Goal: Task Accomplishment & Management: Use online tool/utility

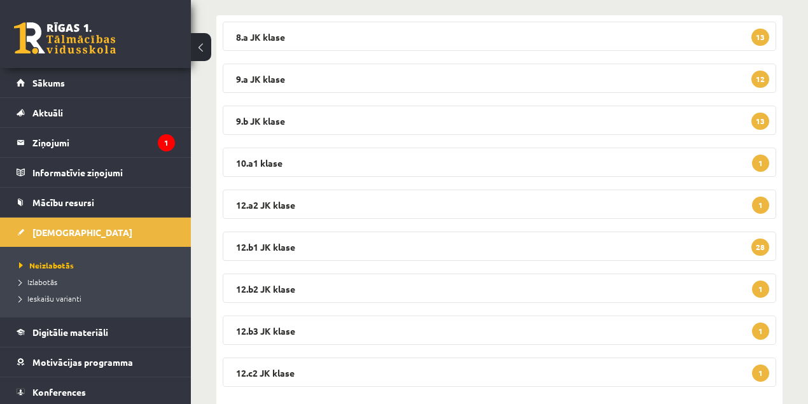
scroll to position [239, 0]
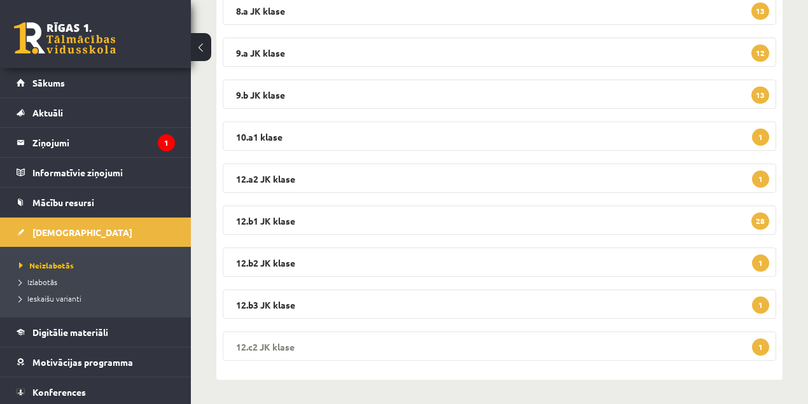
click at [285, 349] on legend "12.c2 JK klase 1" at bounding box center [500, 346] width 554 height 29
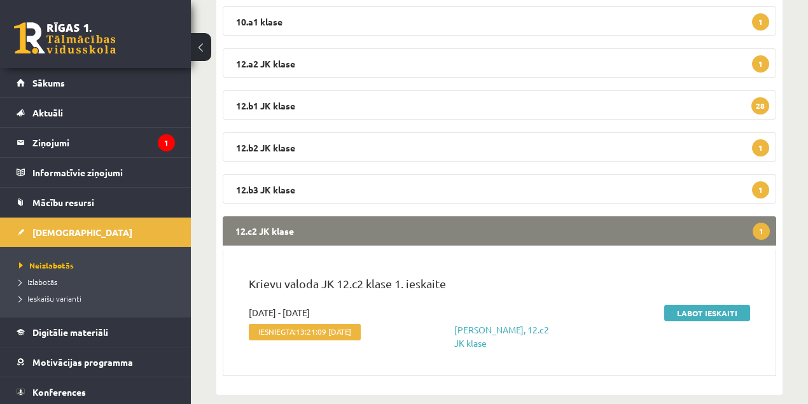
scroll to position [369, 0]
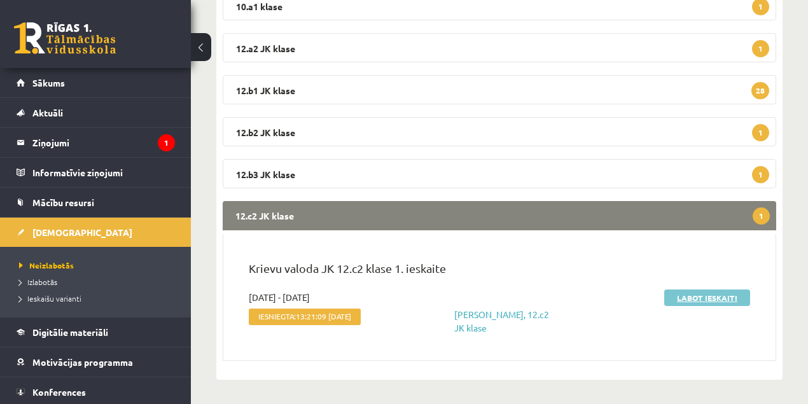
click at [713, 298] on link "Labot ieskaiti" at bounding box center [707, 298] width 86 height 17
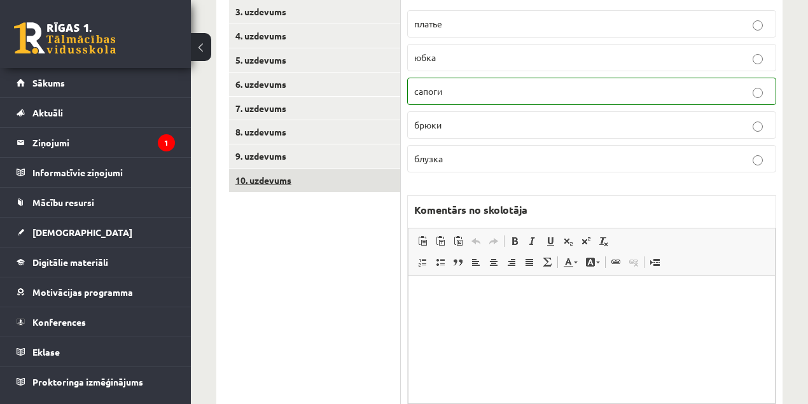
click at [276, 181] on link "10. uzdevums" at bounding box center [314, 181] width 171 height 24
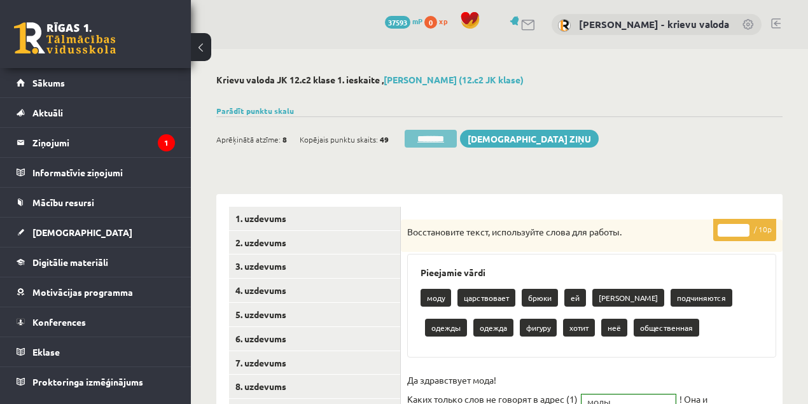
click at [447, 139] on input "********" at bounding box center [431, 139] width 52 height 18
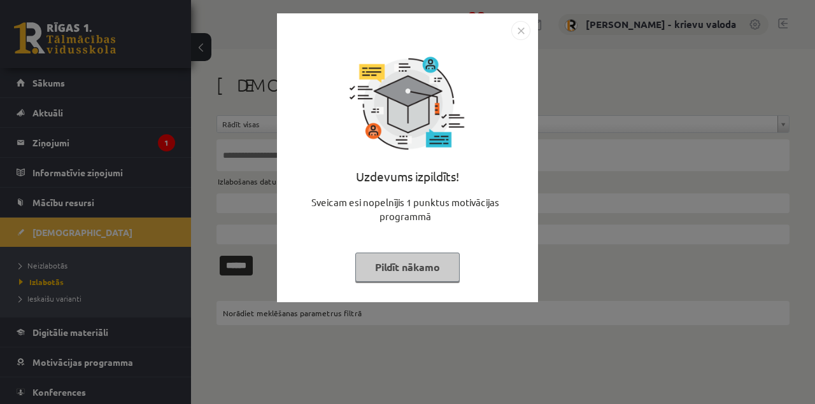
click at [436, 270] on button "Pildīt nākamo" at bounding box center [407, 267] width 104 height 29
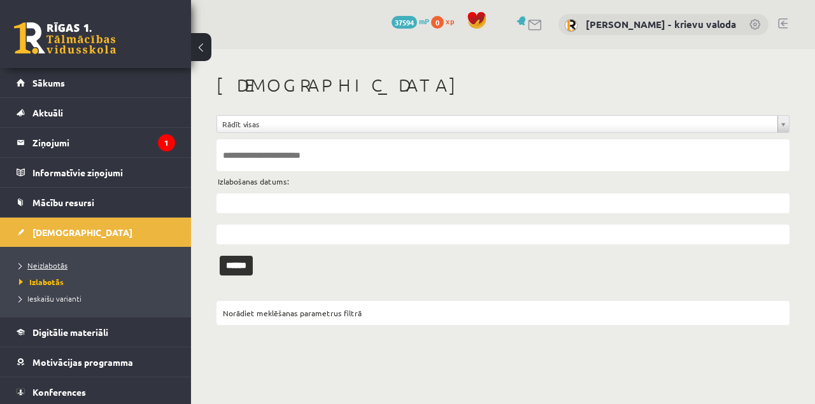
click at [48, 265] on span "Neizlabotās" at bounding box center [43, 265] width 48 height 10
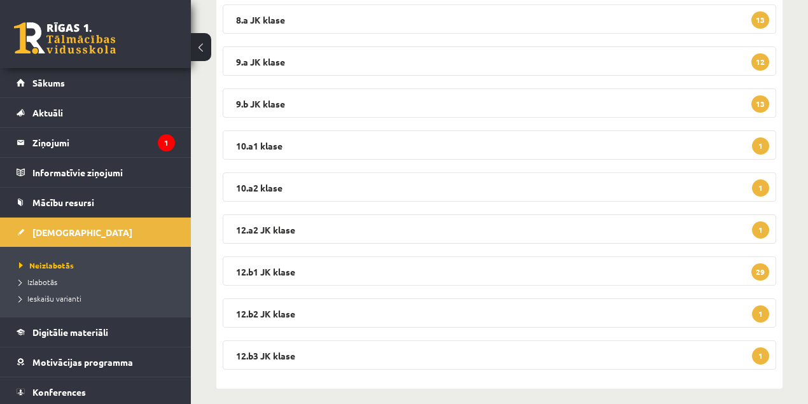
scroll to position [239, 0]
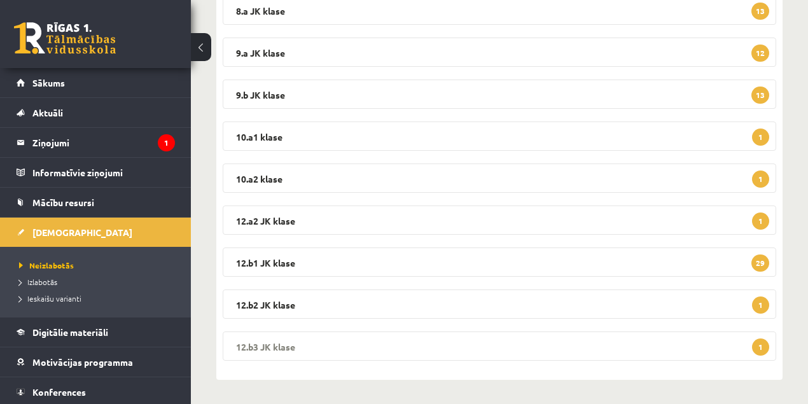
click at [266, 345] on legend "12.b3 JK klase 1" at bounding box center [500, 346] width 554 height 29
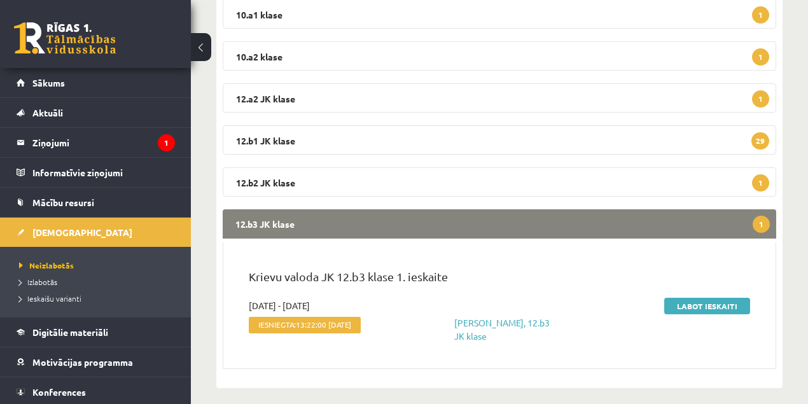
scroll to position [369, 0]
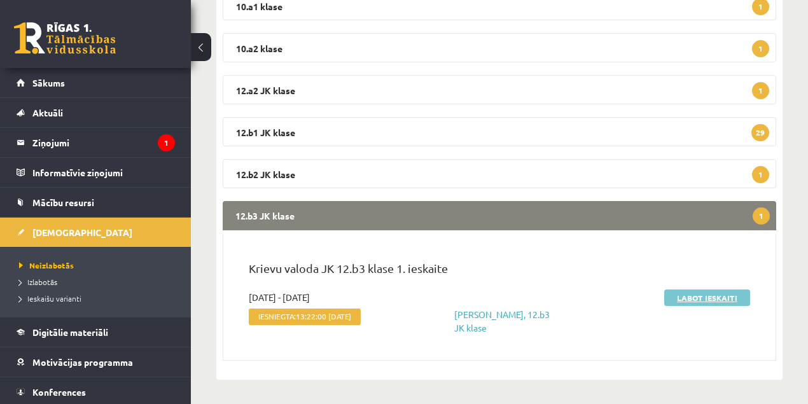
click at [690, 299] on link "Labot ieskaiti" at bounding box center [707, 298] width 86 height 17
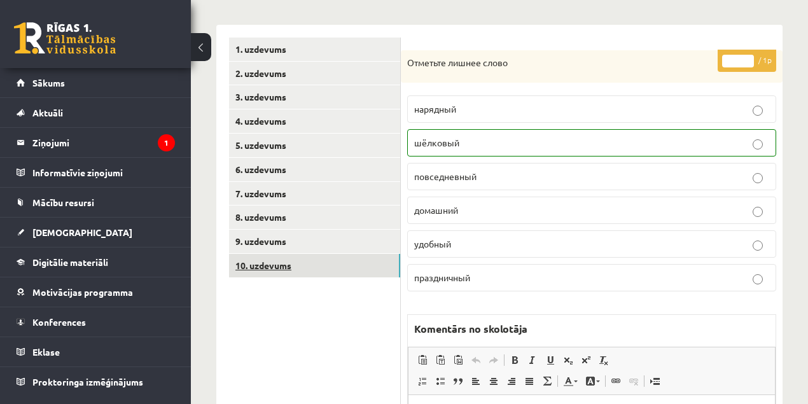
click at [256, 269] on link "10. uzdevums" at bounding box center [314, 266] width 171 height 24
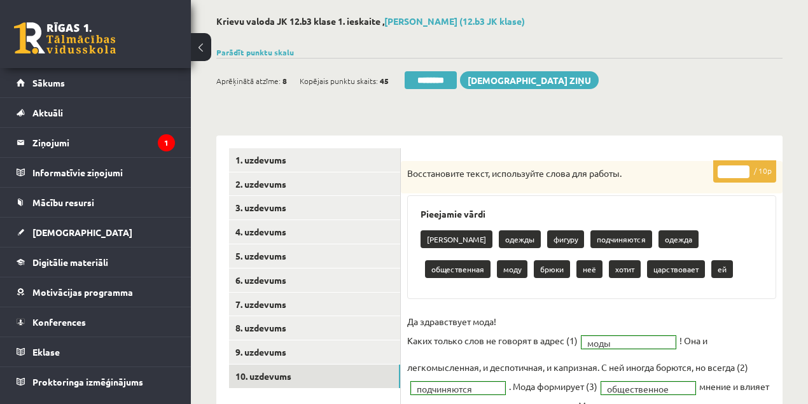
scroll to position [42, 0]
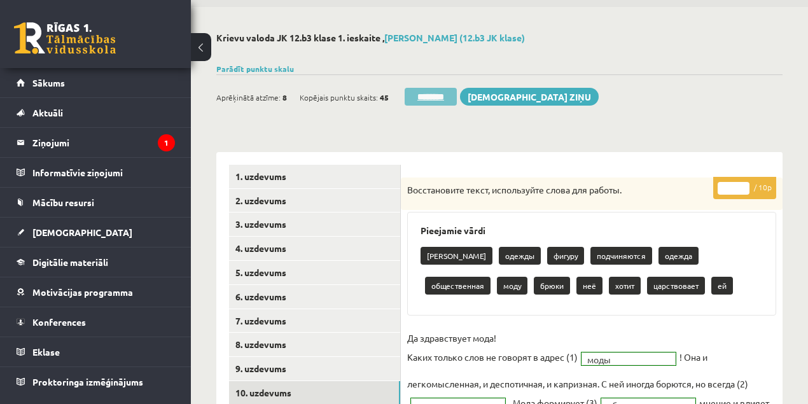
click at [437, 97] on input "********" at bounding box center [431, 97] width 52 height 18
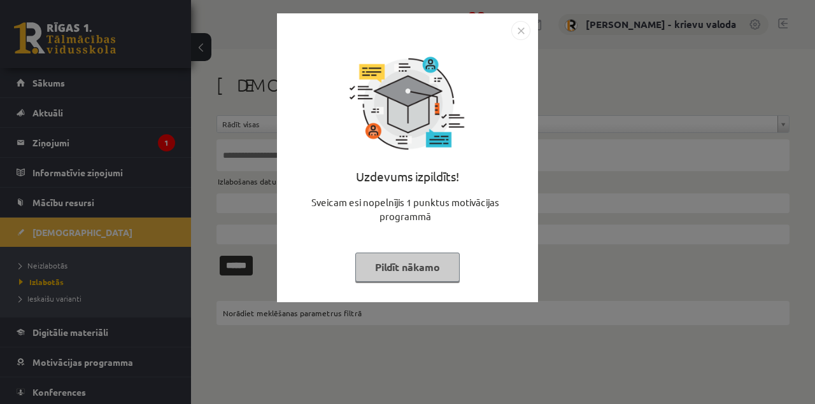
click at [404, 270] on button "Pildīt nākamo" at bounding box center [407, 267] width 104 height 29
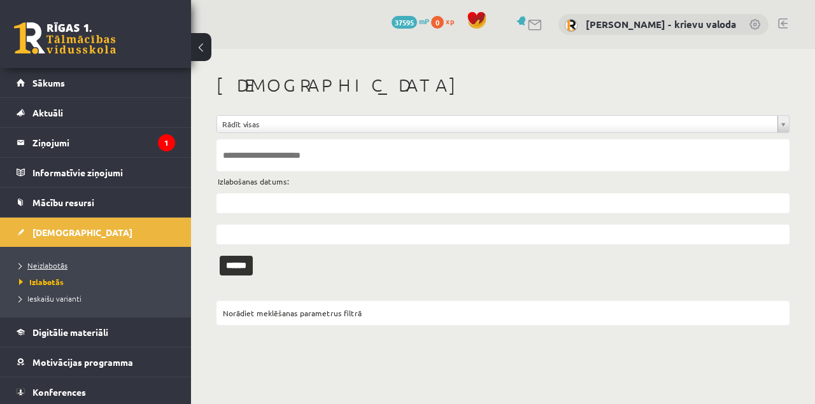
click at [46, 265] on span "Neizlabotās" at bounding box center [43, 265] width 48 height 10
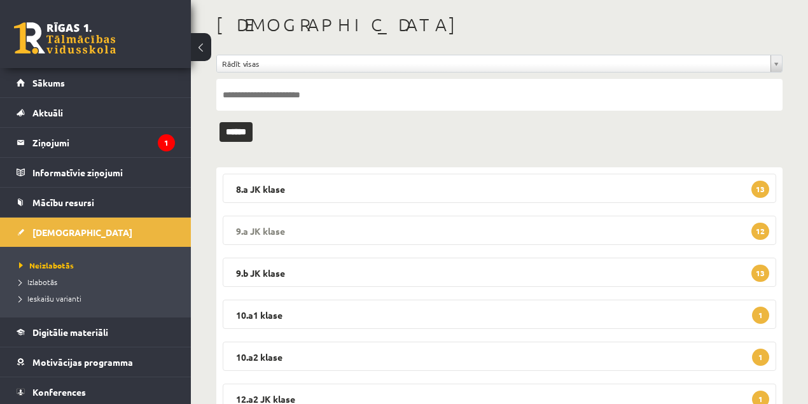
scroll to position [197, 0]
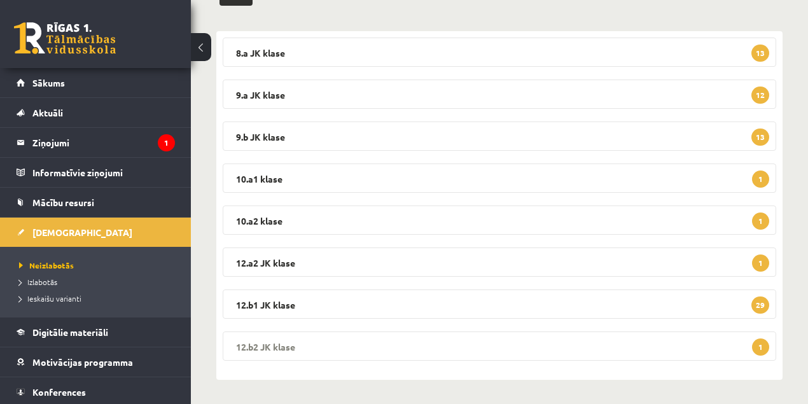
drag, startPoint x: 284, startPoint y: 346, endPoint x: 316, endPoint y: 337, distance: 33.0
click at [283, 346] on legend "12.b2 JK klase 1" at bounding box center [500, 346] width 554 height 29
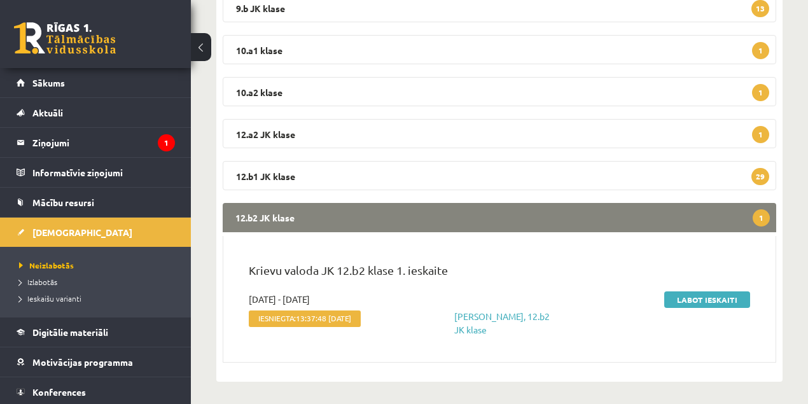
scroll to position [327, 0]
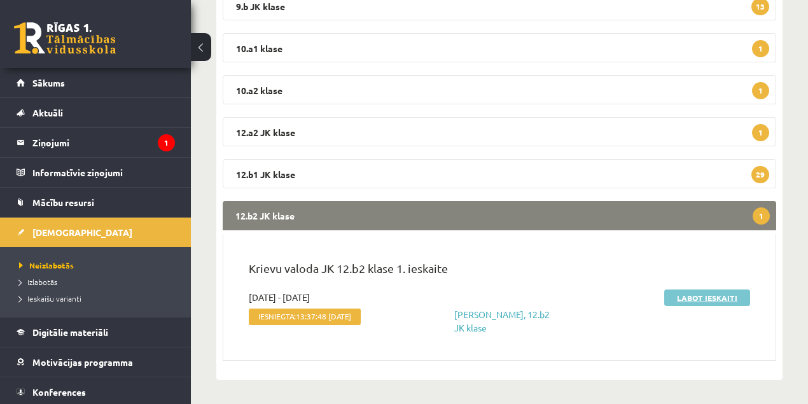
click at [694, 299] on link "Labot ieskaiti" at bounding box center [707, 298] width 86 height 17
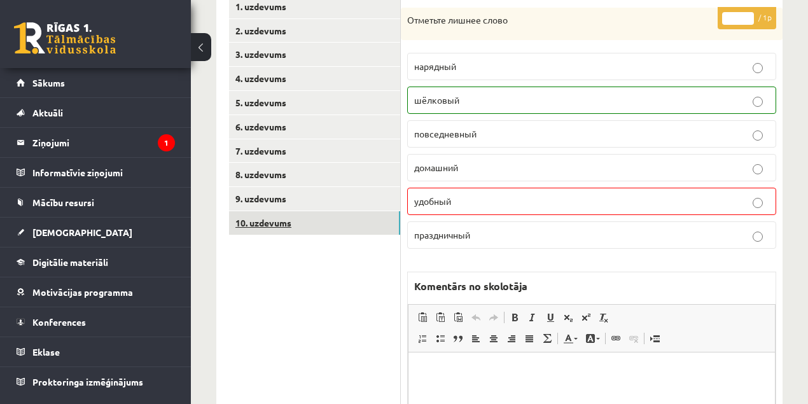
click at [271, 223] on link "10. uzdevums" at bounding box center [314, 223] width 171 height 24
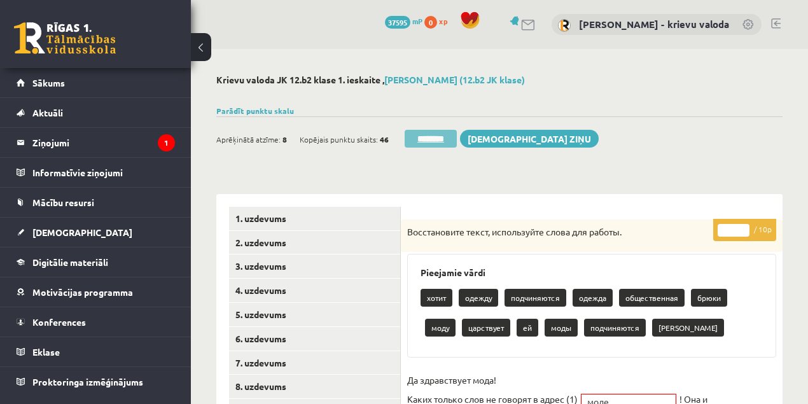
click at [433, 142] on input "********" at bounding box center [431, 139] width 52 height 18
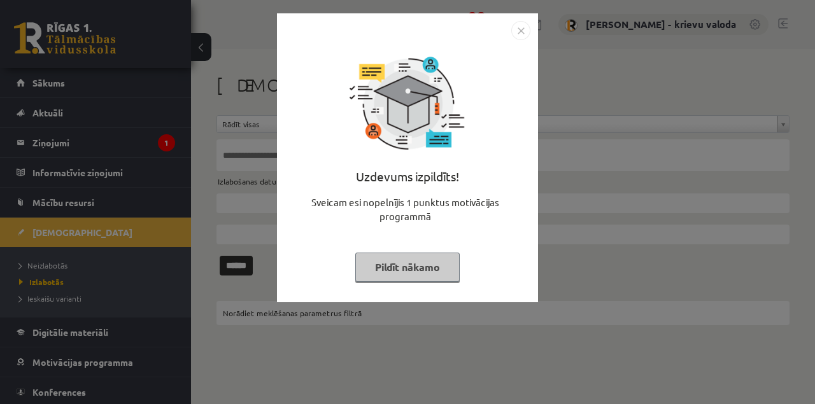
drag, startPoint x: 444, startPoint y: 270, endPoint x: 451, endPoint y: 260, distance: 12.0
click at [448, 263] on button "Pildīt nākamo" at bounding box center [407, 267] width 104 height 29
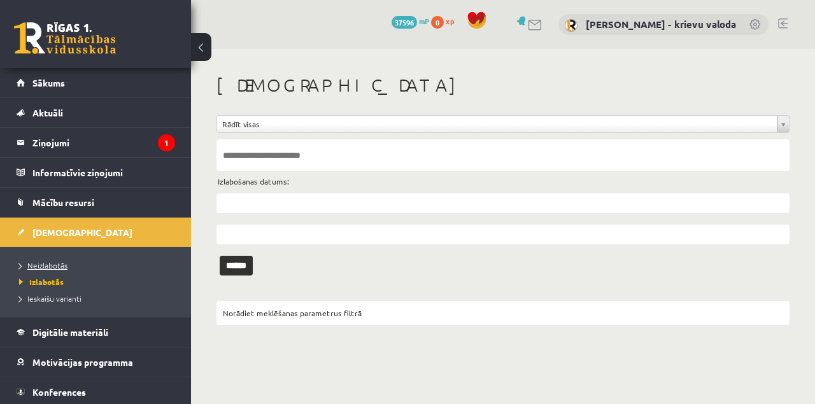
click at [40, 267] on span "Neizlabotās" at bounding box center [43, 265] width 48 height 10
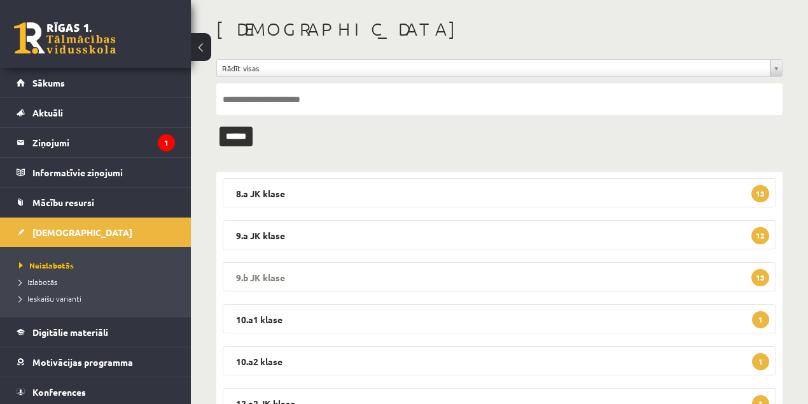
scroll to position [155, 0]
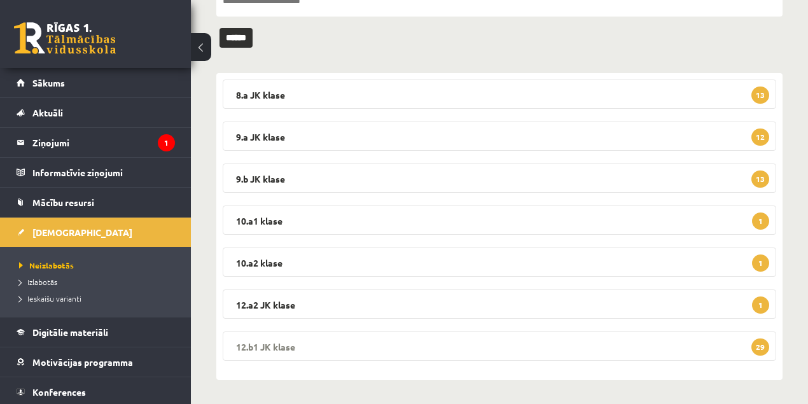
drag, startPoint x: 256, startPoint y: 347, endPoint x: 378, endPoint y: 320, distance: 125.1
click at [256, 346] on legend "12.b1 JK klase 29" at bounding box center [500, 346] width 554 height 29
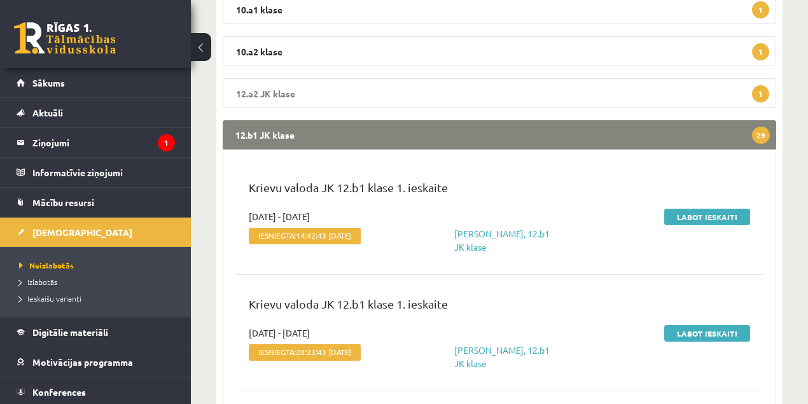
scroll to position [367, 0]
click at [705, 219] on link "Labot ieskaiti" at bounding box center [707, 216] width 86 height 17
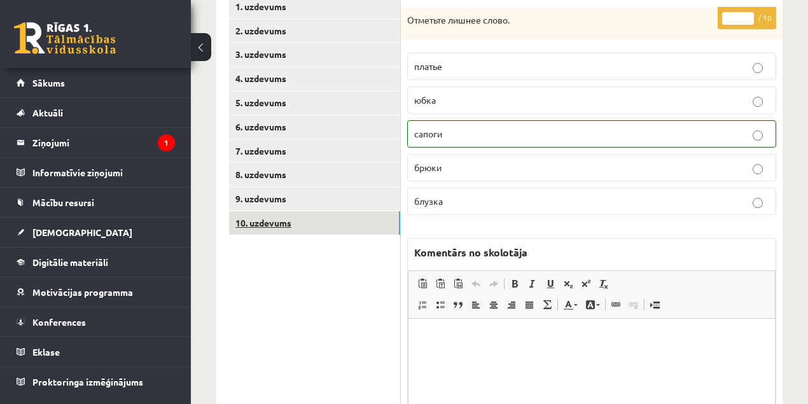
click at [257, 220] on link "10. uzdevums" at bounding box center [314, 223] width 171 height 24
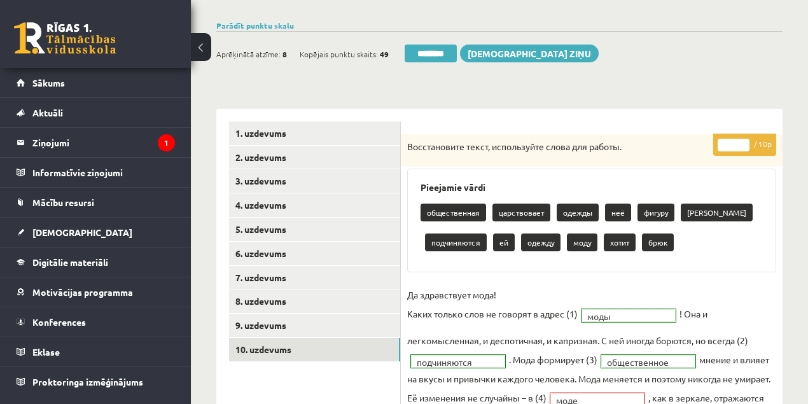
scroll to position [85, 0]
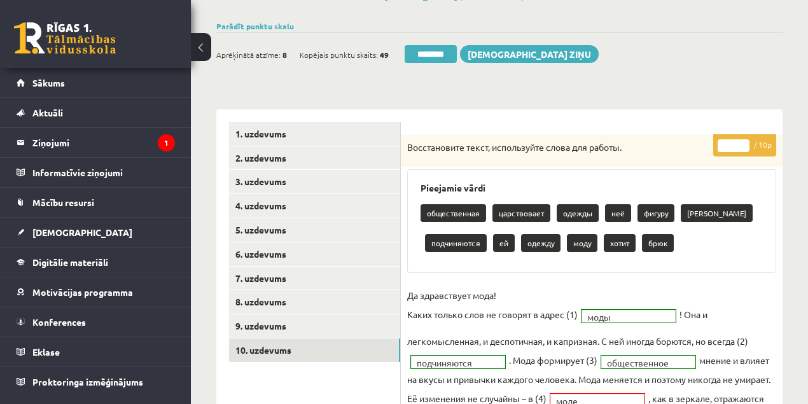
type input "*"
click at [745, 143] on input "*" at bounding box center [734, 145] width 32 height 13
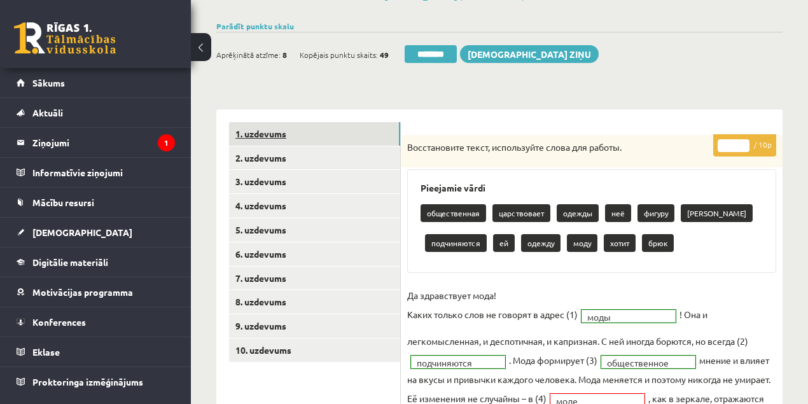
click at [246, 137] on link "1. uzdevums" at bounding box center [314, 134] width 171 height 24
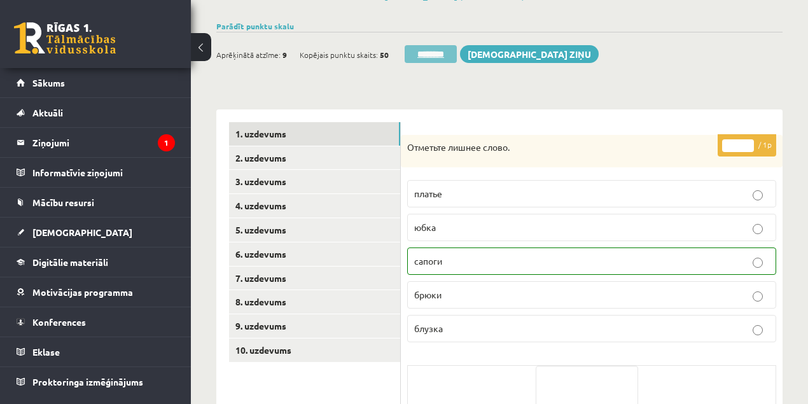
click at [438, 53] on input "********" at bounding box center [431, 54] width 52 height 18
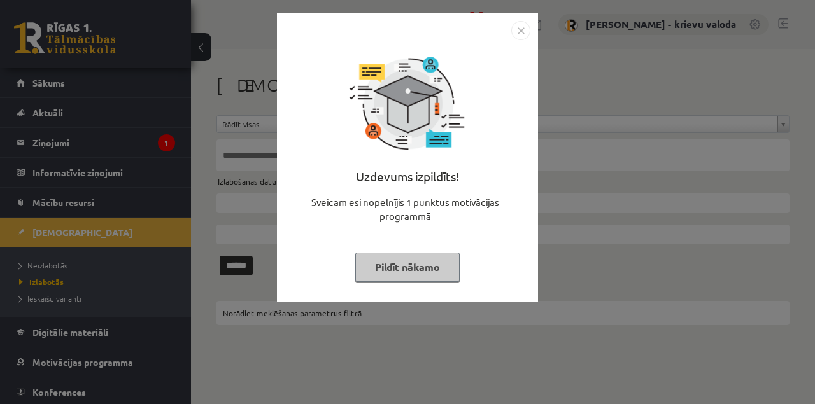
drag, startPoint x: 428, startPoint y: 267, endPoint x: 353, endPoint y: 267, distance: 75.1
click at [428, 268] on button "Pildīt nākamo" at bounding box center [407, 267] width 104 height 29
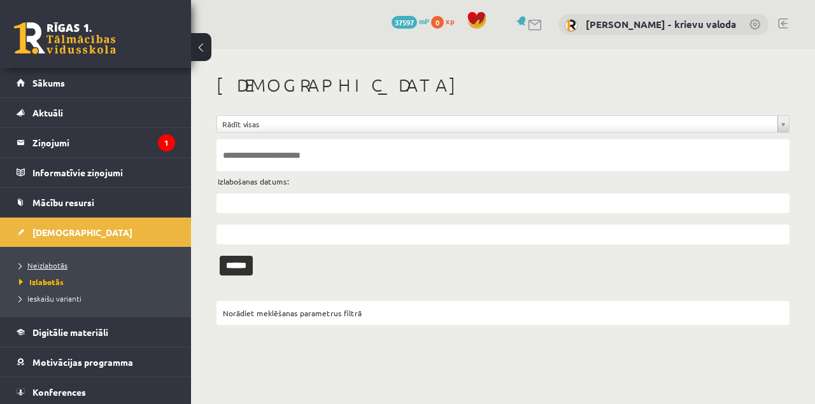
click at [62, 265] on span "Neizlabotās" at bounding box center [43, 265] width 48 height 10
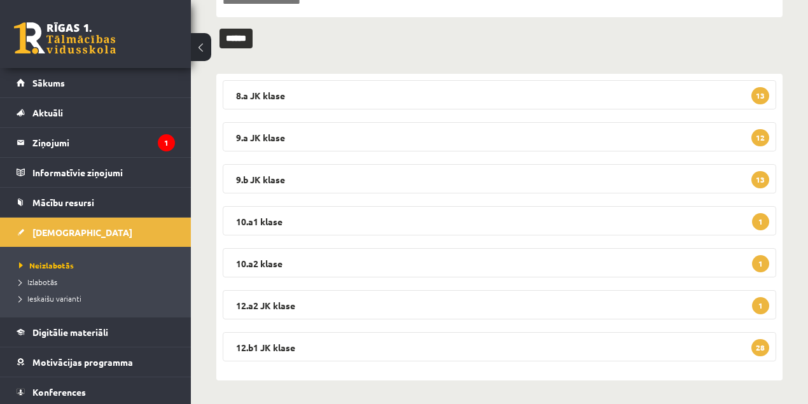
scroll to position [155, 0]
click at [267, 347] on legend "12.b1 JK klase 28" at bounding box center [500, 346] width 554 height 29
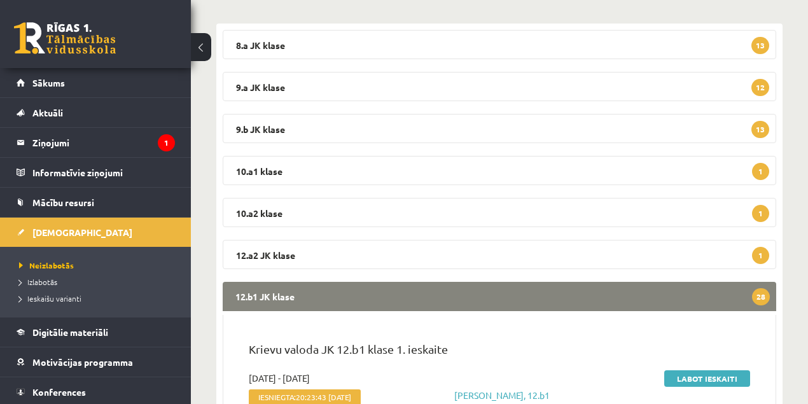
scroll to position [325, 0]
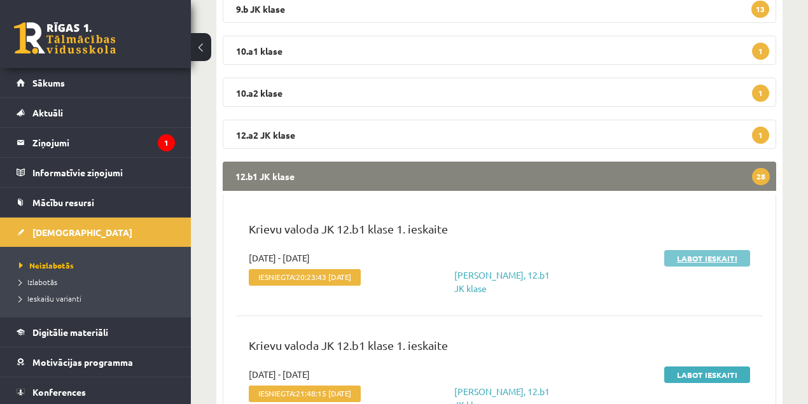
click at [690, 258] on link "Labot ieskaiti" at bounding box center [707, 258] width 86 height 17
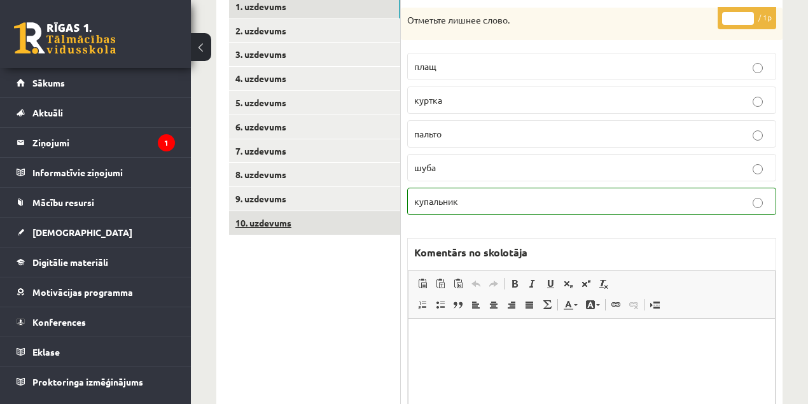
click at [267, 223] on link "10. uzdevums" at bounding box center [314, 223] width 171 height 24
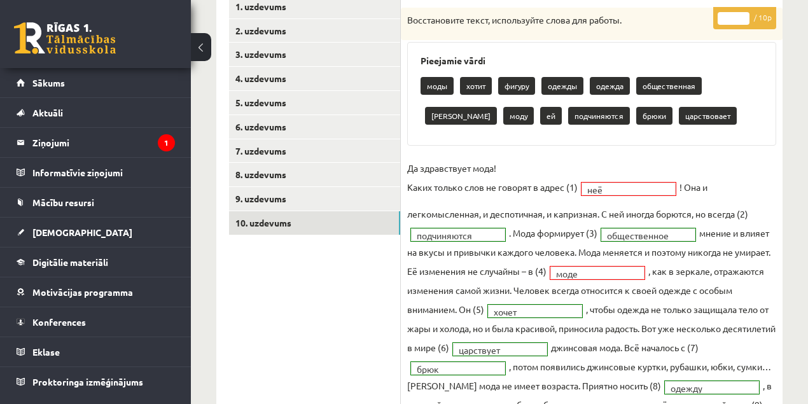
type input "*"
click at [742, 13] on input "*" at bounding box center [734, 18] width 32 height 13
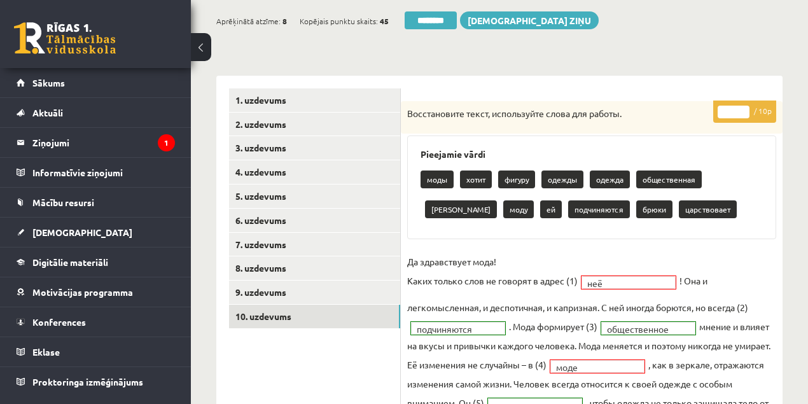
scroll to position [85, 0]
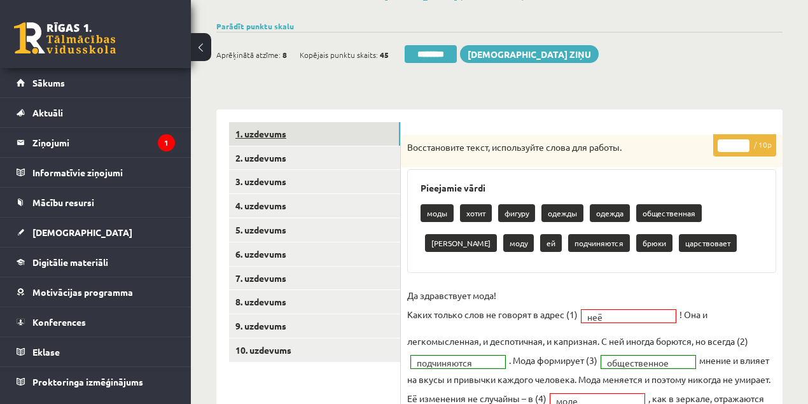
click at [271, 136] on link "1. uzdevums" at bounding box center [314, 134] width 171 height 24
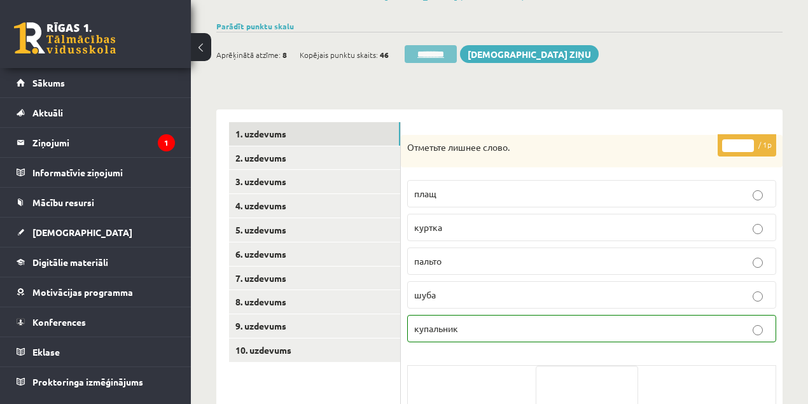
click at [433, 50] on input "********" at bounding box center [431, 54] width 52 height 18
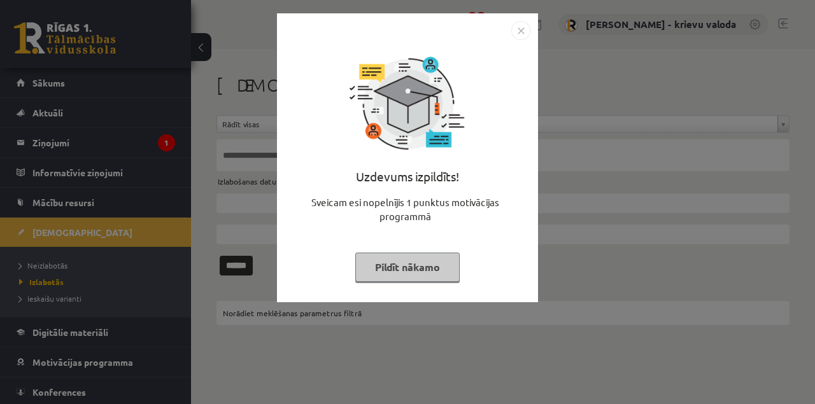
click at [408, 265] on button "Pildīt nākamo" at bounding box center [407, 267] width 104 height 29
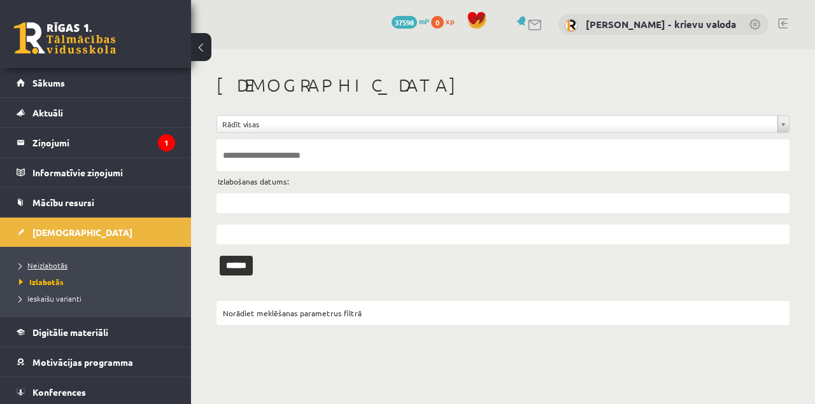
click at [59, 266] on span "Neizlabotās" at bounding box center [43, 265] width 48 height 10
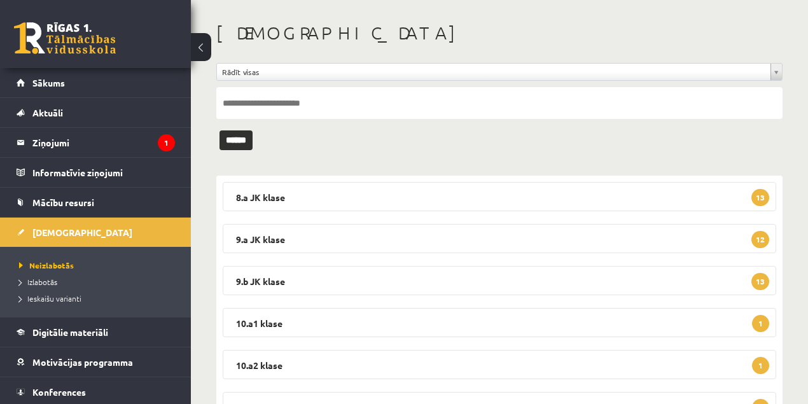
scroll to position [155, 0]
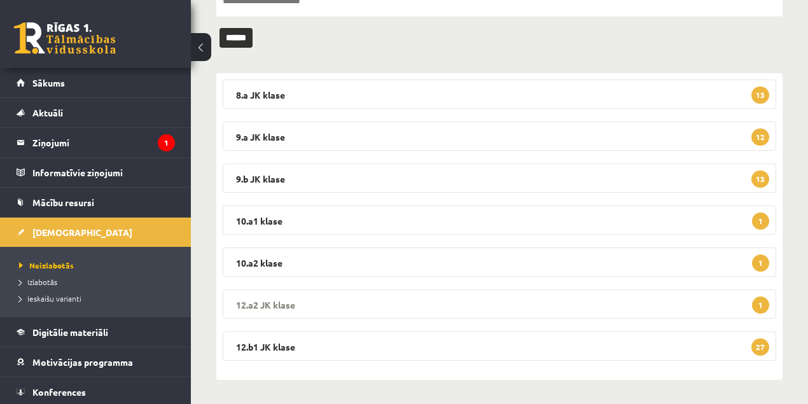
click at [265, 302] on legend "12.a2 [PERSON_NAME] 1" at bounding box center [500, 304] width 554 height 29
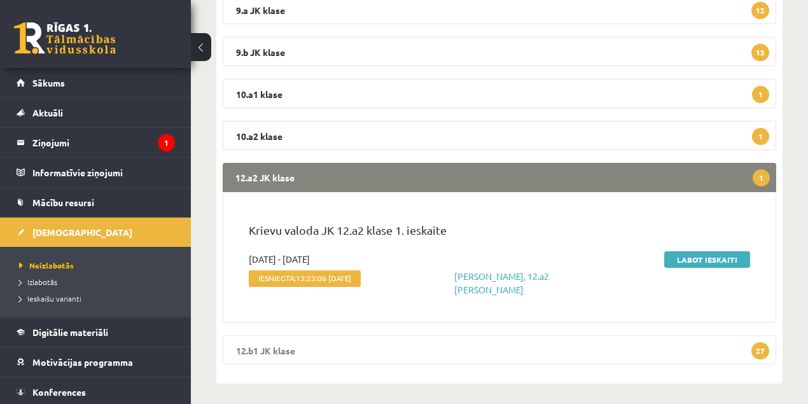
scroll to position [285, 0]
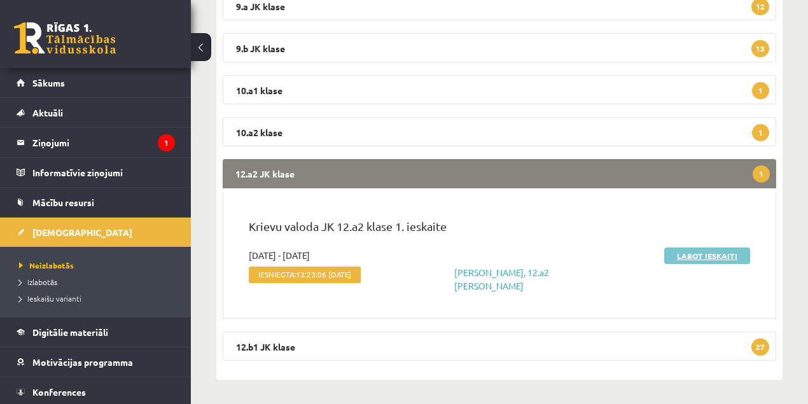
click at [715, 258] on link "Labot ieskaiti" at bounding box center [707, 256] width 86 height 17
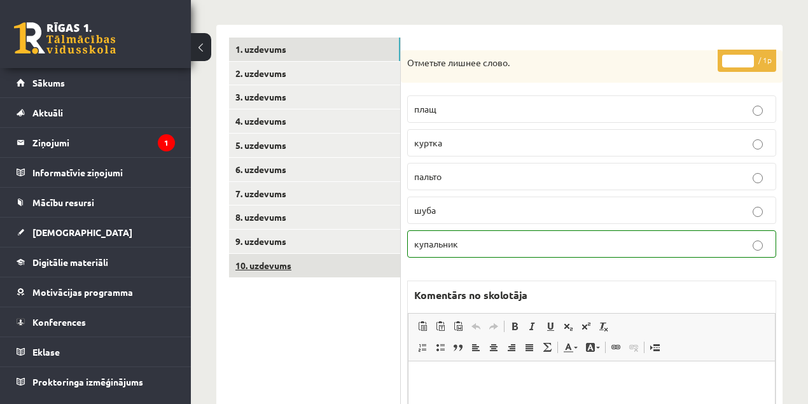
click at [279, 268] on link "10. uzdevums" at bounding box center [314, 266] width 171 height 24
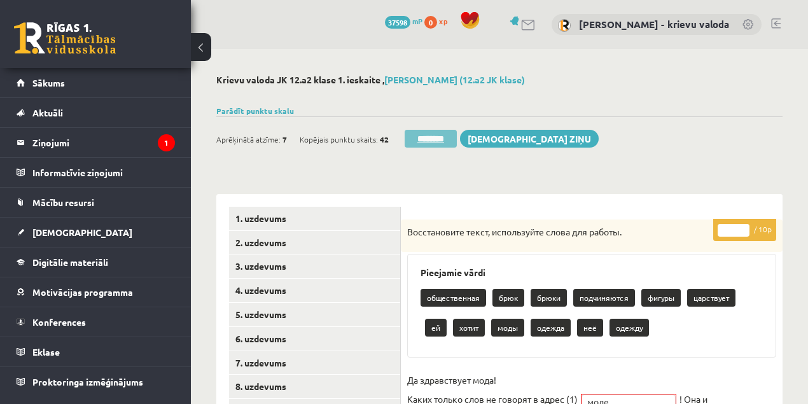
click at [444, 143] on input "********" at bounding box center [431, 139] width 52 height 18
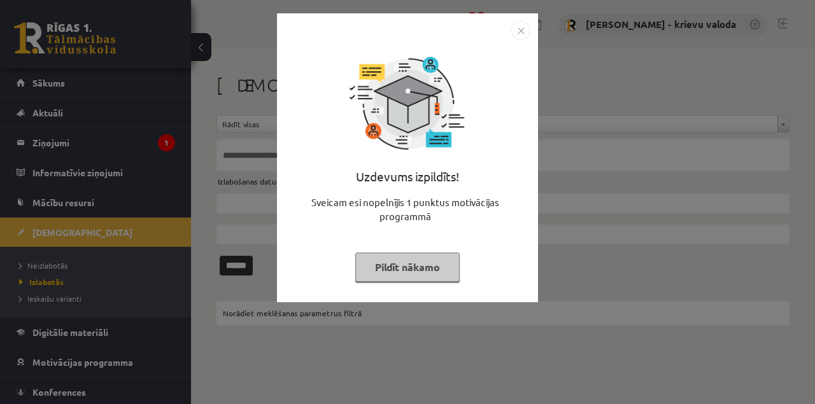
click at [418, 274] on button "Pildīt nākamo" at bounding box center [407, 267] width 104 height 29
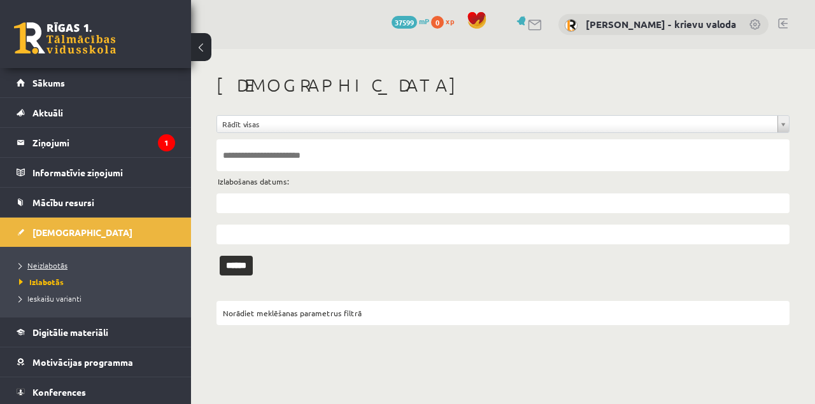
click at [59, 267] on span "Neizlabotās" at bounding box center [43, 265] width 48 height 10
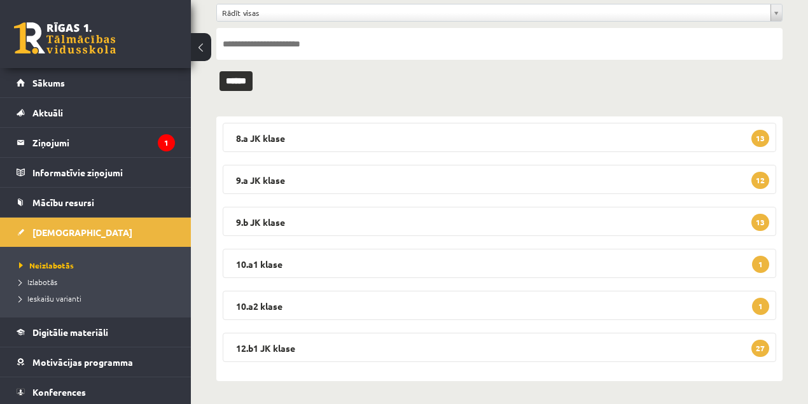
scroll to position [113, 0]
click at [263, 307] on legend "10.a2 klase 1" at bounding box center [500, 304] width 554 height 29
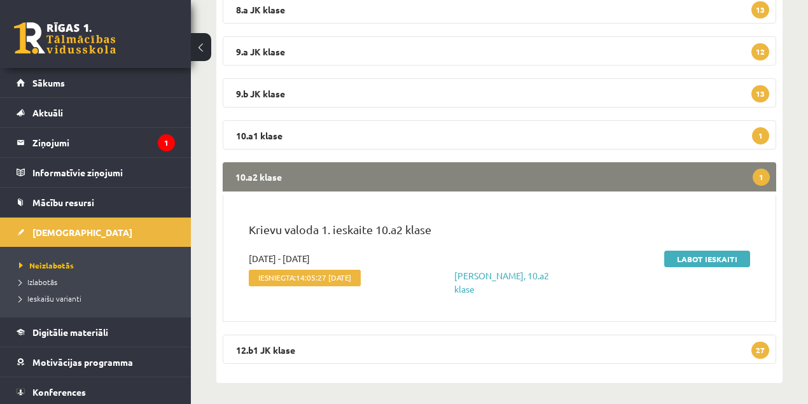
scroll to position [243, 0]
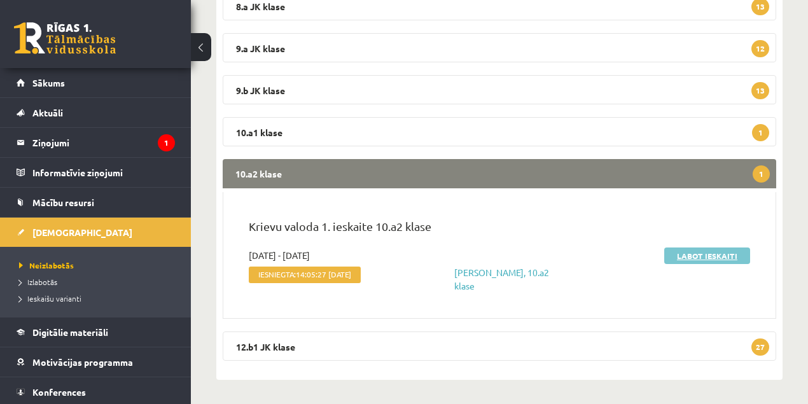
click at [697, 256] on link "Labot ieskaiti" at bounding box center [707, 256] width 86 height 17
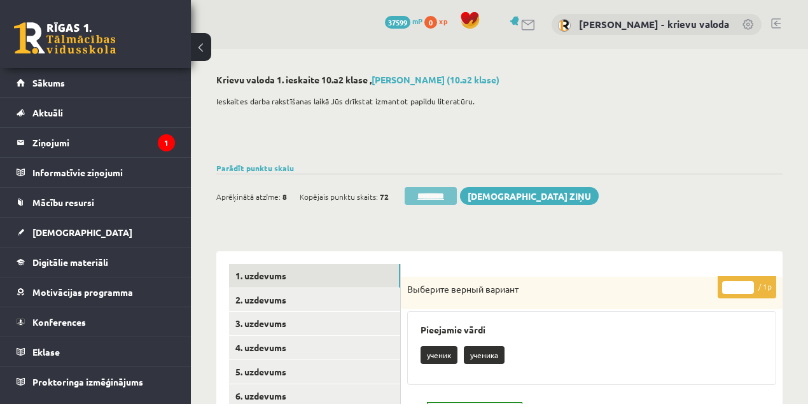
click at [444, 197] on input "********" at bounding box center [431, 196] width 52 height 18
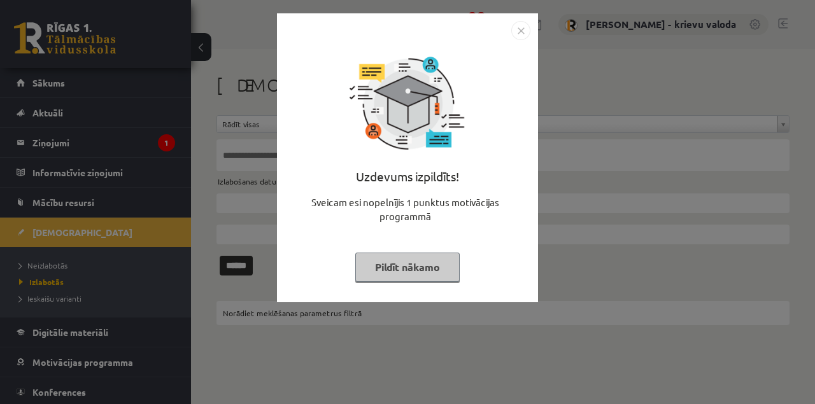
click at [412, 274] on button "Pildīt nākamo" at bounding box center [407, 267] width 104 height 29
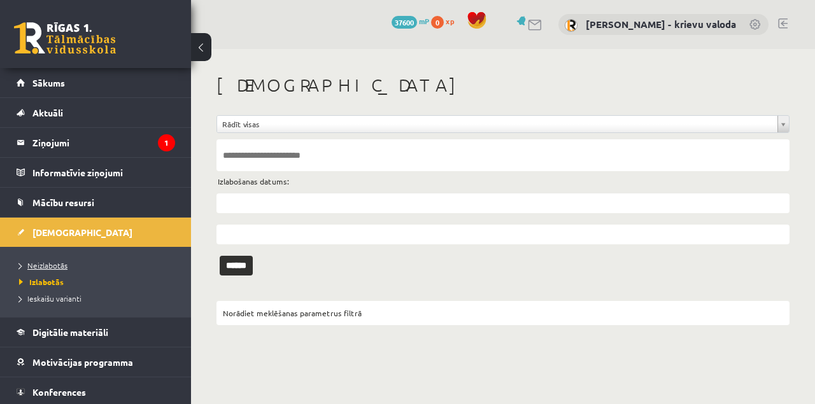
click at [56, 267] on span "Neizlabotās" at bounding box center [43, 265] width 48 height 10
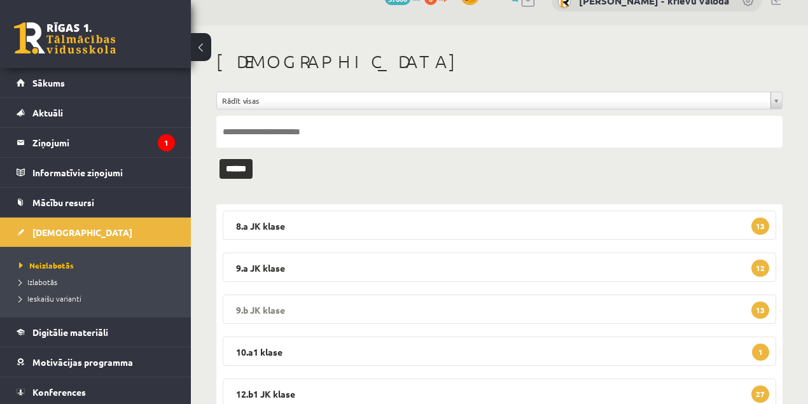
scroll to position [71, 0]
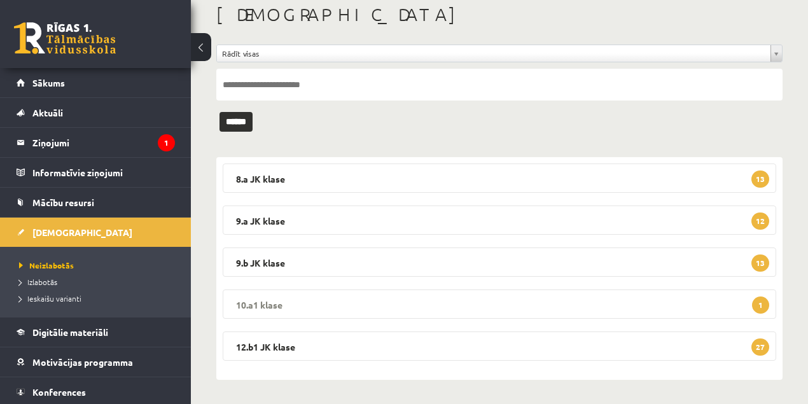
click at [263, 304] on legend "10.a1 klase 1" at bounding box center [500, 304] width 554 height 29
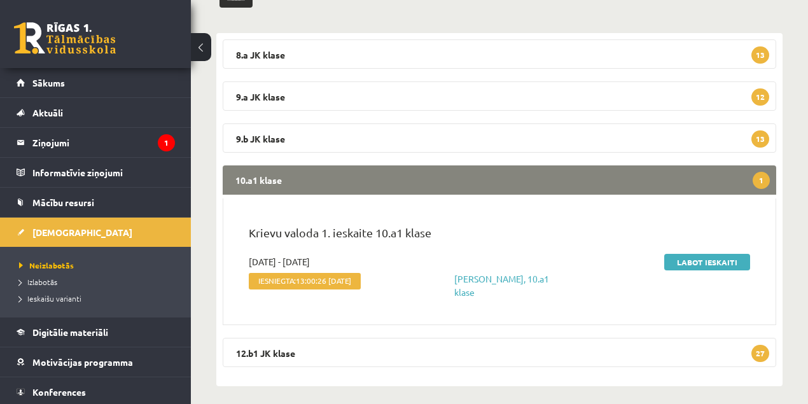
scroll to position [196, 0]
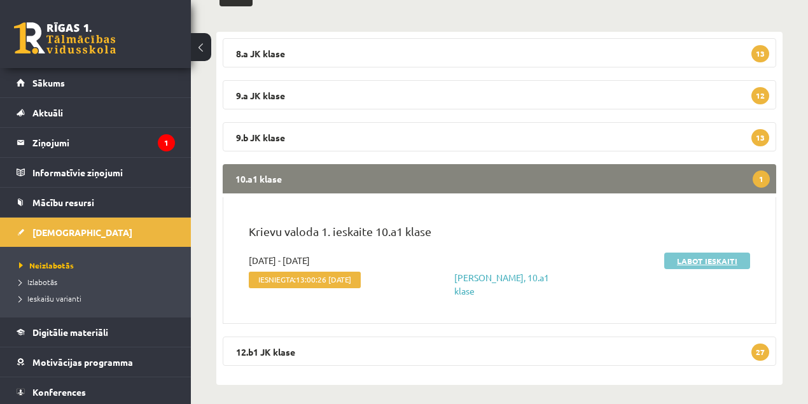
click at [682, 260] on link "Labot ieskaiti" at bounding box center [707, 261] width 86 height 17
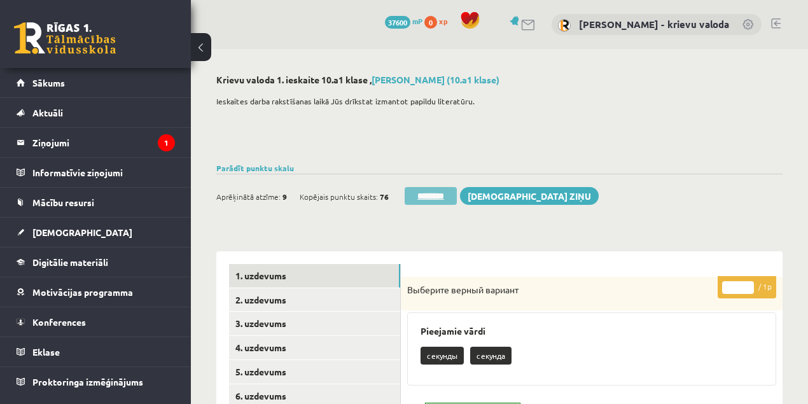
click at [442, 193] on input "********" at bounding box center [431, 196] width 52 height 18
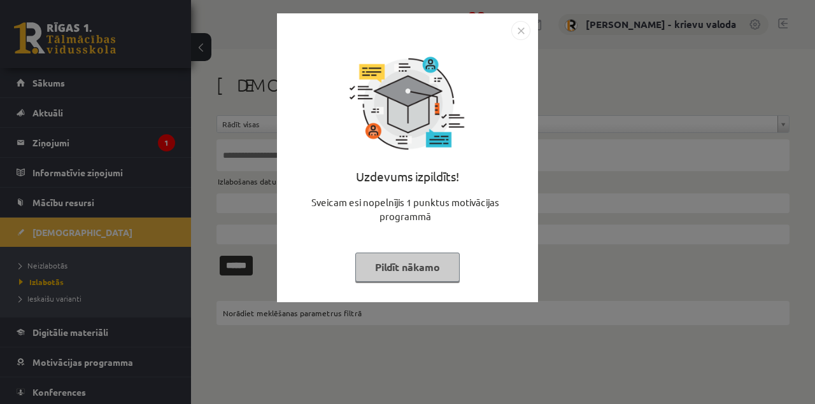
click at [441, 266] on button "Pildīt nākamo" at bounding box center [407, 267] width 104 height 29
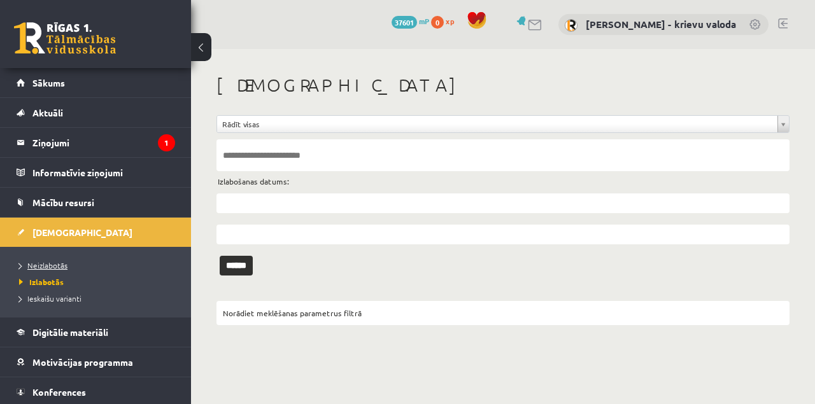
click at [47, 264] on span "Neizlabotās" at bounding box center [43, 265] width 48 height 10
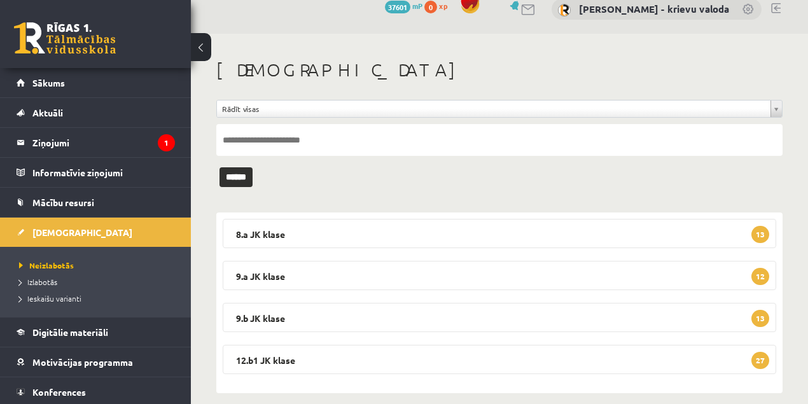
scroll to position [29, 0]
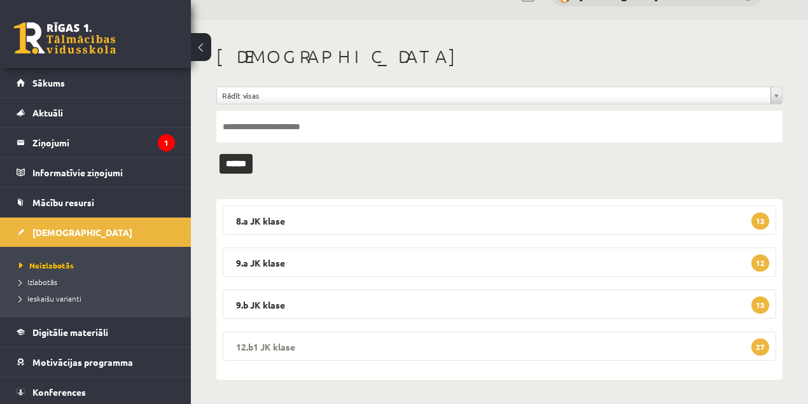
click at [262, 345] on legend "12.b1 JK klase 27" at bounding box center [500, 346] width 554 height 29
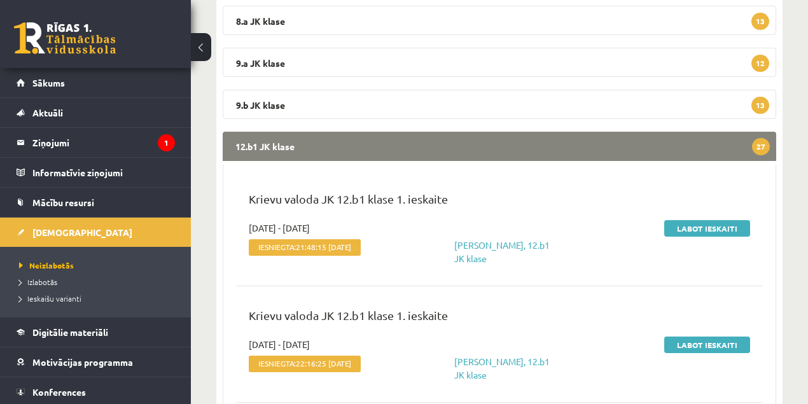
scroll to position [241, 0]
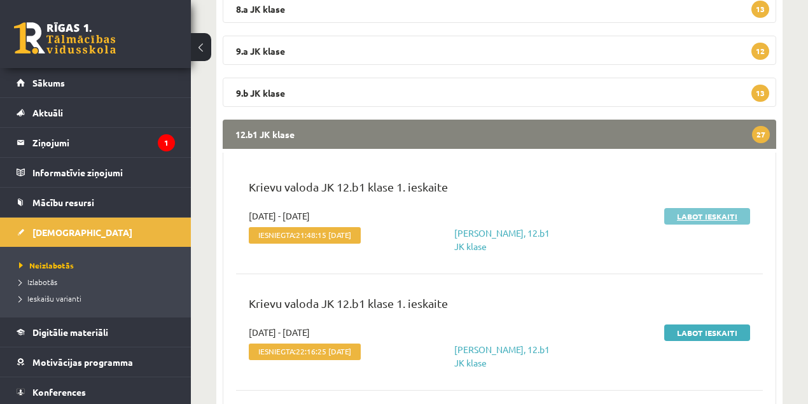
click at [708, 218] on link "Labot ieskaiti" at bounding box center [707, 216] width 86 height 17
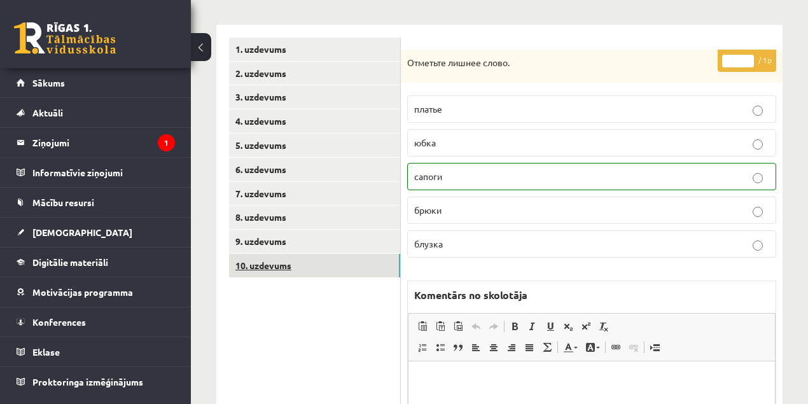
click at [275, 269] on link "10. uzdevums" at bounding box center [314, 266] width 171 height 24
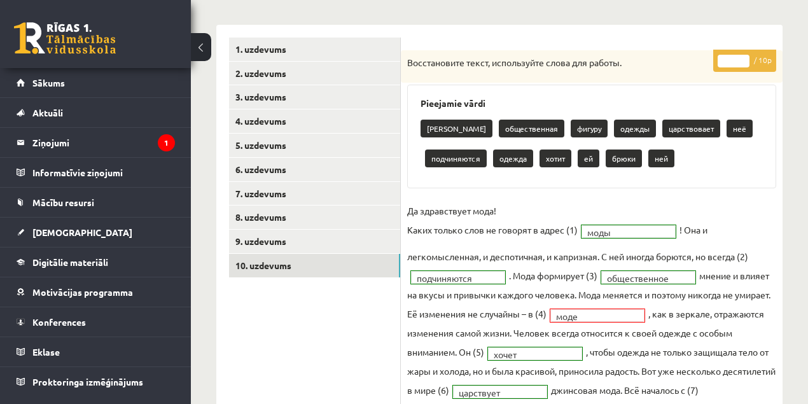
scroll to position [85, 0]
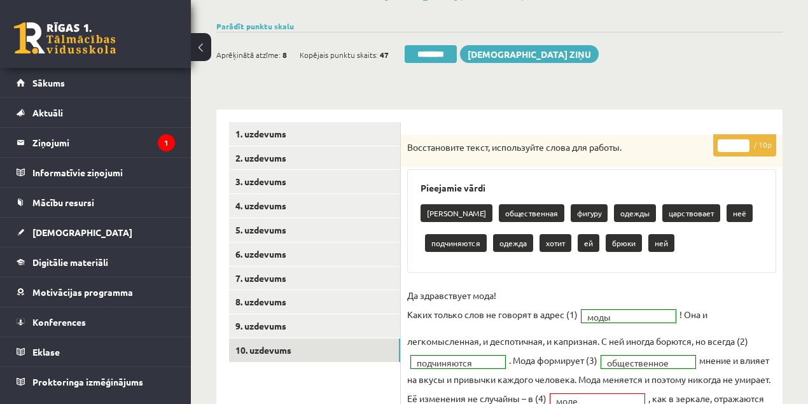
type input "*"
click at [743, 142] on input "*" at bounding box center [734, 145] width 32 height 13
click at [260, 135] on link "1. uzdevums" at bounding box center [314, 134] width 171 height 24
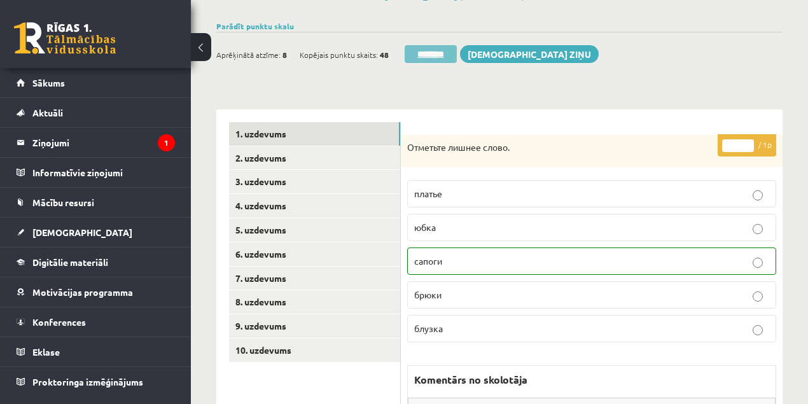
click at [430, 53] on input "********" at bounding box center [431, 54] width 52 height 18
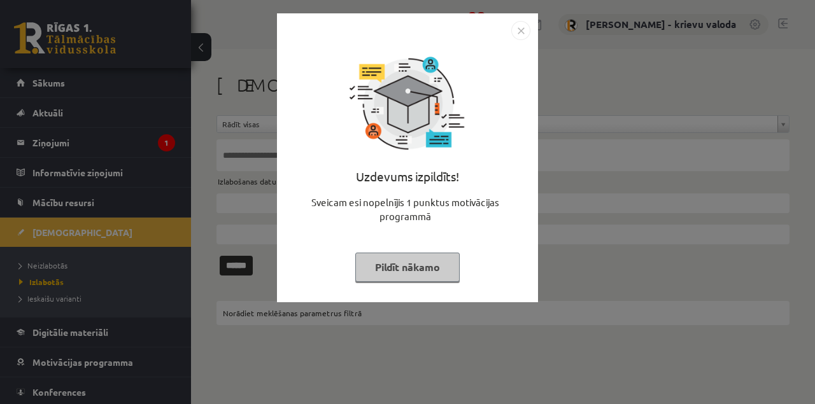
click at [388, 269] on button "Pildīt nākamo" at bounding box center [407, 267] width 104 height 29
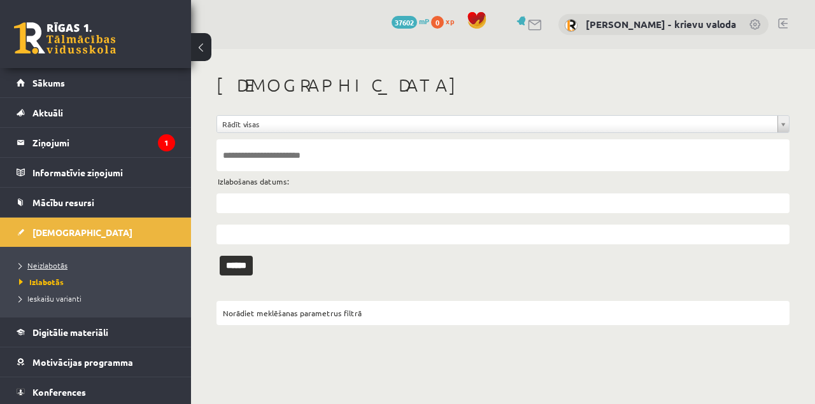
click at [62, 265] on span "Neizlabotās" at bounding box center [43, 265] width 48 height 10
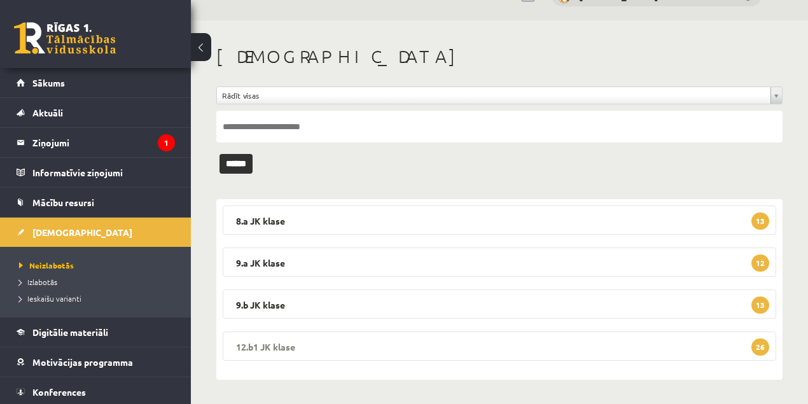
click at [270, 343] on legend "12.b1 JK klase 26" at bounding box center [500, 346] width 554 height 29
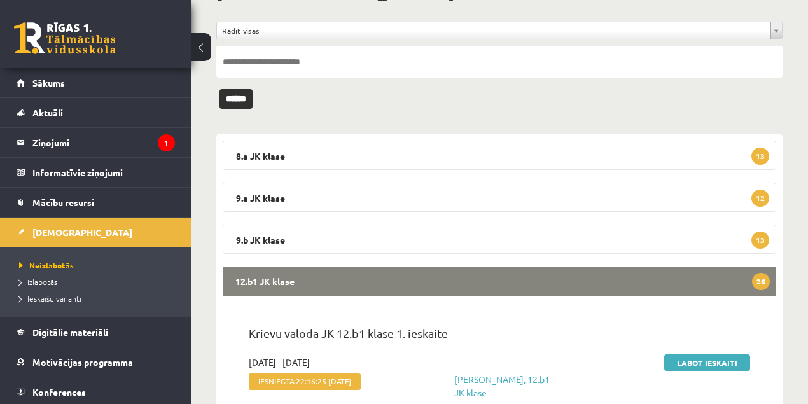
scroll to position [199, 0]
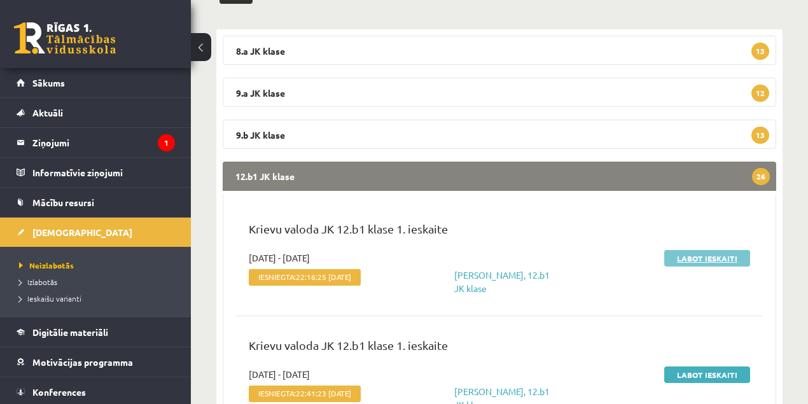
click at [721, 258] on link "Labot ieskaiti" at bounding box center [707, 258] width 86 height 17
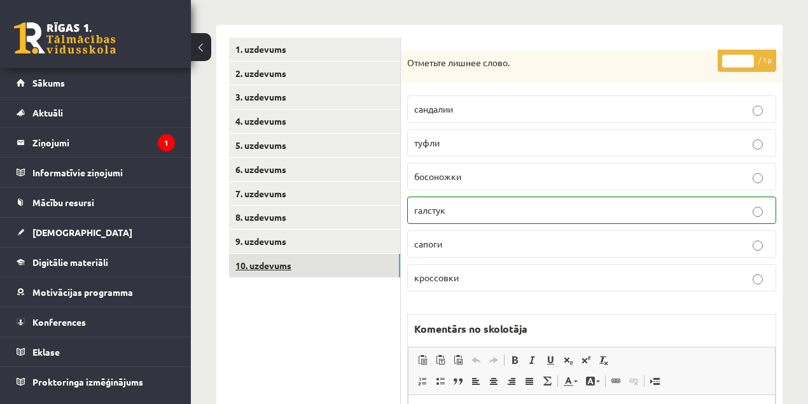
click at [279, 268] on link "10. uzdevums" at bounding box center [314, 266] width 171 height 24
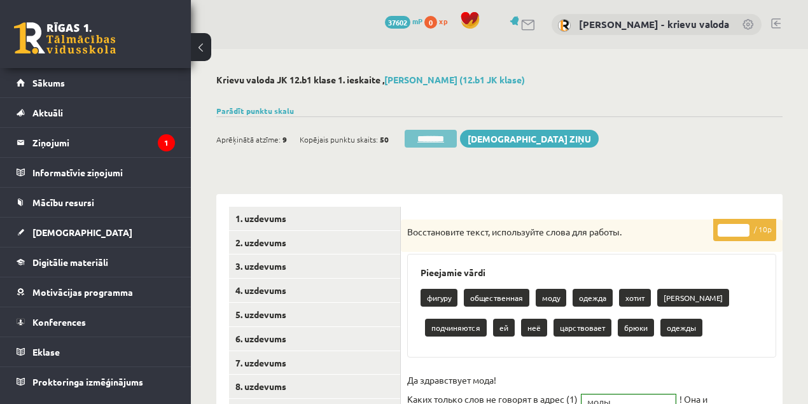
click at [439, 140] on input "********" at bounding box center [431, 139] width 52 height 18
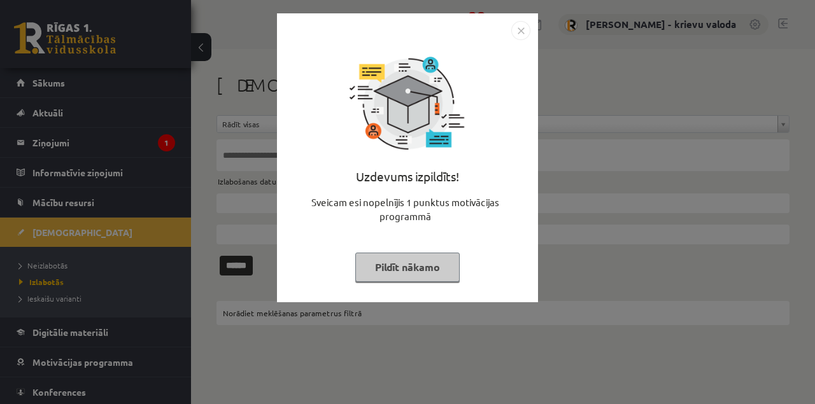
click at [426, 266] on button "Pildīt nākamo" at bounding box center [407, 267] width 104 height 29
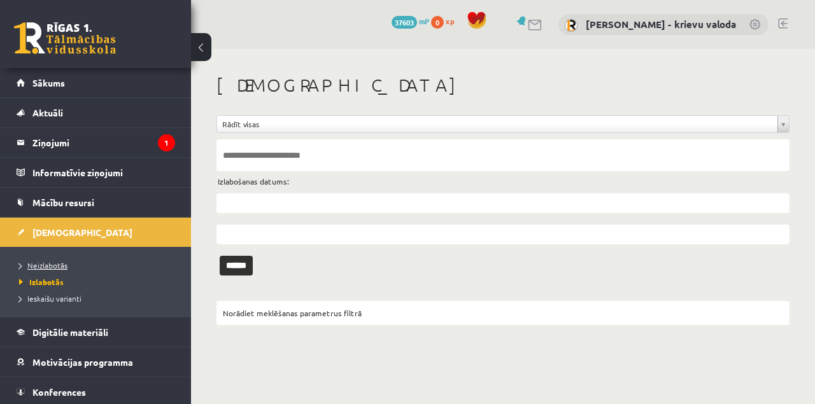
click at [52, 263] on span "Neizlabotās" at bounding box center [43, 265] width 48 height 10
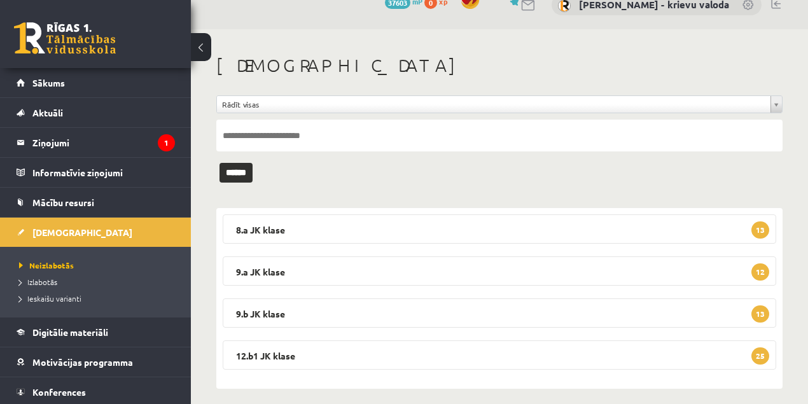
scroll to position [29, 0]
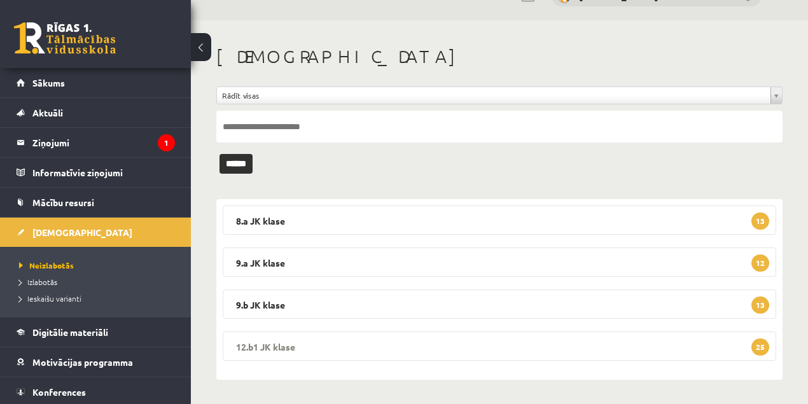
click at [280, 344] on legend "12.b1 JK klase 25" at bounding box center [500, 346] width 554 height 29
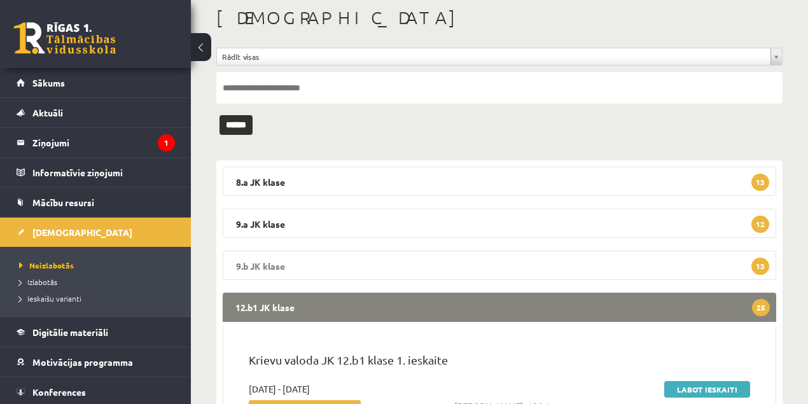
scroll to position [199, 0]
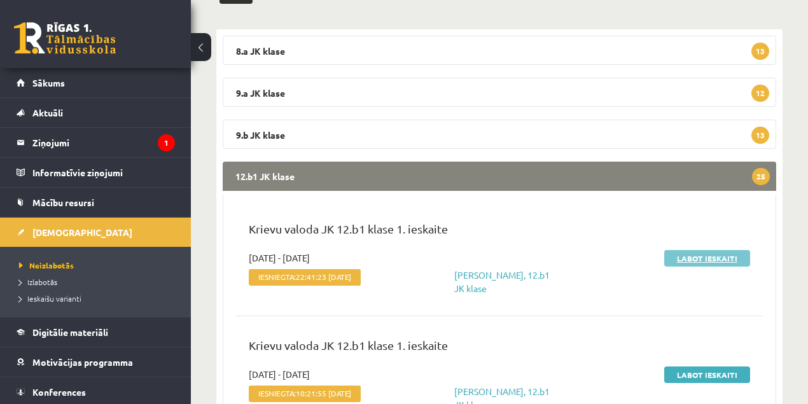
click at [723, 259] on link "Labot ieskaiti" at bounding box center [707, 258] width 86 height 17
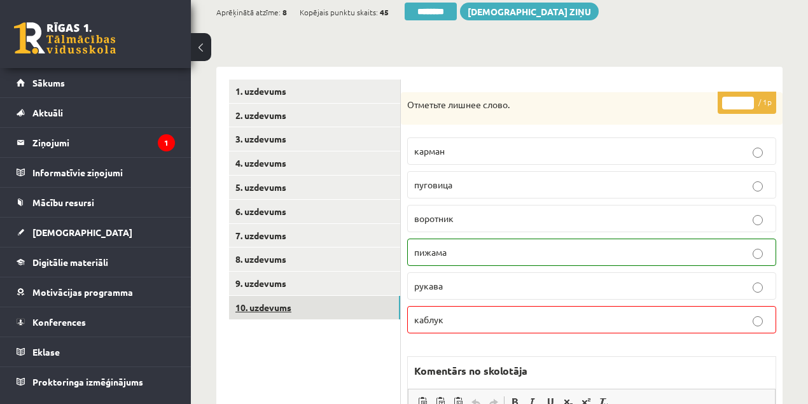
click at [281, 310] on link "10. uzdevums" at bounding box center [314, 308] width 171 height 24
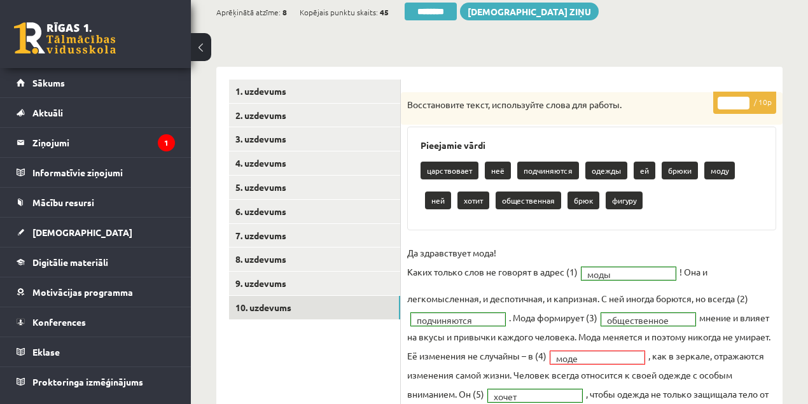
type input "*"
click at [743, 101] on input "*" at bounding box center [734, 103] width 32 height 13
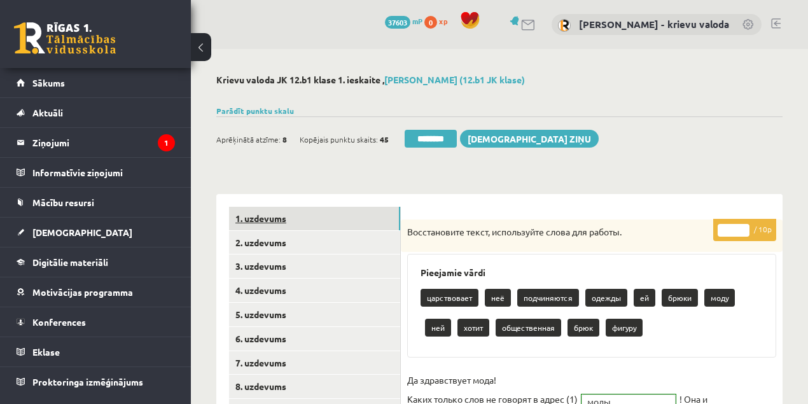
click at [249, 221] on link "1. uzdevums" at bounding box center [314, 219] width 171 height 24
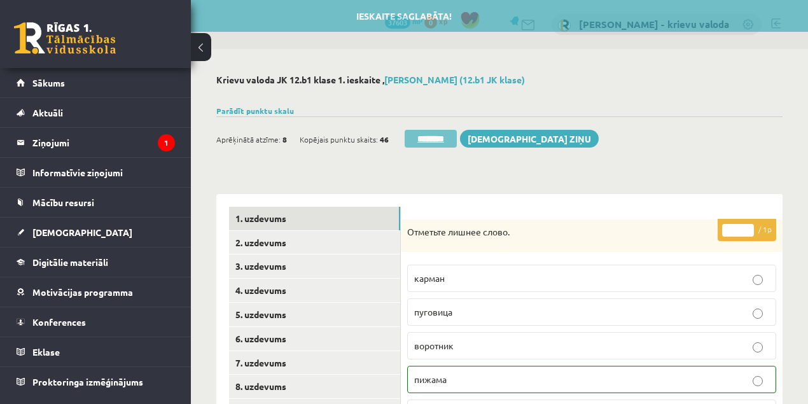
click at [424, 137] on input "********" at bounding box center [431, 139] width 52 height 18
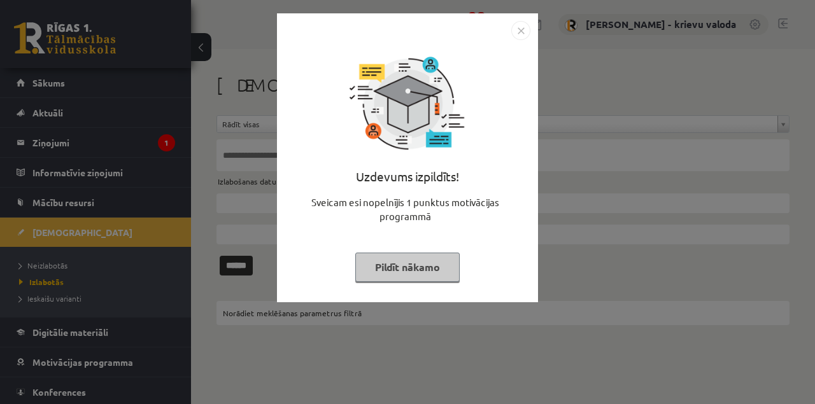
click at [435, 276] on button "Pildīt nākamo" at bounding box center [407, 267] width 104 height 29
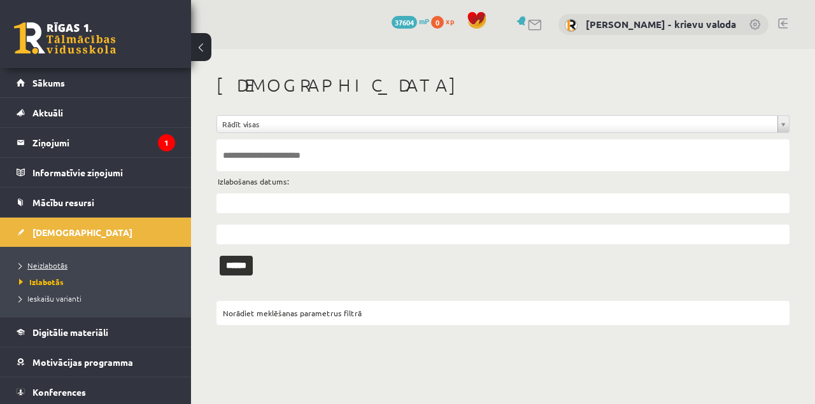
click at [53, 264] on span "Neizlabotās" at bounding box center [43, 265] width 48 height 10
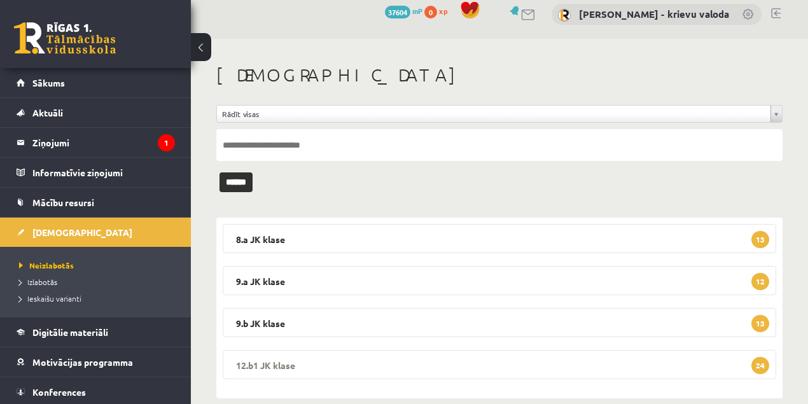
scroll to position [29, 0]
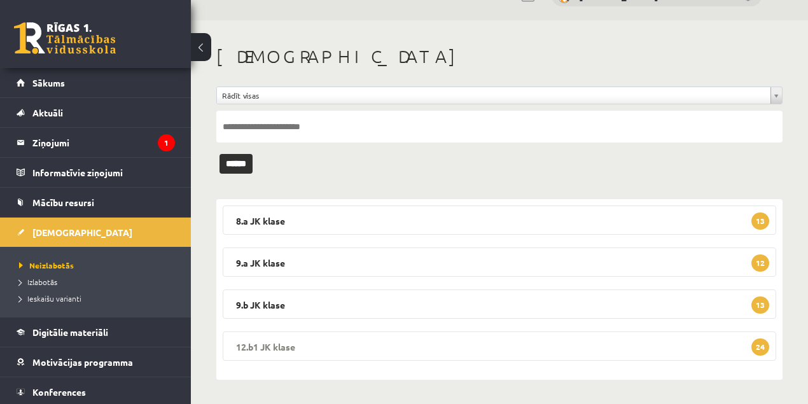
click at [262, 343] on legend "12.b1 JK klase 24" at bounding box center [500, 346] width 554 height 29
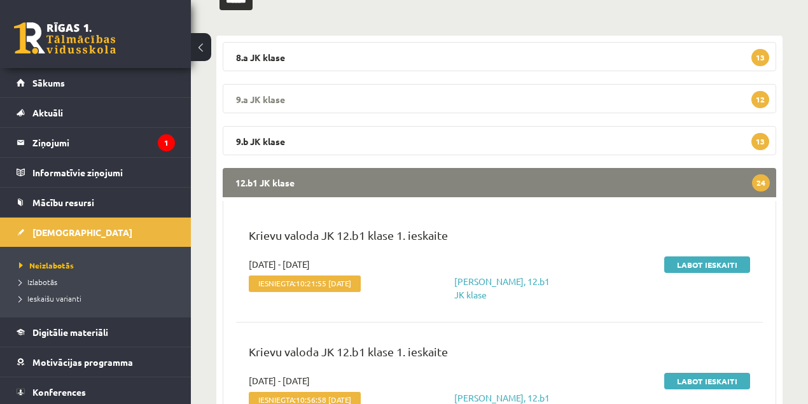
scroll to position [199, 0]
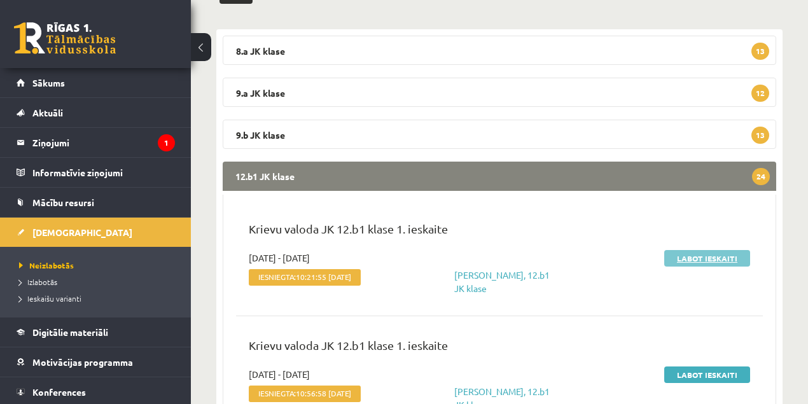
click at [710, 260] on link "Labot ieskaiti" at bounding box center [707, 258] width 86 height 17
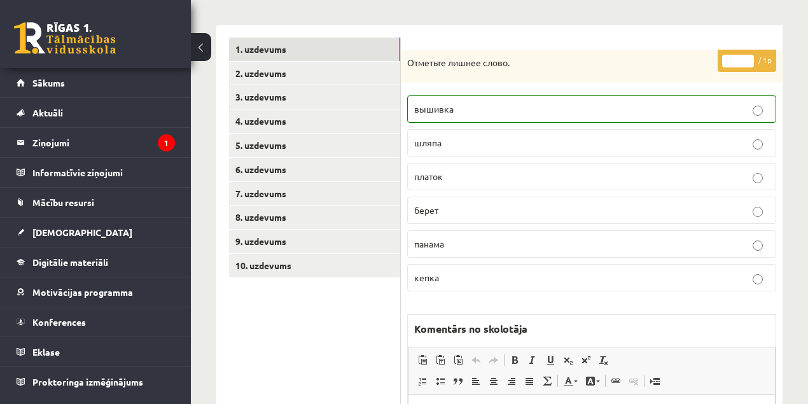
scroll to position [169, 0]
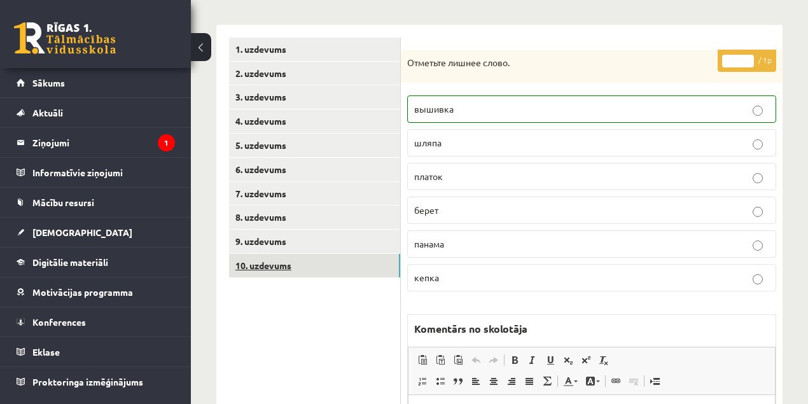
click at [276, 268] on link "10. uzdevums" at bounding box center [314, 266] width 171 height 24
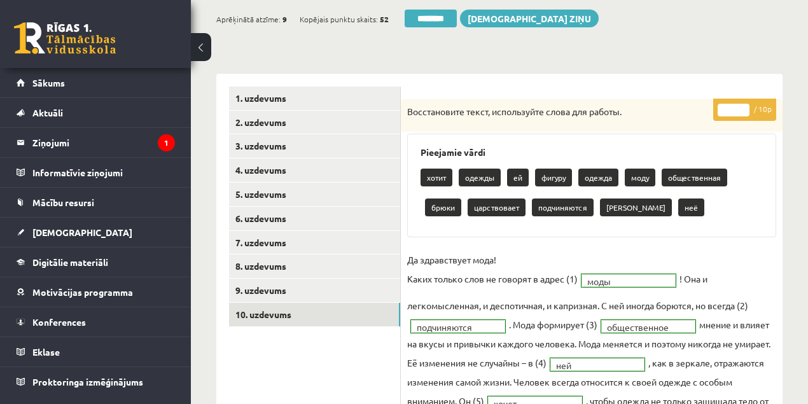
scroll to position [42, 0]
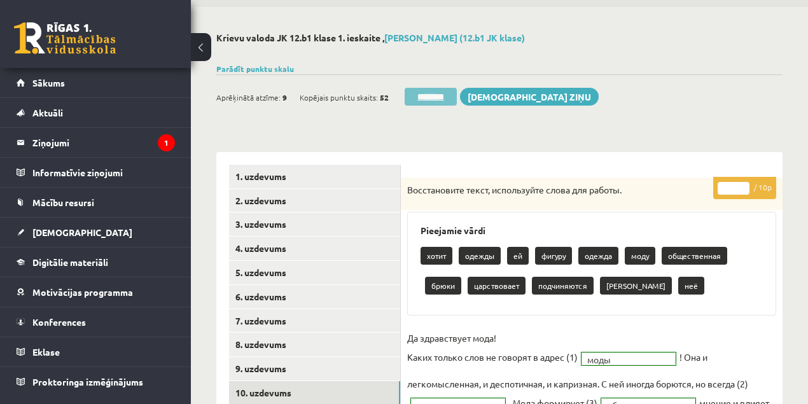
click at [430, 96] on input "********" at bounding box center [431, 97] width 52 height 18
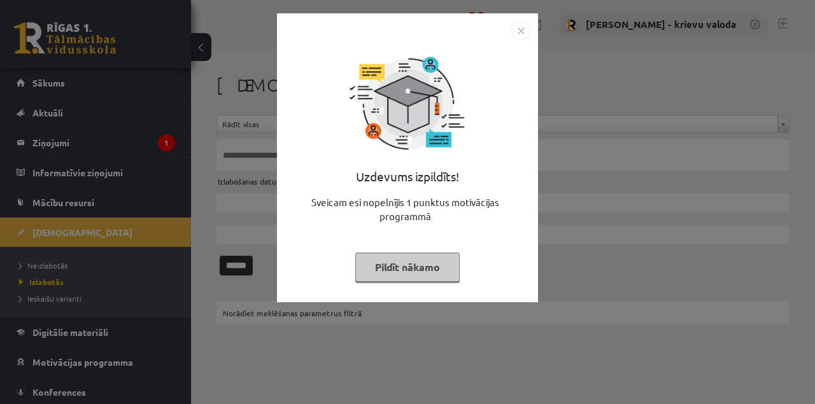
click at [427, 269] on button "Pildīt nākamo" at bounding box center [407, 267] width 104 height 29
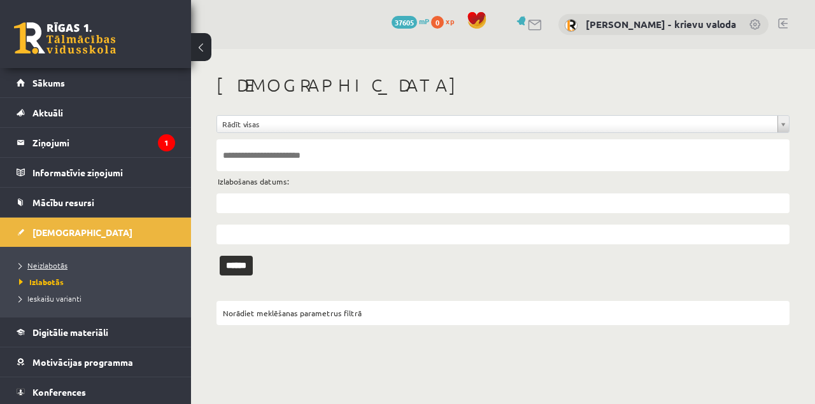
click at [60, 265] on span "Neizlabotās" at bounding box center [43, 265] width 48 height 10
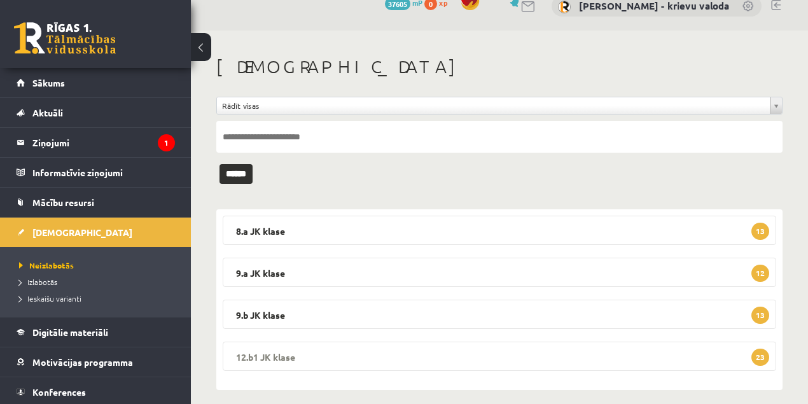
scroll to position [29, 0]
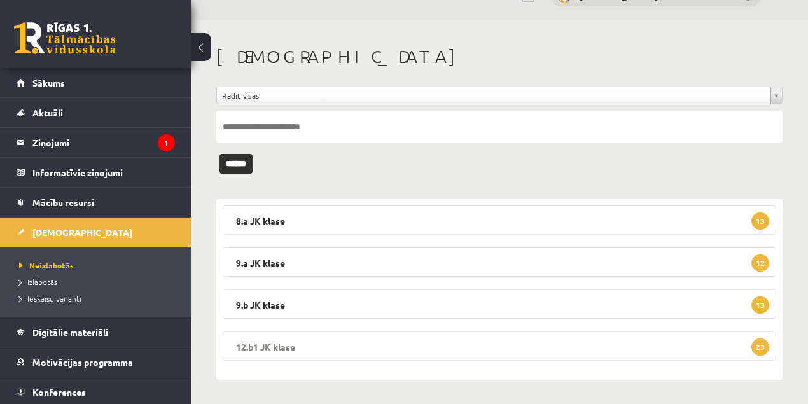
click at [258, 347] on legend "12.b1 JK klase 23" at bounding box center [500, 346] width 554 height 29
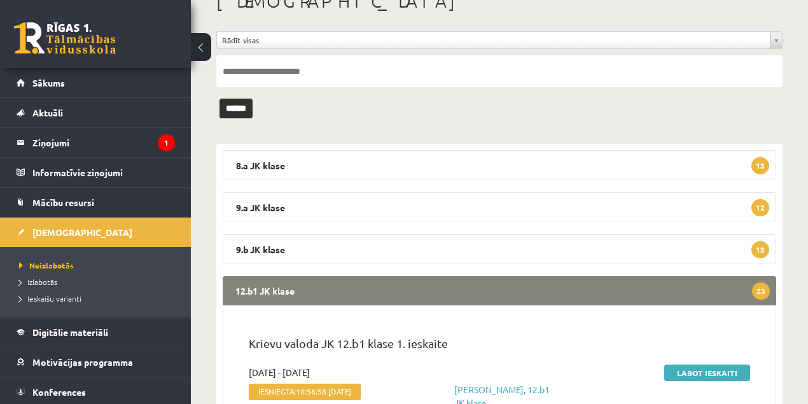
scroll to position [199, 0]
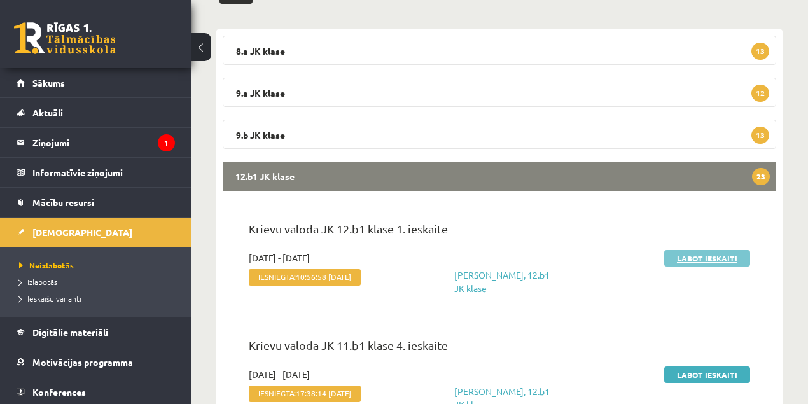
click at [710, 262] on link "Labot ieskaiti" at bounding box center [707, 258] width 86 height 17
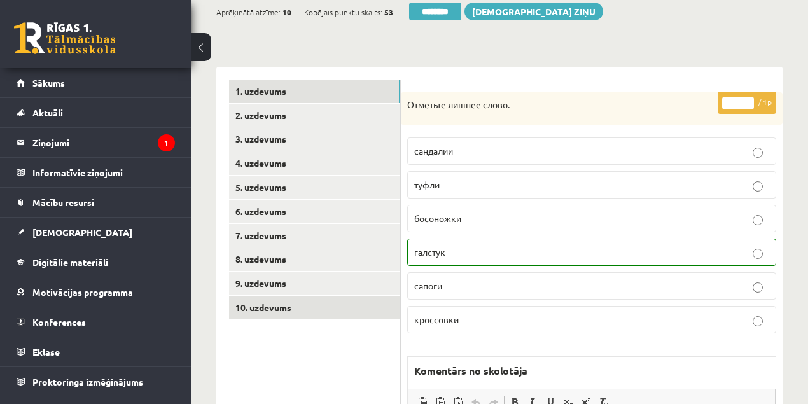
click at [256, 307] on link "10. uzdevums" at bounding box center [314, 308] width 171 height 24
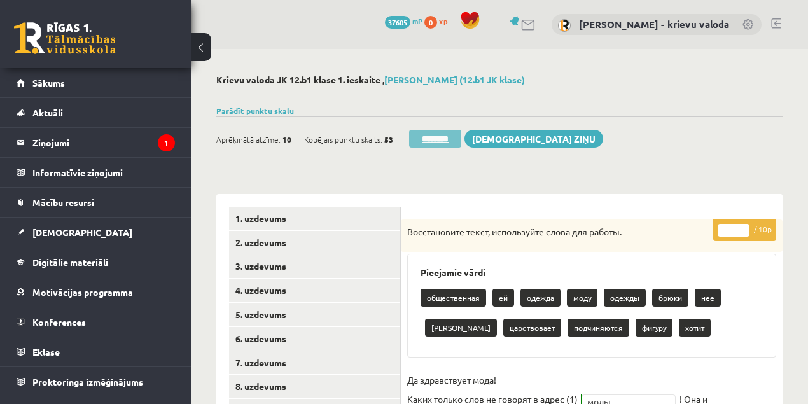
click at [454, 139] on input "********" at bounding box center [435, 139] width 52 height 18
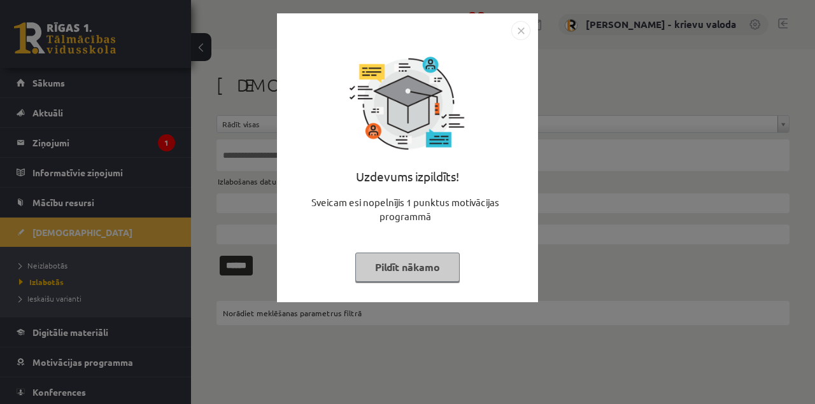
click at [439, 268] on button "Pildīt nākamo" at bounding box center [407, 267] width 104 height 29
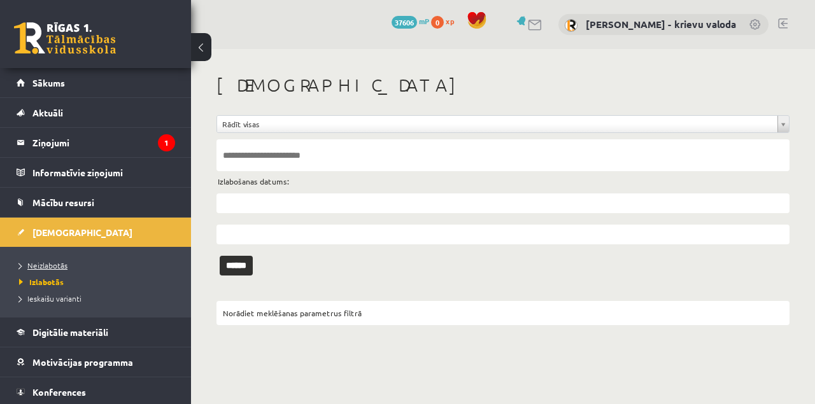
click at [59, 266] on span "Neizlabotās" at bounding box center [43, 265] width 48 height 10
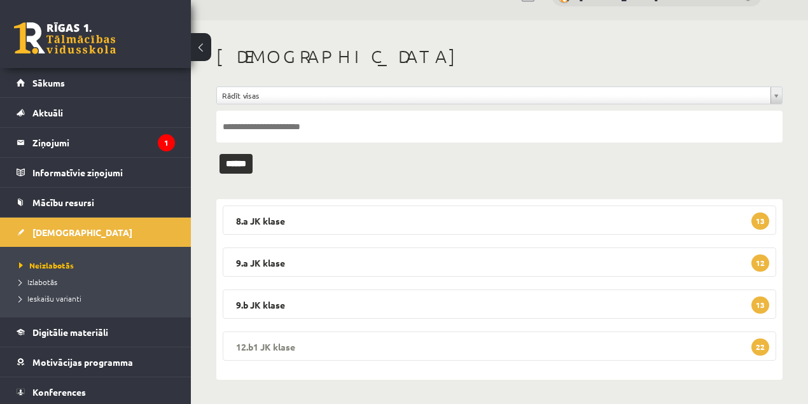
drag, startPoint x: 262, startPoint y: 342, endPoint x: 277, endPoint y: 340, distance: 15.4
click at [263, 342] on legend "12.b1 JK klase 22" at bounding box center [500, 346] width 554 height 29
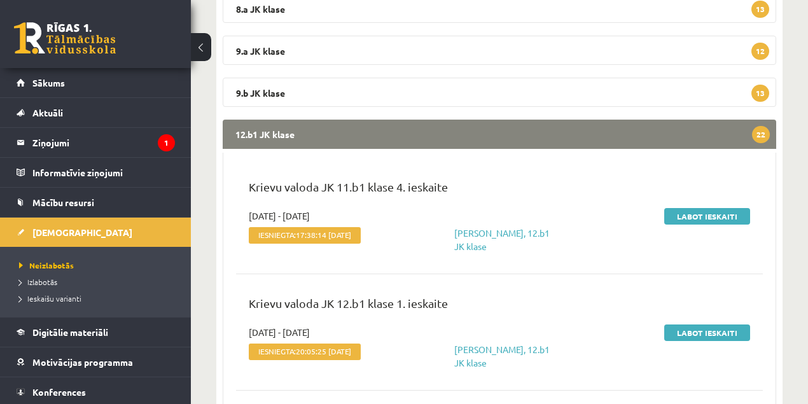
scroll to position [241, 0]
click at [702, 218] on link "Labot ieskaiti" at bounding box center [707, 216] width 86 height 17
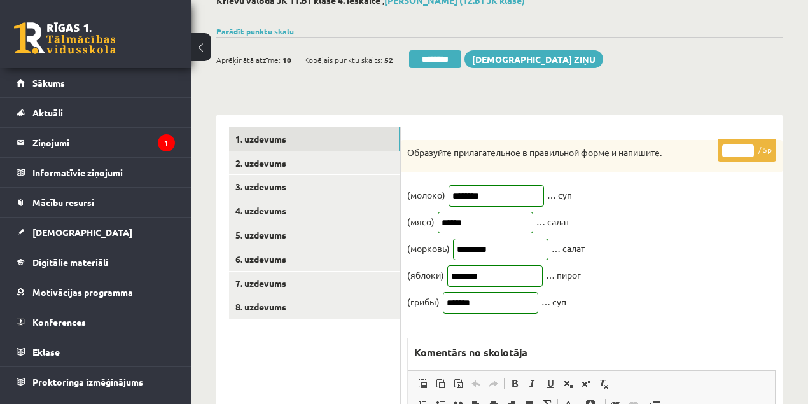
scroll to position [85, 0]
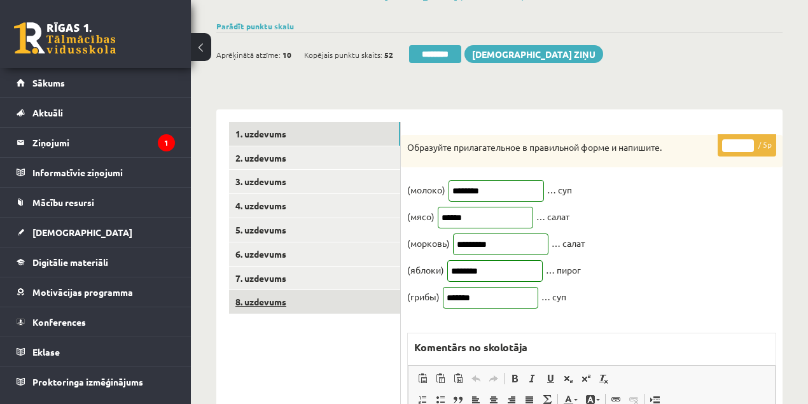
click at [270, 302] on link "8. uzdevums" at bounding box center [314, 302] width 171 height 24
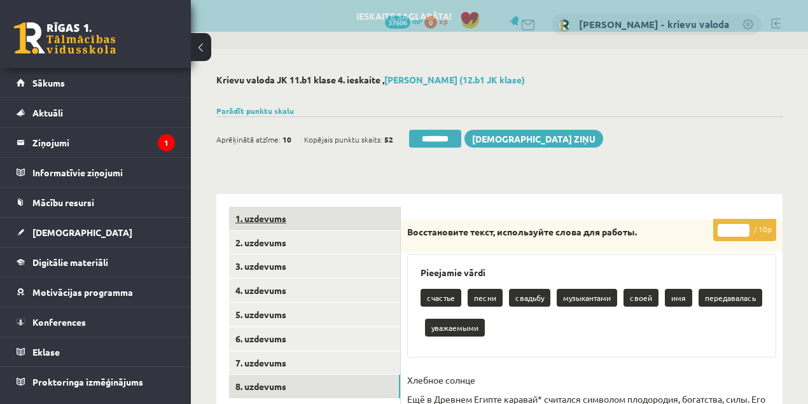
scroll to position [0, 0]
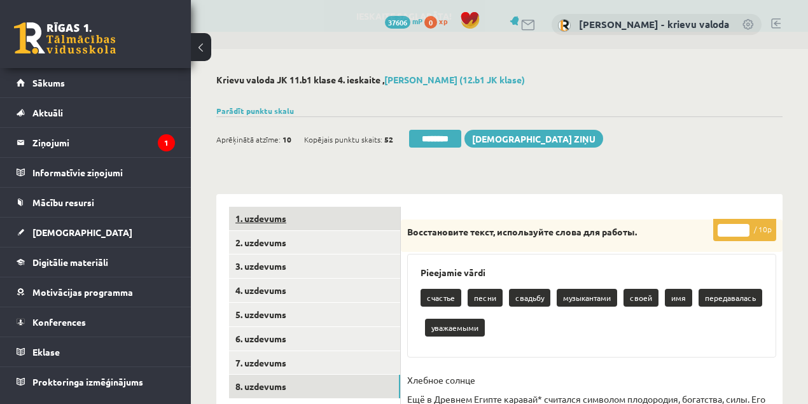
click at [261, 216] on link "1. uzdevums" at bounding box center [314, 219] width 171 height 24
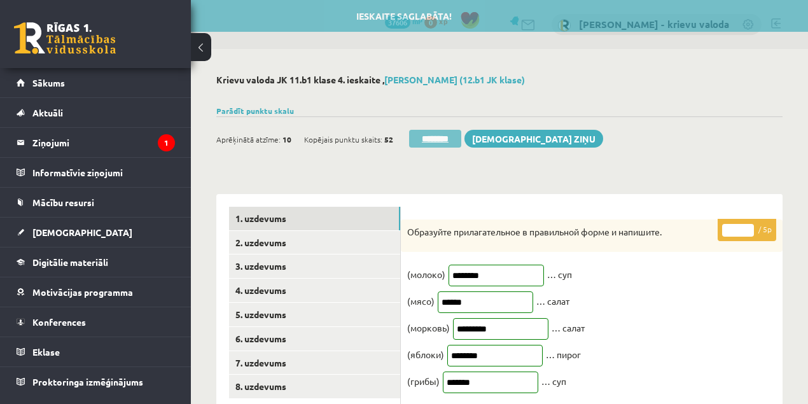
click at [443, 142] on input "********" at bounding box center [435, 139] width 52 height 18
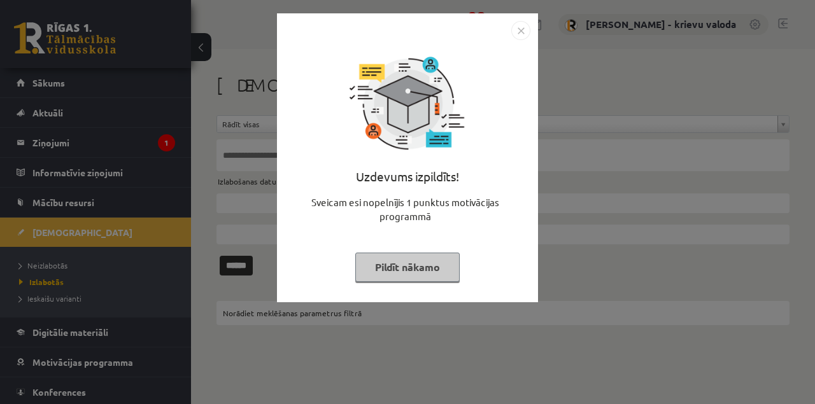
click at [391, 272] on button "Pildīt nākamo" at bounding box center [407, 267] width 104 height 29
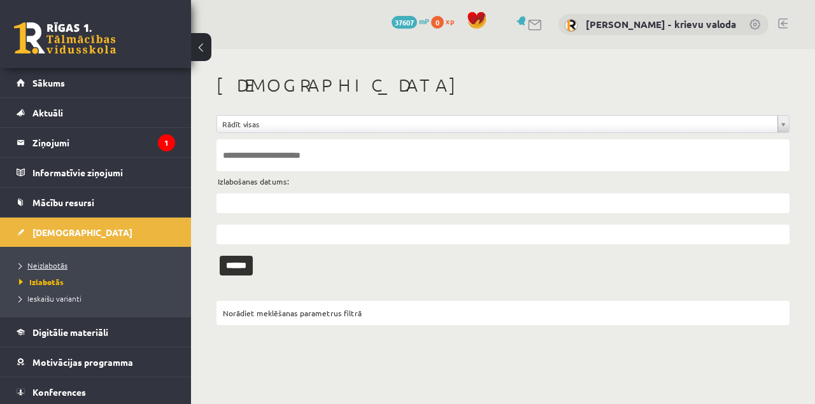
click at [51, 267] on span "Neizlabotās" at bounding box center [43, 265] width 48 height 10
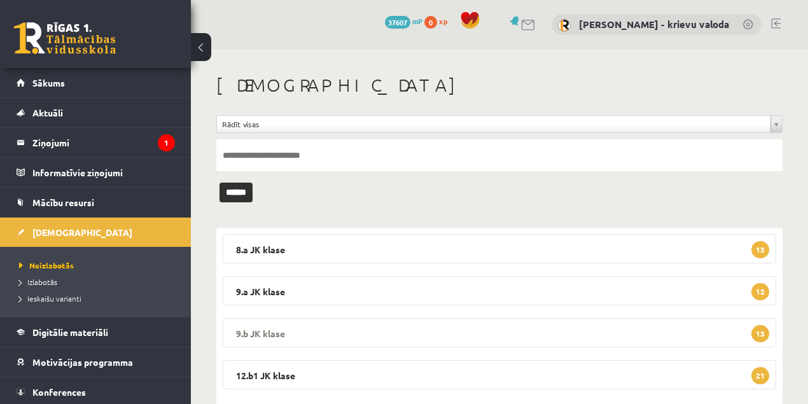
scroll to position [29, 0]
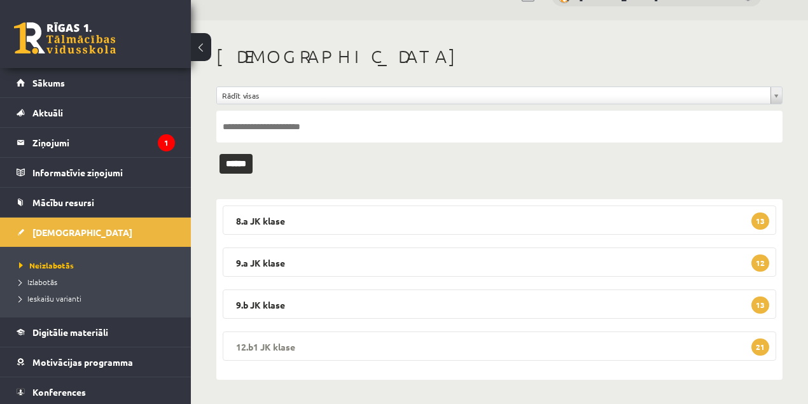
click at [285, 347] on legend "12.b1 JK klase 21" at bounding box center [500, 346] width 554 height 29
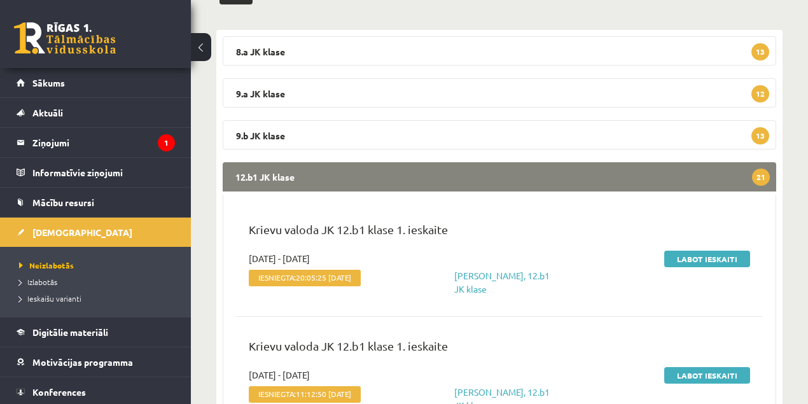
scroll to position [199, 0]
click at [692, 260] on link "Labot ieskaiti" at bounding box center [707, 258] width 86 height 17
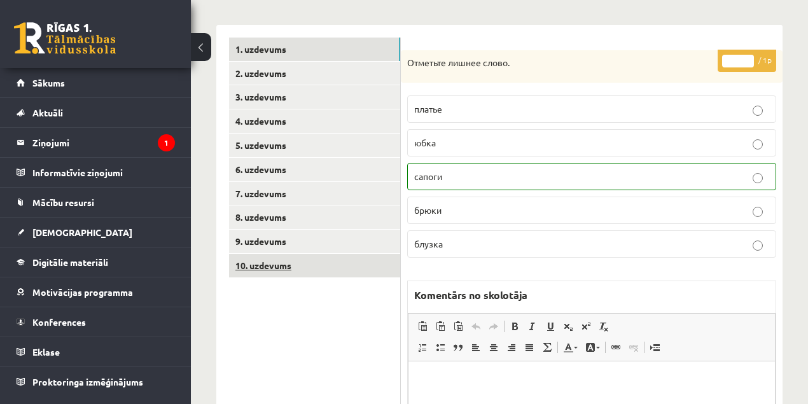
click at [288, 265] on link "10. uzdevums" at bounding box center [314, 266] width 171 height 24
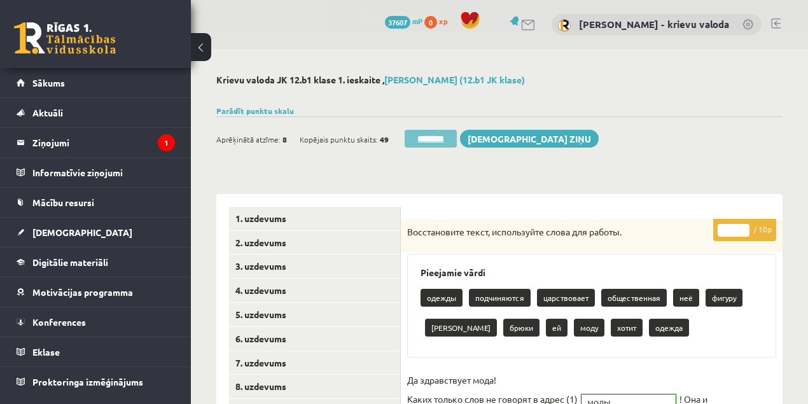
click at [424, 139] on input "********" at bounding box center [431, 139] width 52 height 18
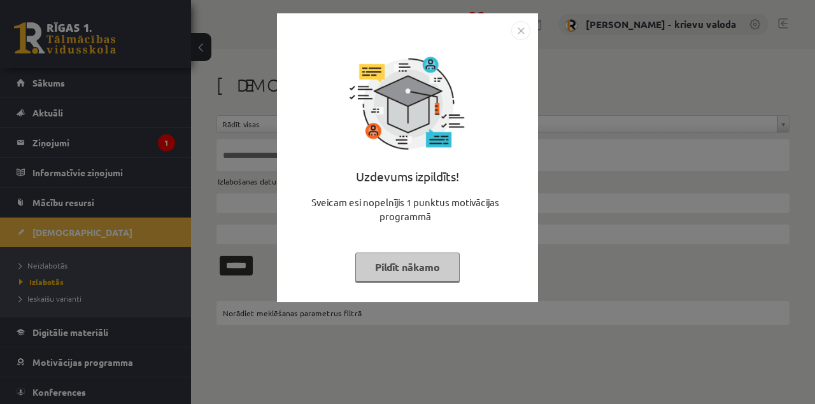
click at [416, 270] on button "Pildīt nākamo" at bounding box center [407, 267] width 104 height 29
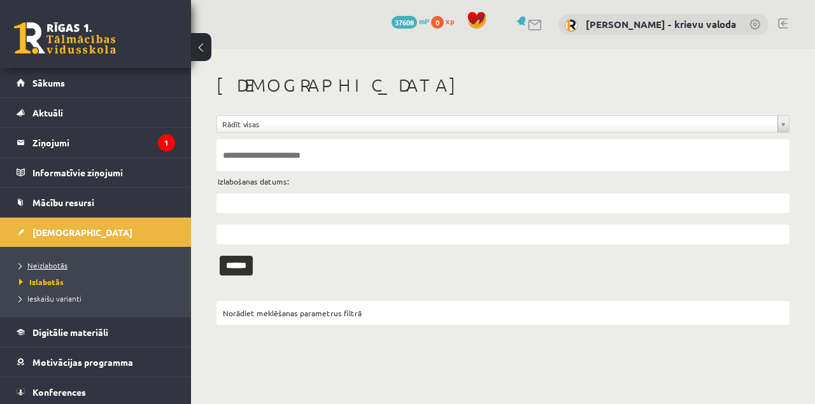
click at [53, 265] on span "Neizlabotās" at bounding box center [43, 265] width 48 height 10
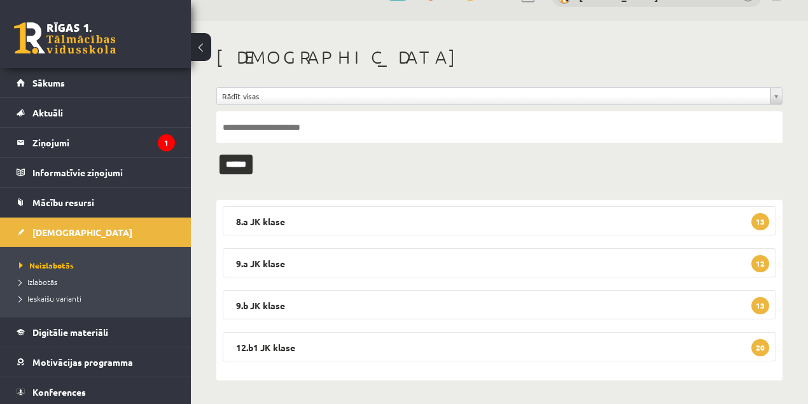
scroll to position [29, 0]
drag, startPoint x: 276, startPoint y: 345, endPoint x: 295, endPoint y: 340, distance: 19.1
click at [276, 345] on legend "12.b1 JK klase 20" at bounding box center [500, 346] width 554 height 29
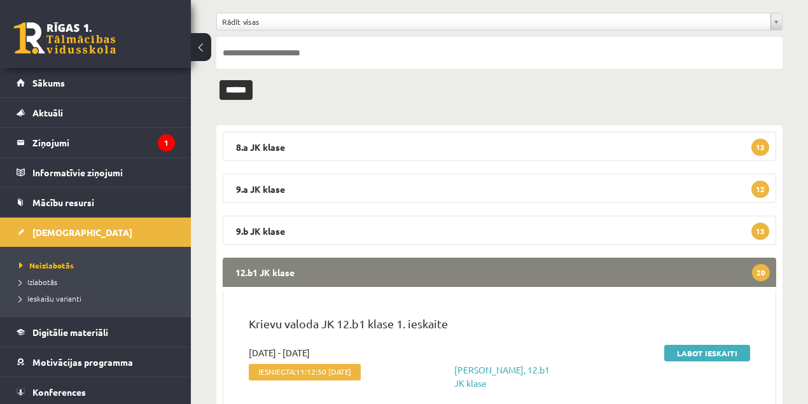
scroll to position [241, 0]
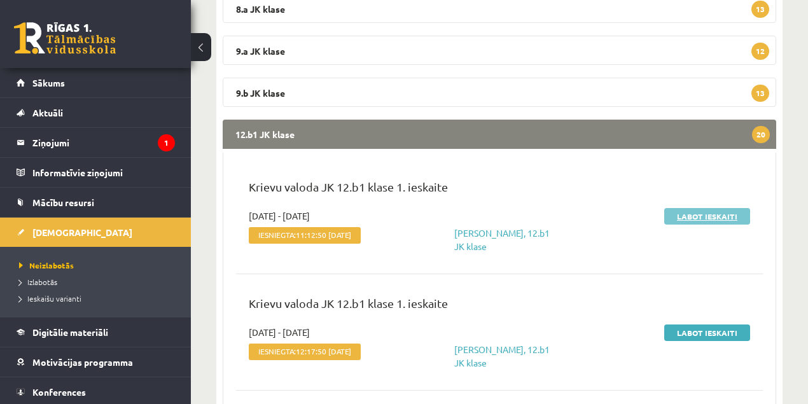
click at [681, 218] on link "Labot ieskaiti" at bounding box center [707, 216] width 86 height 17
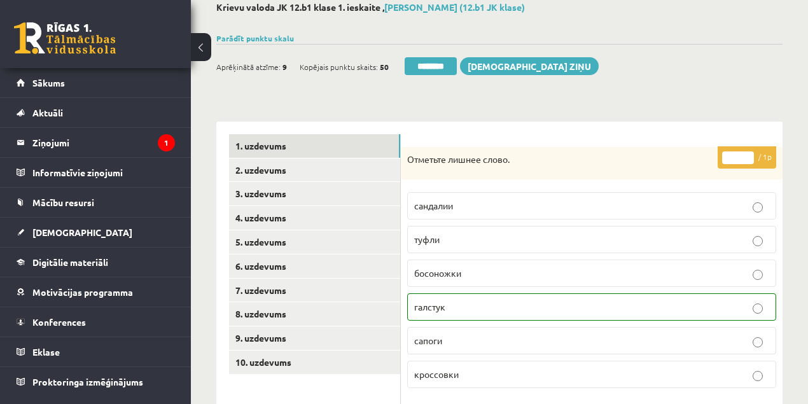
scroll to position [212, 0]
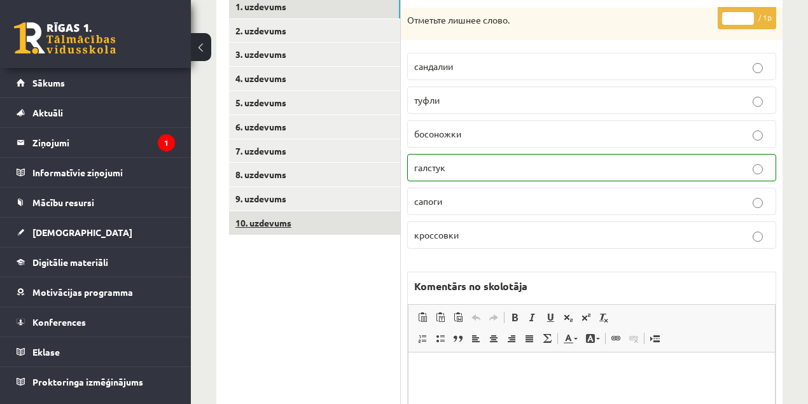
click at [271, 225] on link "10. uzdevums" at bounding box center [314, 223] width 171 height 24
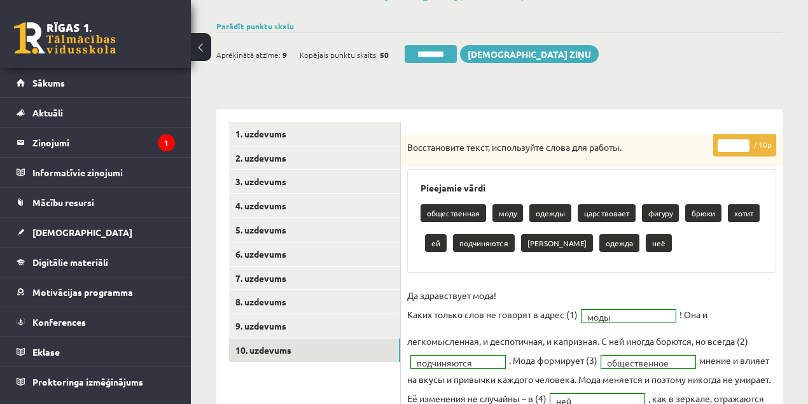
scroll to position [0, 0]
click at [437, 55] on input "********" at bounding box center [431, 54] width 52 height 18
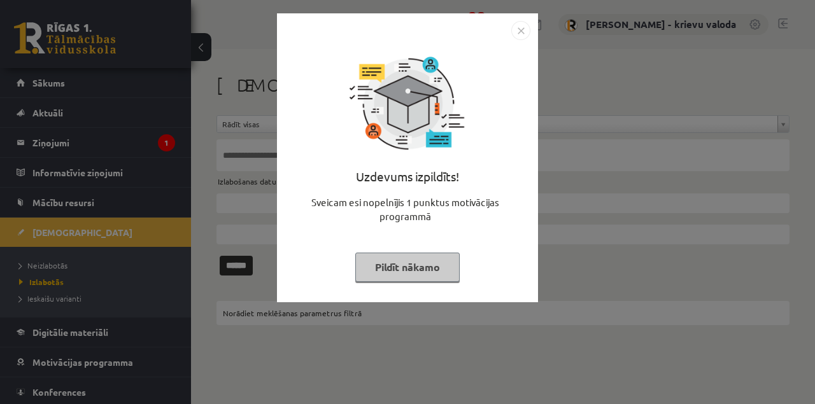
drag, startPoint x: 405, startPoint y: 268, endPoint x: 375, endPoint y: 260, distance: 31.6
click at [405, 268] on button "Pildīt nākamo" at bounding box center [407, 267] width 104 height 29
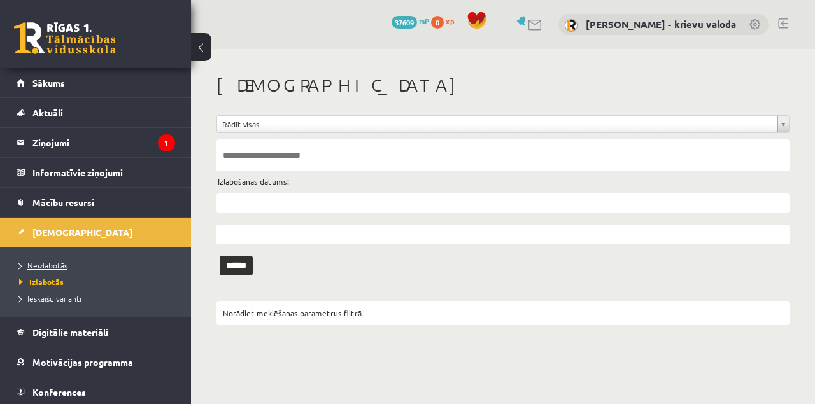
click at [50, 267] on span "Neizlabotās" at bounding box center [43, 265] width 48 height 10
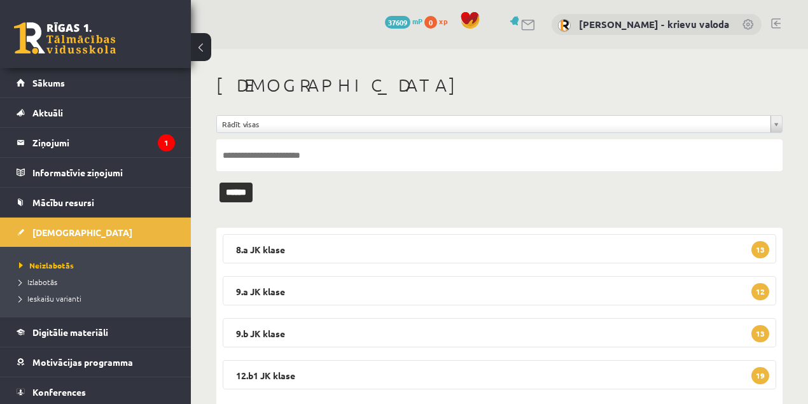
scroll to position [29, 0]
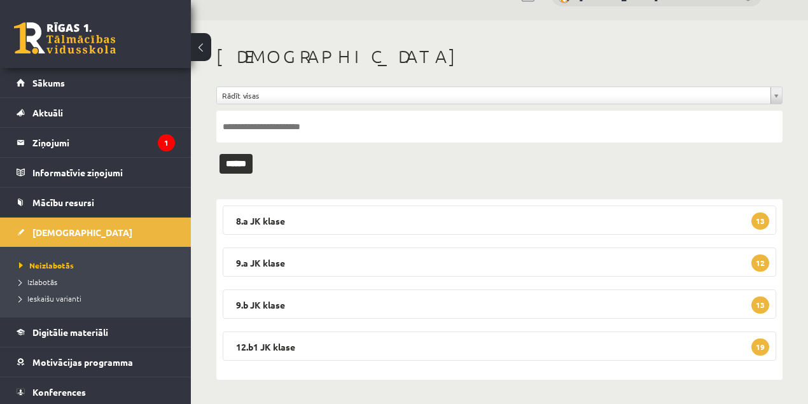
click at [253, 347] on legend "12.b1 JK klase 19" at bounding box center [500, 346] width 554 height 29
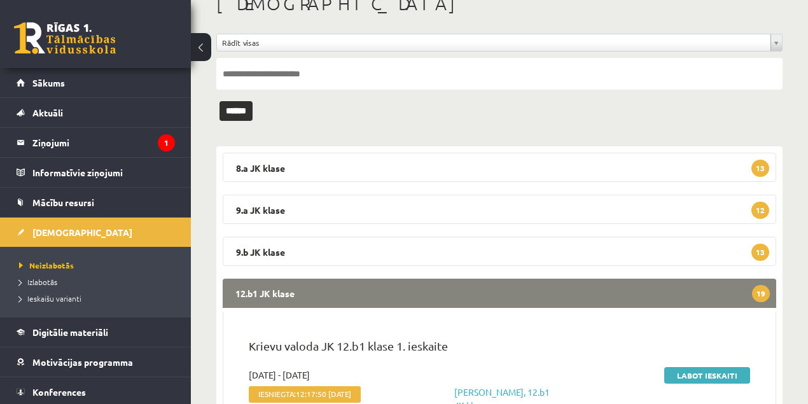
scroll to position [241, 0]
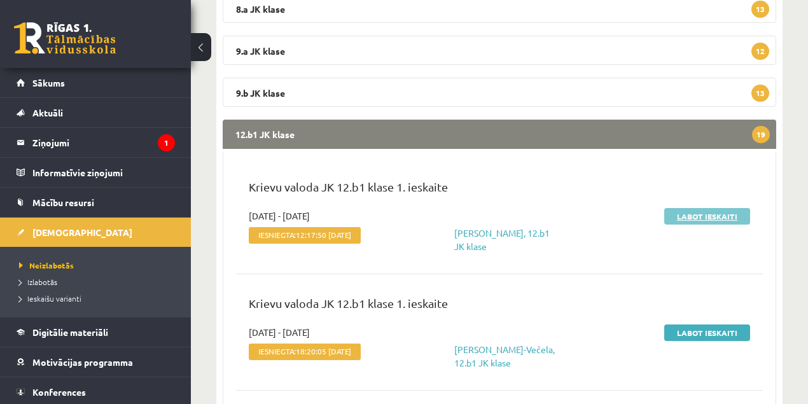
click at [679, 216] on link "Labot ieskaiti" at bounding box center [707, 216] width 86 height 17
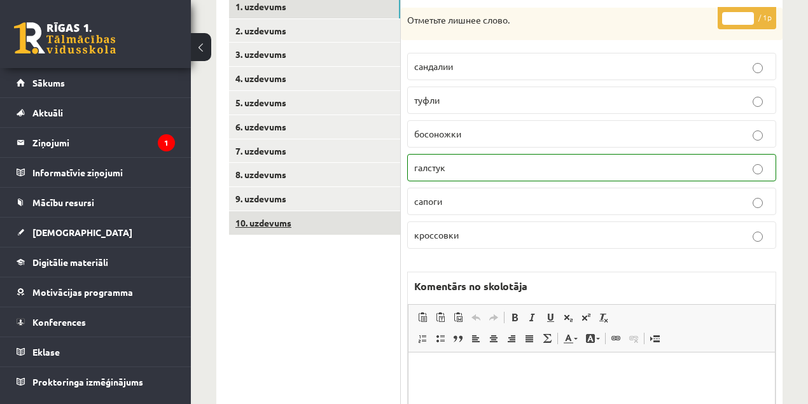
click at [267, 224] on link "10. uzdevums" at bounding box center [314, 223] width 171 height 24
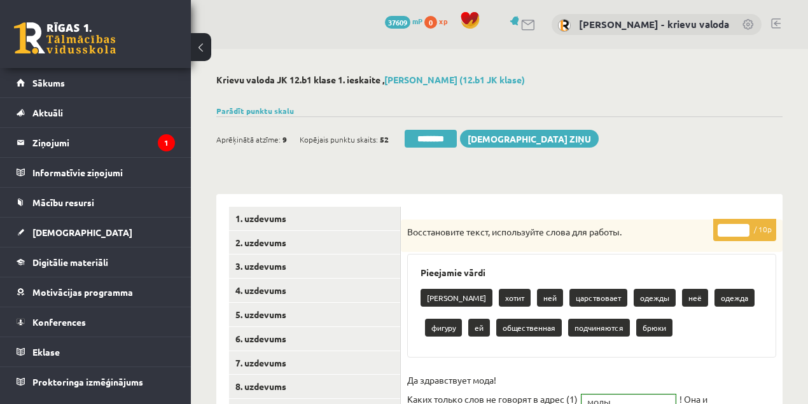
type input "*"
click at [741, 225] on input "*" at bounding box center [734, 230] width 32 height 13
click at [262, 220] on link "1. uzdevums" at bounding box center [314, 219] width 171 height 24
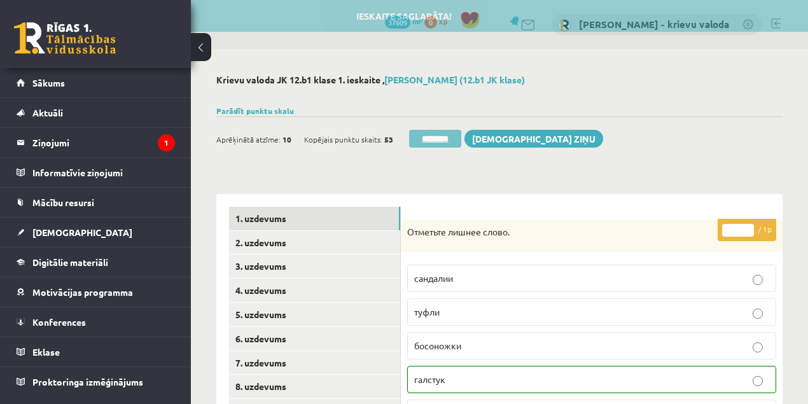
click at [439, 141] on input "********" at bounding box center [435, 139] width 52 height 18
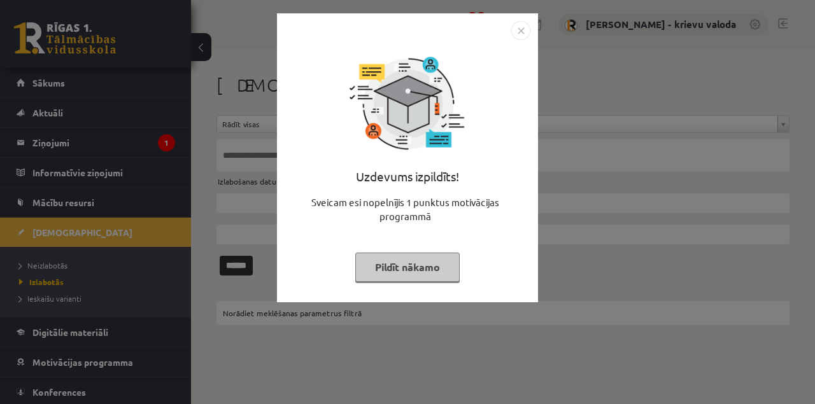
click at [417, 270] on button "Pildīt nākamo" at bounding box center [407, 267] width 104 height 29
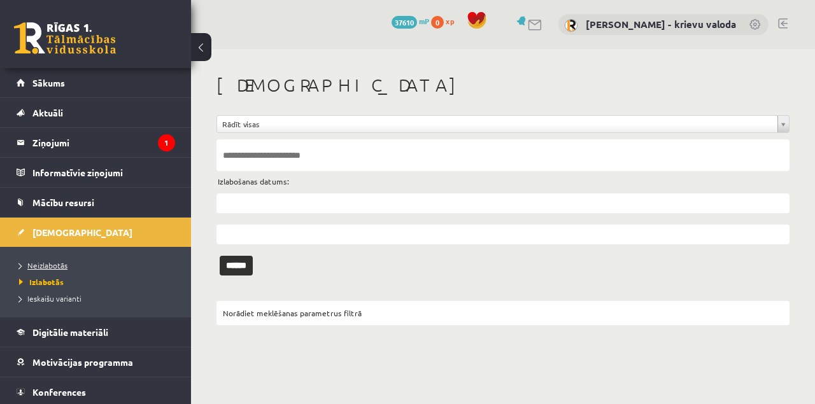
click at [50, 265] on span "Neizlabotās" at bounding box center [43, 265] width 48 height 10
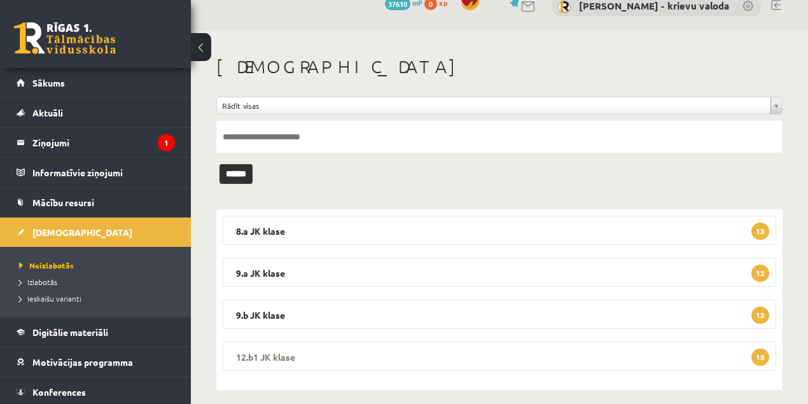
scroll to position [29, 0]
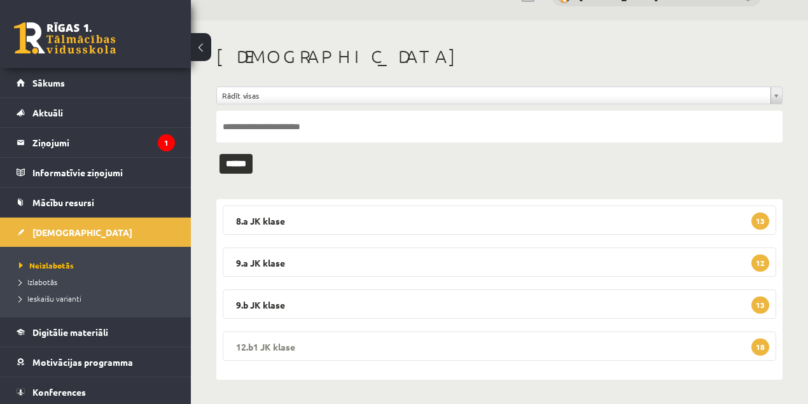
click at [266, 343] on legend "12.b1 JK klase 18" at bounding box center [500, 346] width 554 height 29
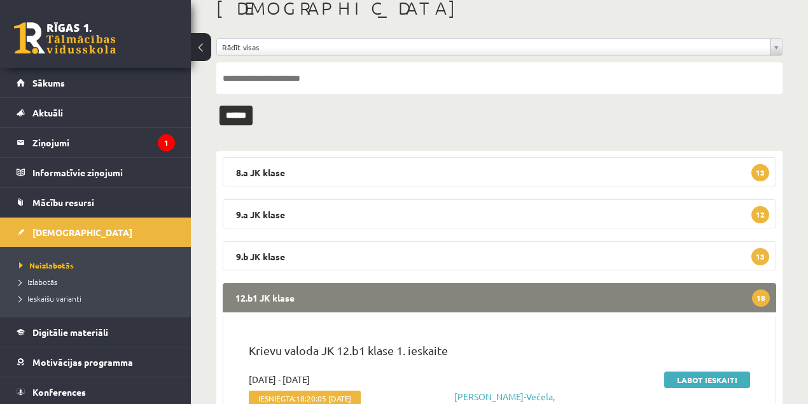
scroll to position [199, 0]
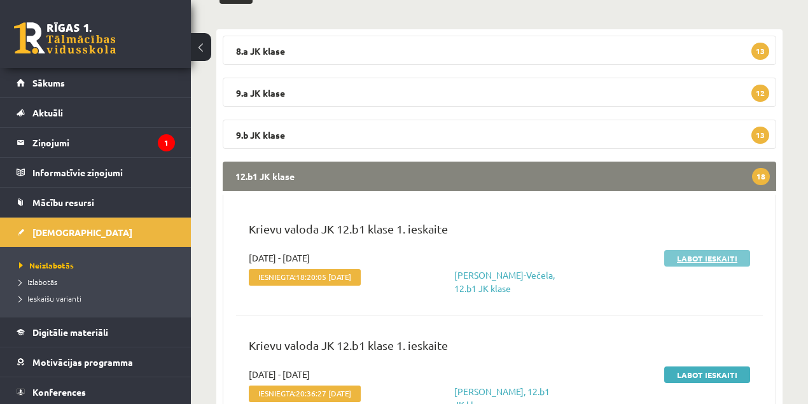
click at [706, 261] on link "Labot ieskaiti" at bounding box center [707, 258] width 86 height 17
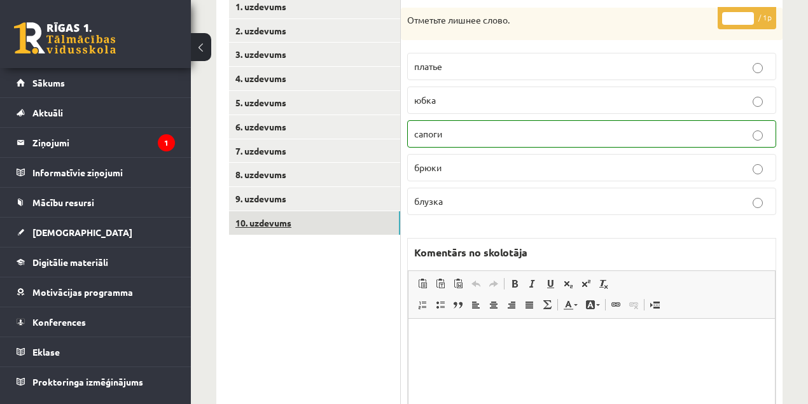
click at [266, 223] on link "10. uzdevums" at bounding box center [314, 223] width 171 height 24
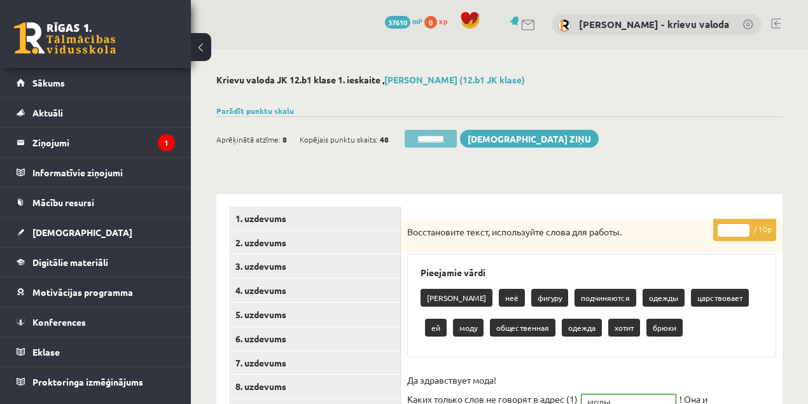
click at [440, 140] on input "********" at bounding box center [431, 139] width 52 height 18
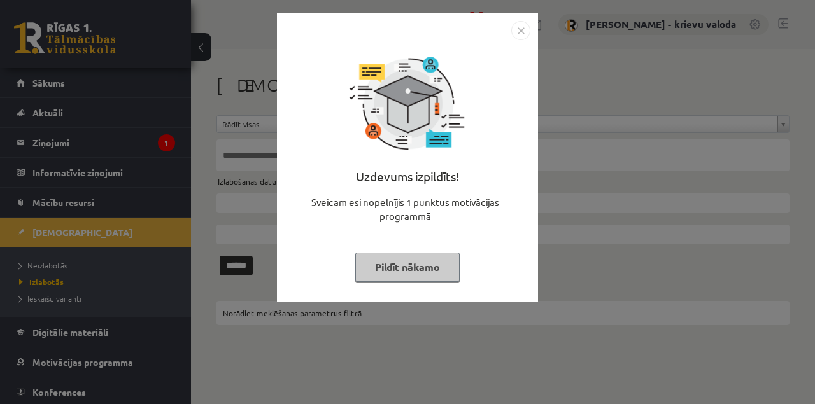
click at [438, 269] on button "Pildīt nākamo" at bounding box center [407, 267] width 104 height 29
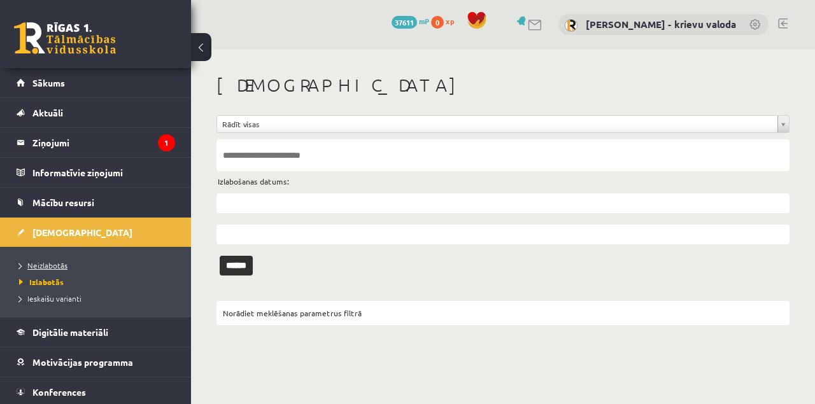
click at [52, 263] on span "Neizlabotās" at bounding box center [43, 265] width 48 height 10
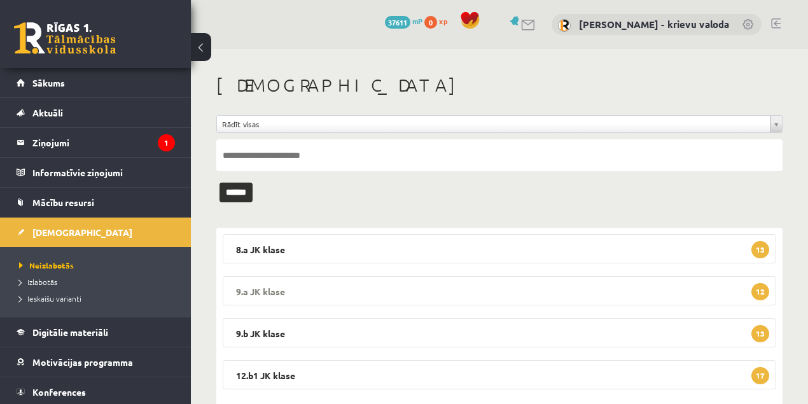
scroll to position [29, 0]
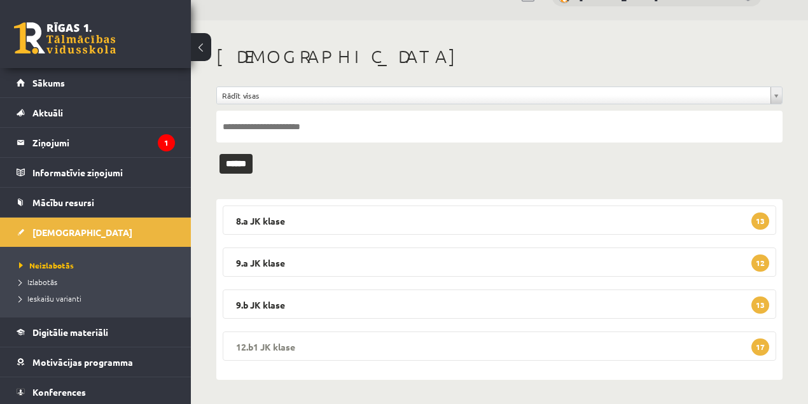
click at [276, 345] on legend "12.b1 JK klase 17" at bounding box center [500, 346] width 554 height 29
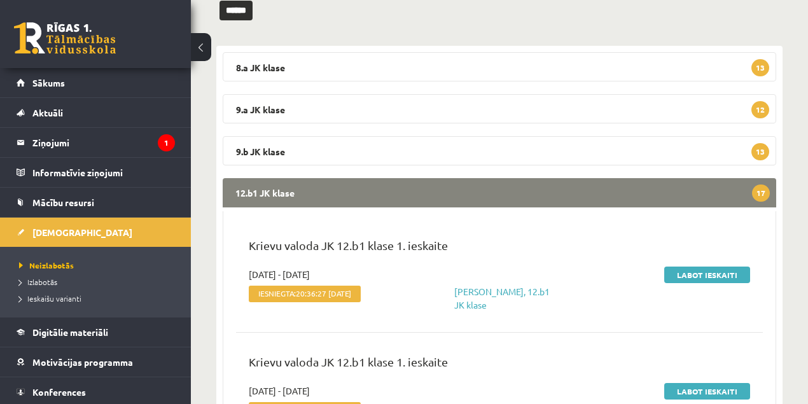
scroll to position [199, 0]
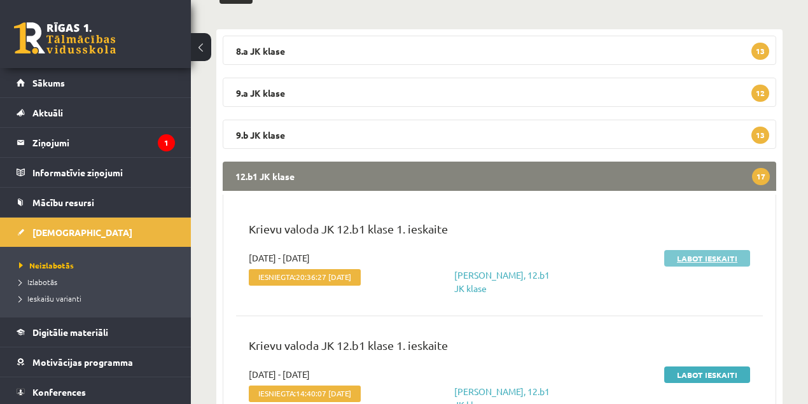
click at [687, 257] on link "Labot ieskaiti" at bounding box center [707, 258] width 86 height 17
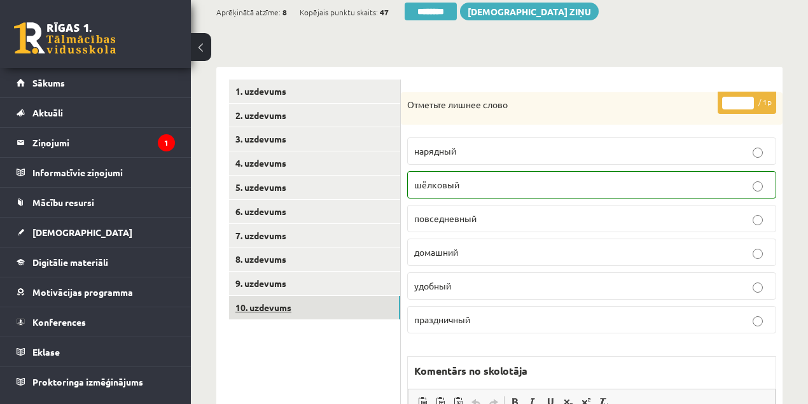
click at [271, 307] on link "10. uzdevums" at bounding box center [314, 308] width 171 height 24
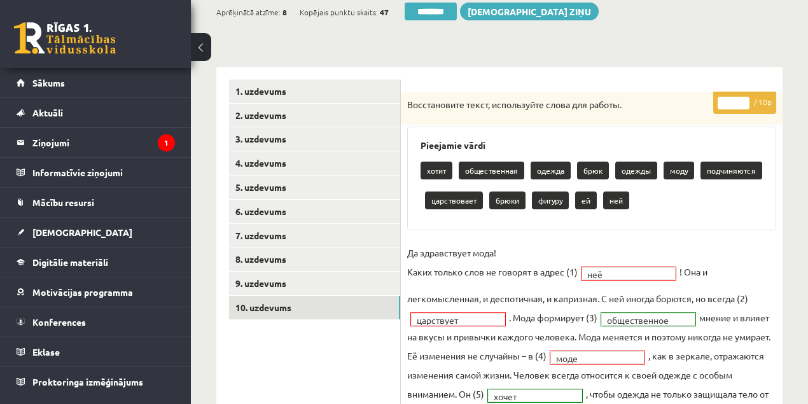
type input "*"
click at [745, 99] on input "*" at bounding box center [734, 103] width 32 height 13
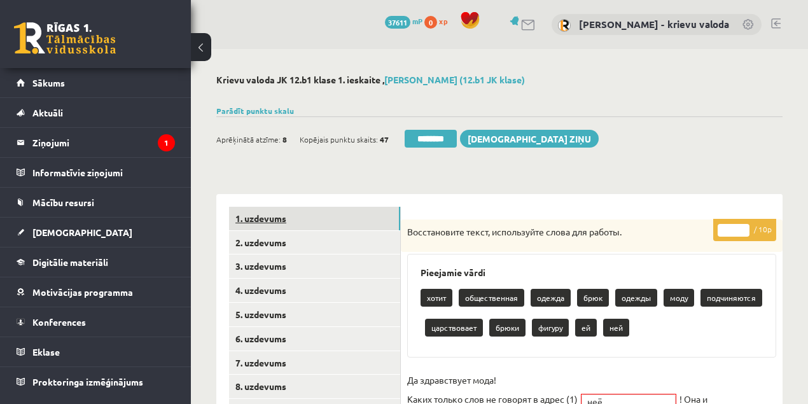
click at [256, 219] on link "1. uzdevums" at bounding box center [314, 219] width 171 height 24
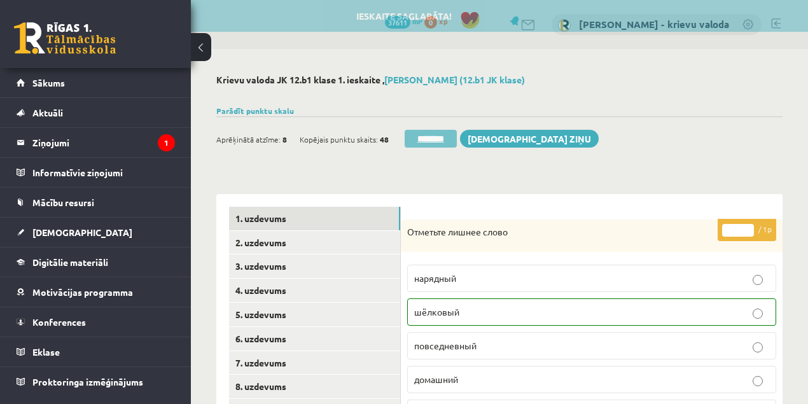
click at [440, 143] on input "********" at bounding box center [431, 139] width 52 height 18
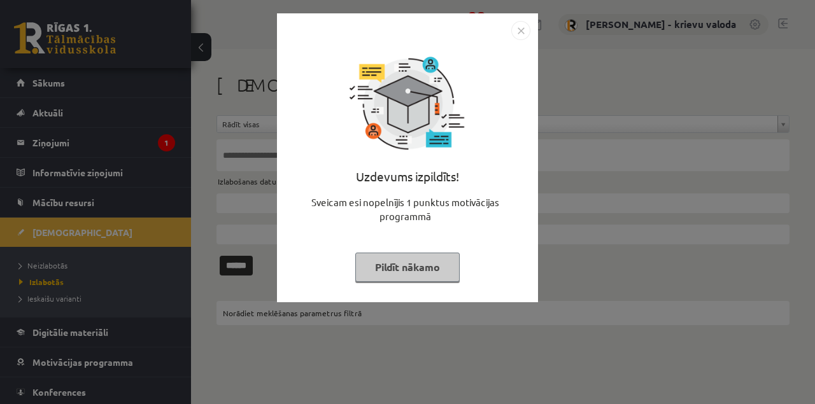
drag, startPoint x: 433, startPoint y: 263, endPoint x: 446, endPoint y: 265, distance: 12.9
click at [433, 263] on button "Pildīt nākamo" at bounding box center [407, 267] width 104 height 29
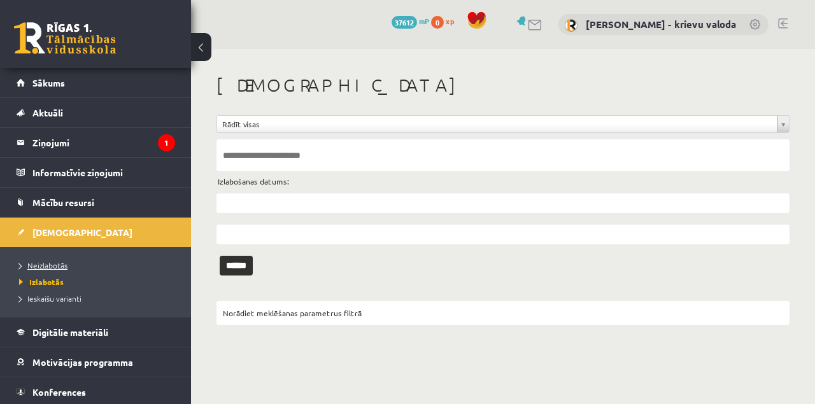
click at [47, 265] on span "Neizlabotās" at bounding box center [43, 265] width 48 height 10
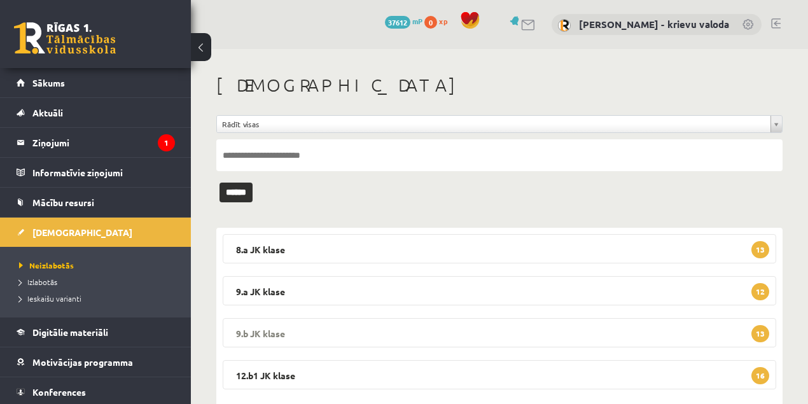
scroll to position [29, 0]
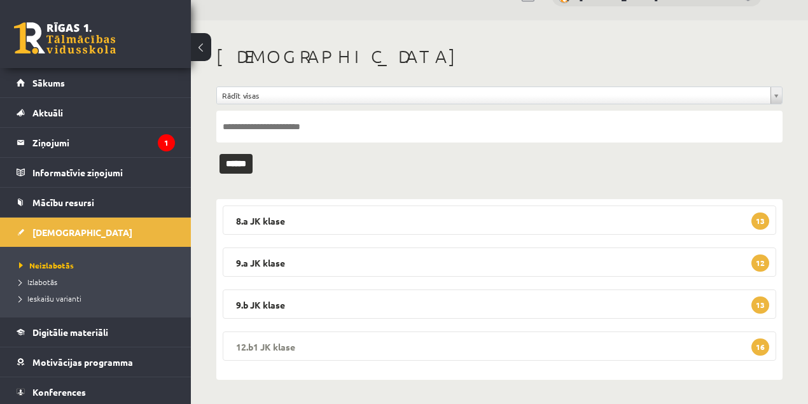
click at [258, 341] on legend "12.b1 JK klase 16" at bounding box center [500, 346] width 554 height 29
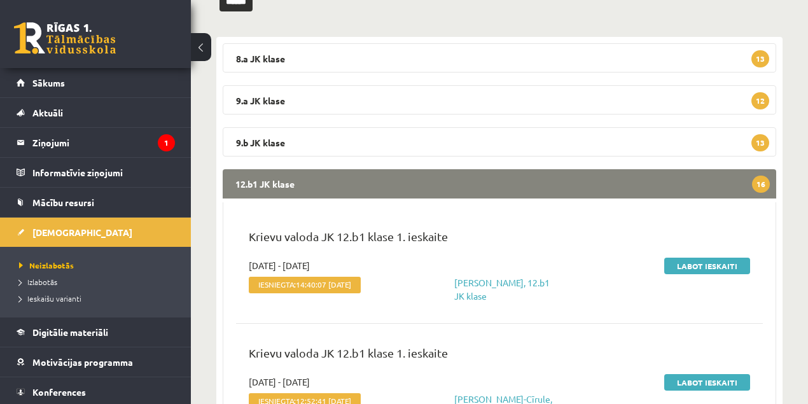
scroll to position [199, 0]
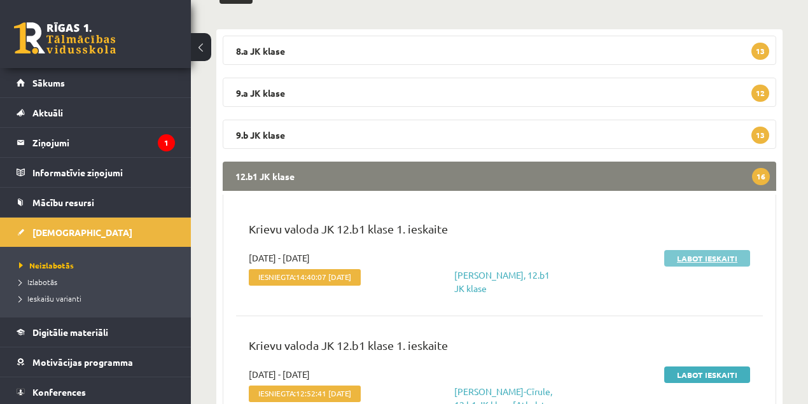
click at [709, 259] on link "Labot ieskaiti" at bounding box center [707, 258] width 86 height 17
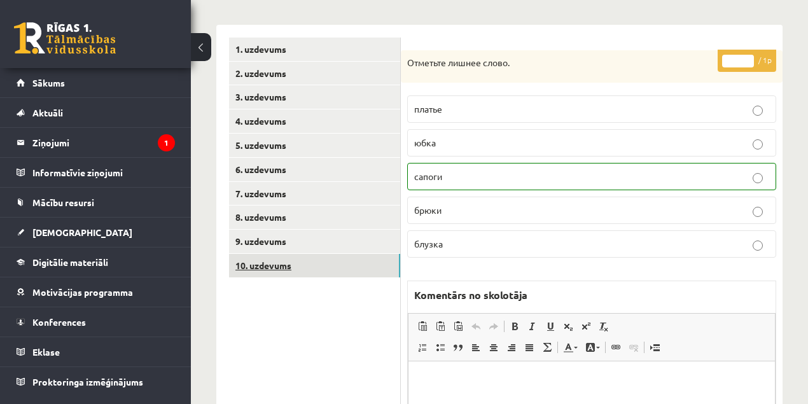
click at [262, 265] on link "10. uzdevums" at bounding box center [314, 266] width 171 height 24
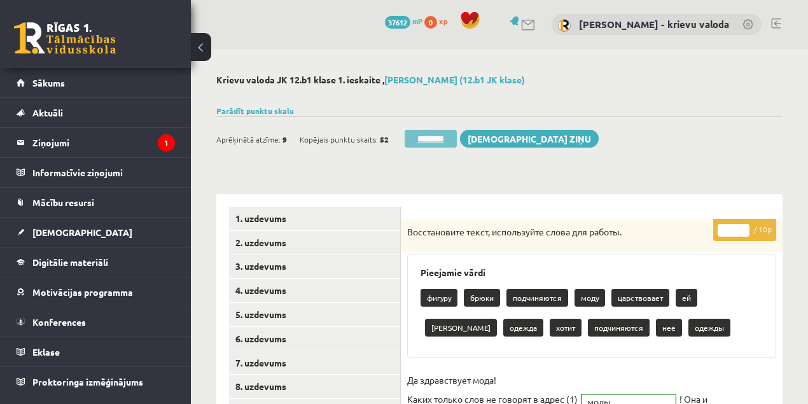
click at [439, 139] on input "********" at bounding box center [431, 139] width 52 height 18
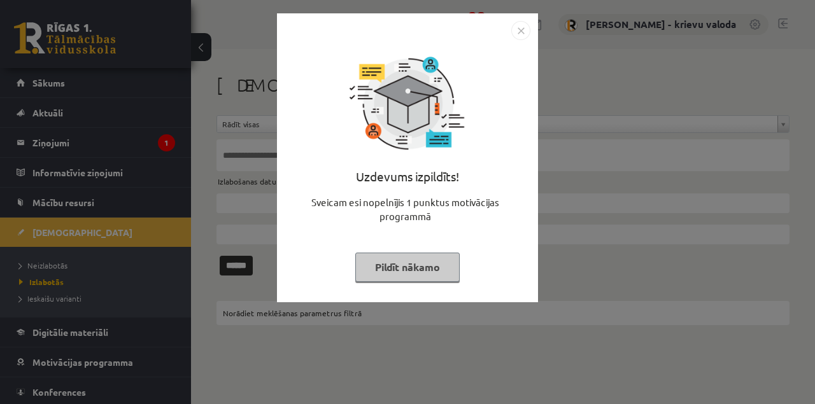
click at [425, 270] on button "Pildīt nākamo" at bounding box center [407, 267] width 104 height 29
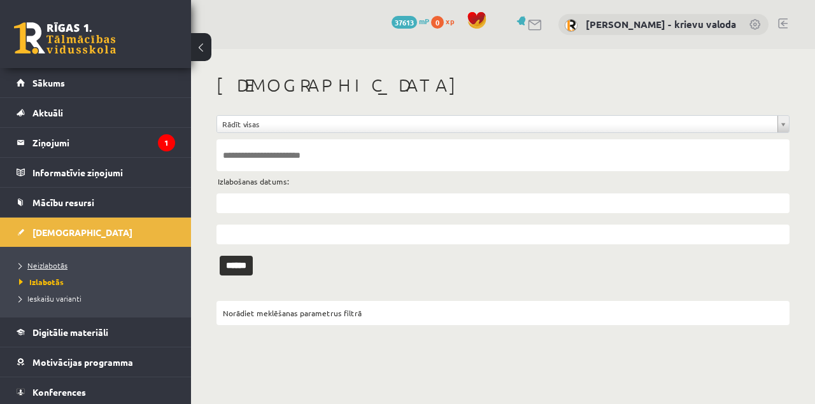
click at [57, 263] on span "Neizlabotās" at bounding box center [43, 265] width 48 height 10
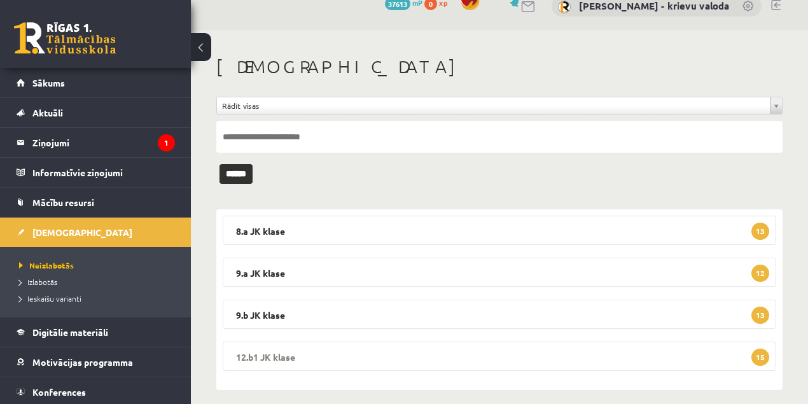
scroll to position [29, 0]
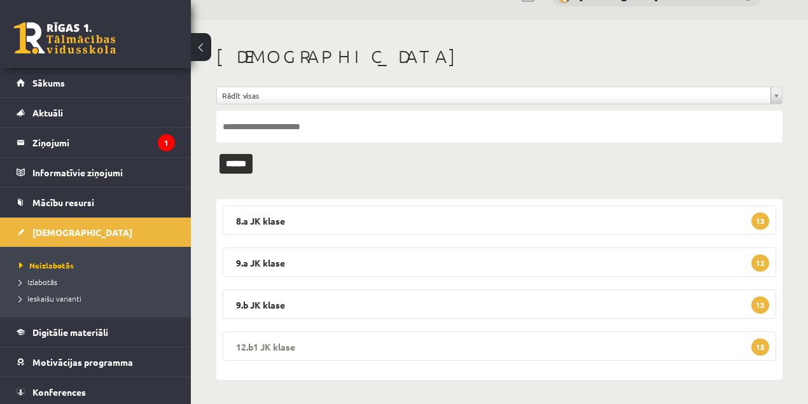
click at [276, 349] on legend "12.b1 JK klase 15" at bounding box center [500, 346] width 554 height 29
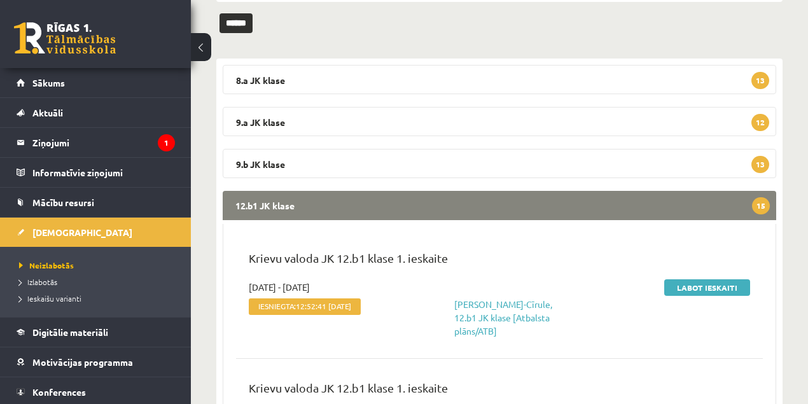
scroll to position [199, 0]
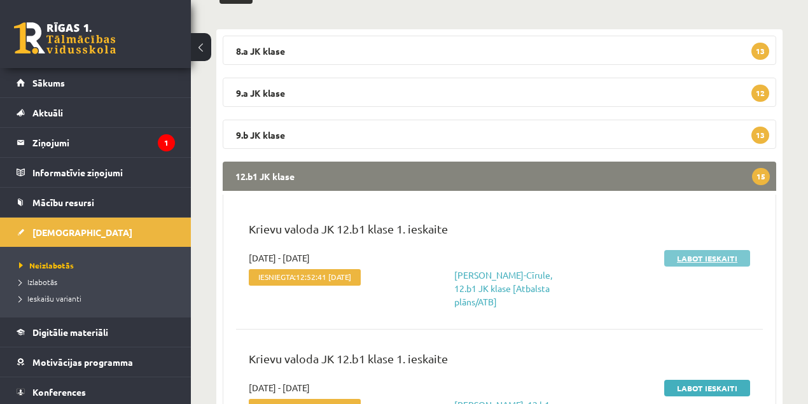
click at [689, 263] on link "Labot ieskaiti" at bounding box center [707, 258] width 86 height 17
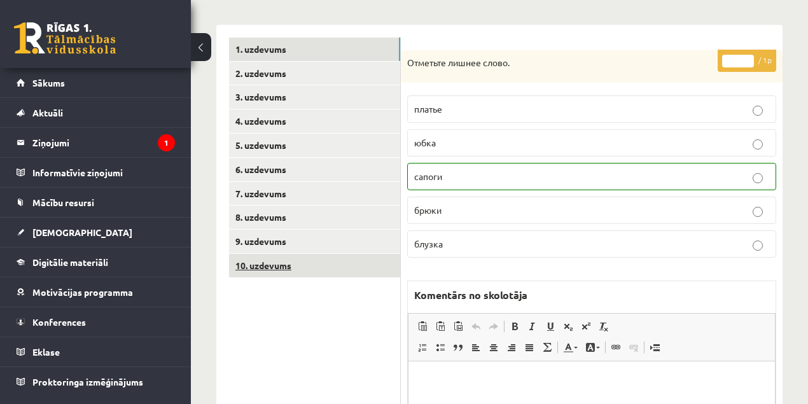
click at [280, 268] on link "10. uzdevums" at bounding box center [314, 266] width 171 height 24
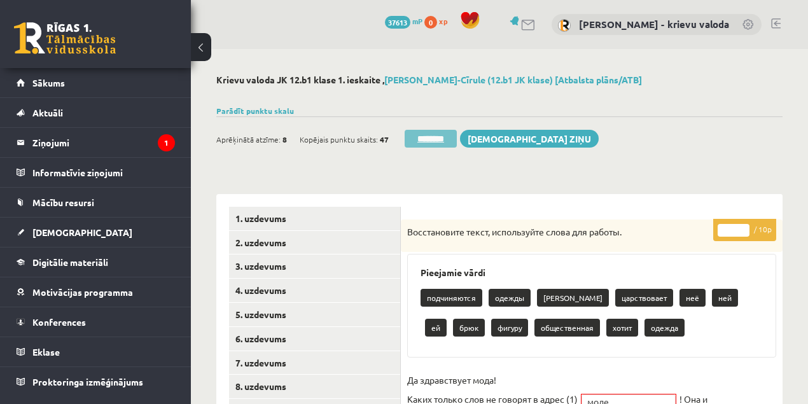
click at [444, 138] on input "********" at bounding box center [431, 139] width 52 height 18
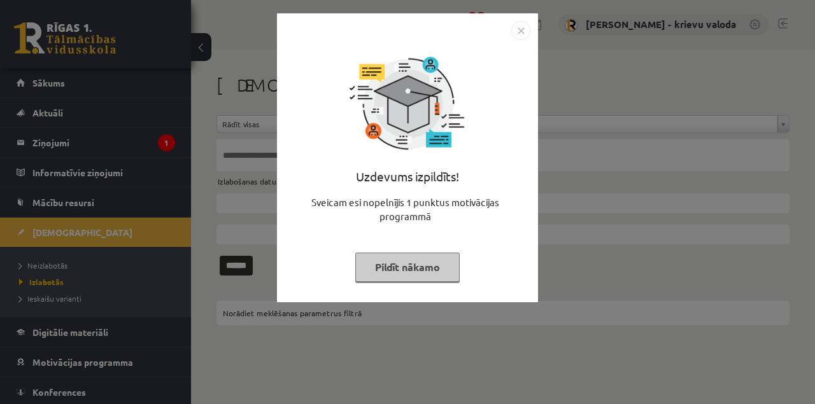
click at [402, 272] on button "Pildīt nākamo" at bounding box center [407, 267] width 104 height 29
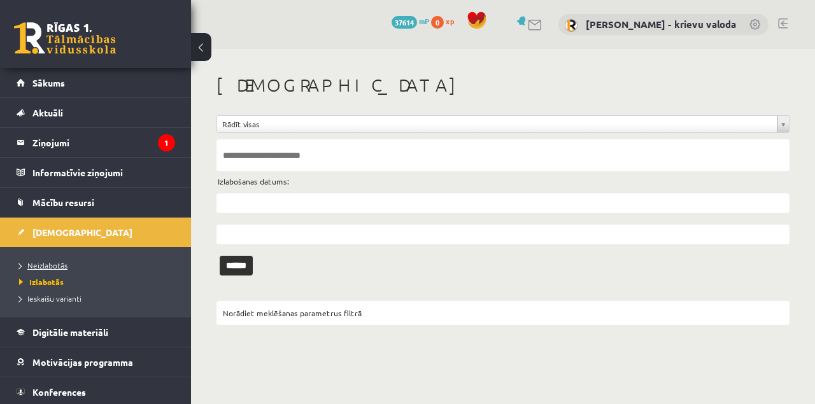
click at [46, 266] on span "Neizlabotās" at bounding box center [43, 265] width 48 height 10
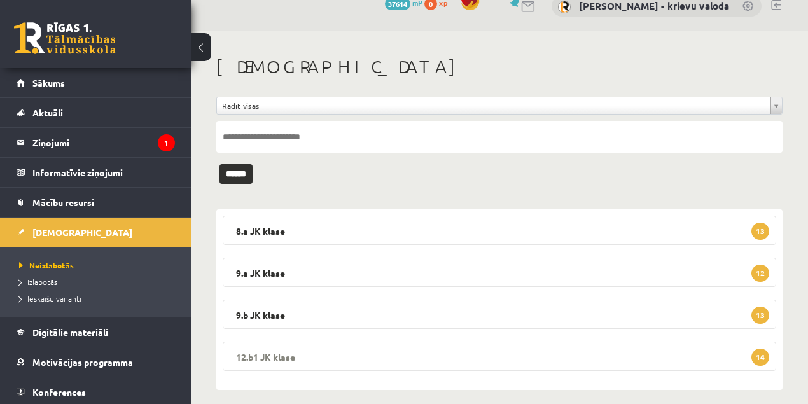
scroll to position [29, 0]
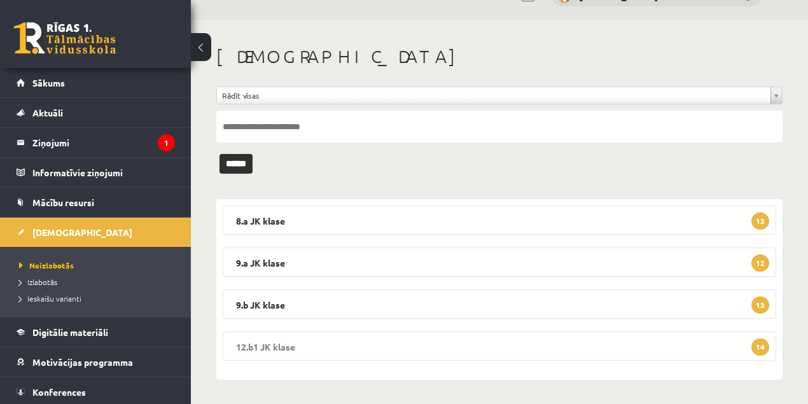
click at [277, 347] on legend "12.b1 JK klase 14" at bounding box center [500, 346] width 554 height 29
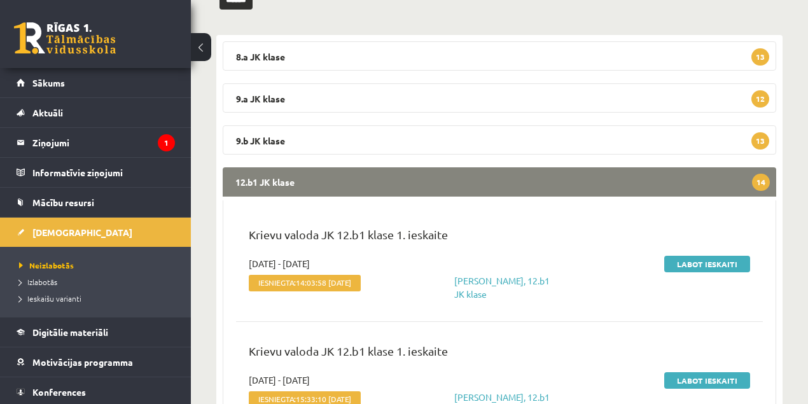
scroll to position [199, 0]
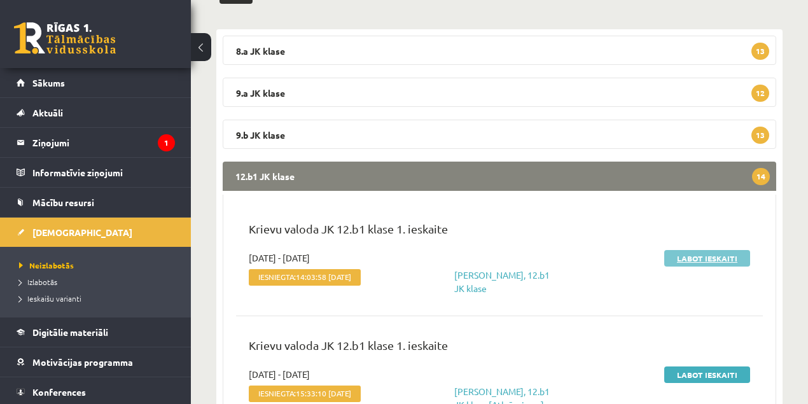
click at [702, 260] on link "Labot ieskaiti" at bounding box center [707, 258] width 86 height 17
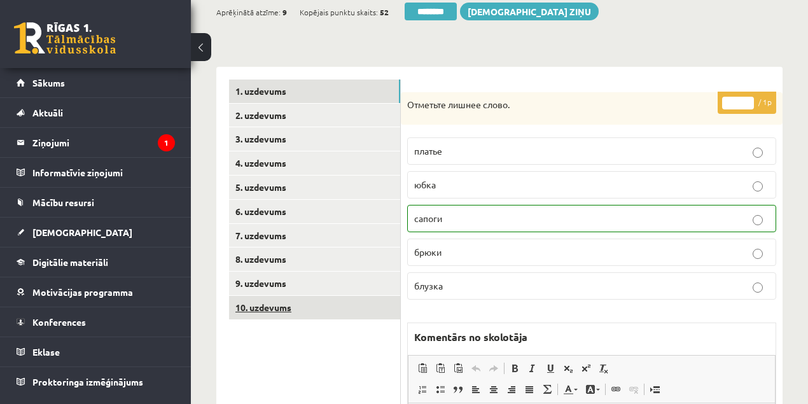
click at [277, 309] on link "10. uzdevums" at bounding box center [314, 308] width 171 height 24
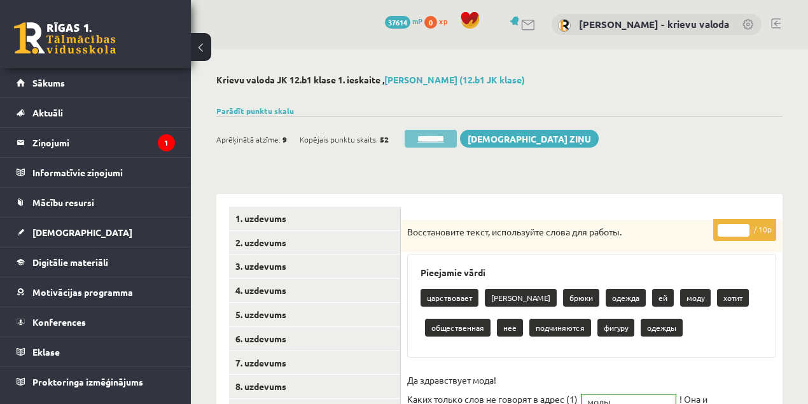
click at [434, 140] on input "********" at bounding box center [431, 139] width 52 height 18
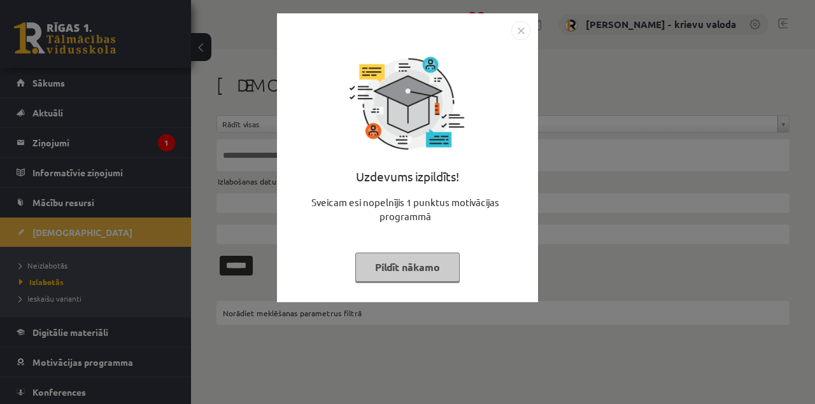
click at [418, 259] on button "Pildīt nākamo" at bounding box center [407, 267] width 104 height 29
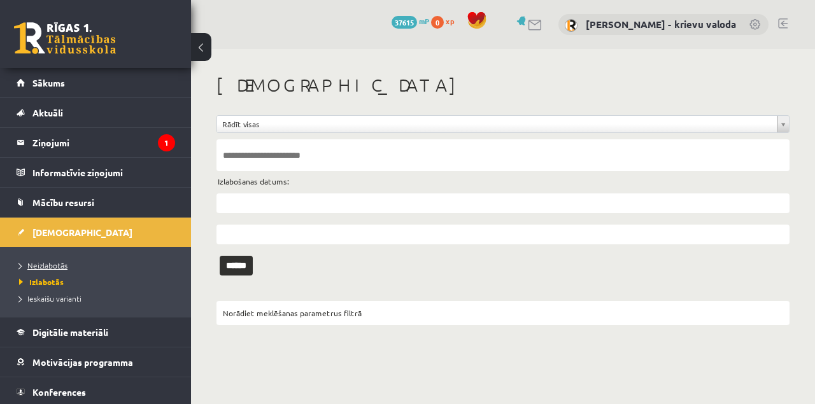
click at [59, 265] on span "Neizlabotās" at bounding box center [43, 265] width 48 height 10
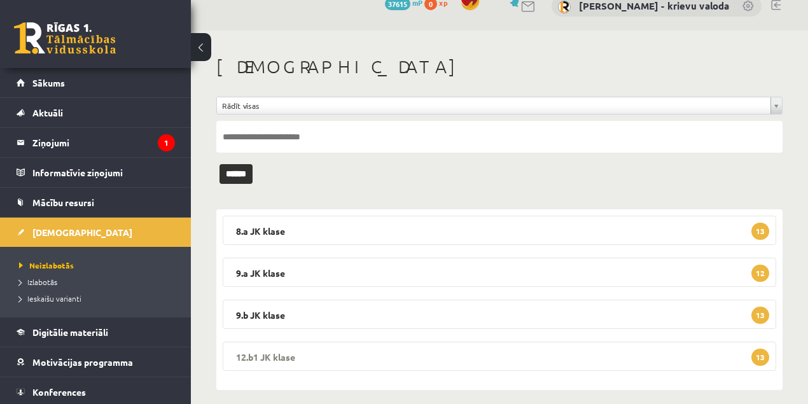
scroll to position [29, 0]
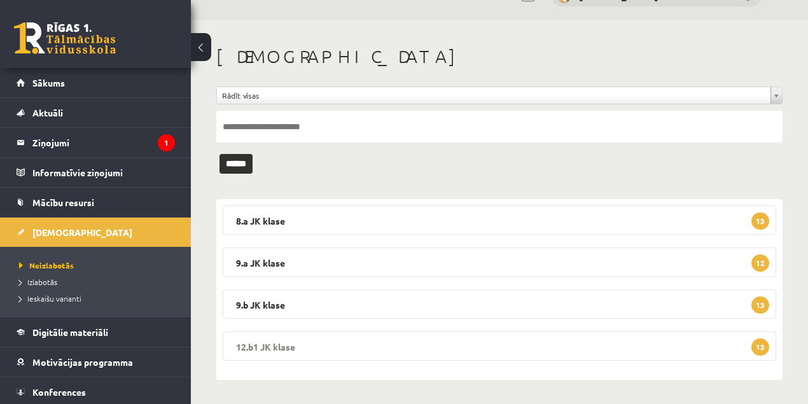
click at [273, 346] on legend "12.b1 JK klase 13" at bounding box center [500, 346] width 554 height 29
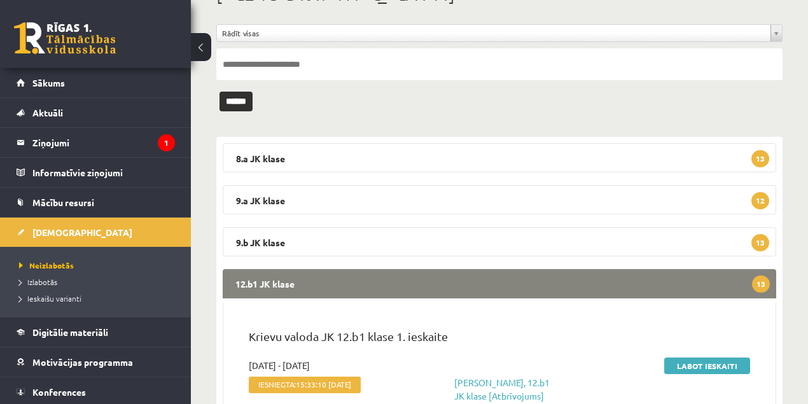
scroll to position [241, 0]
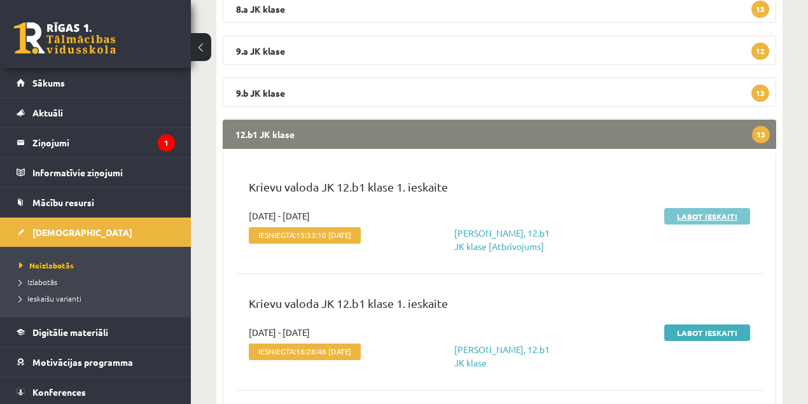
click at [709, 220] on link "Labot ieskaiti" at bounding box center [707, 216] width 86 height 17
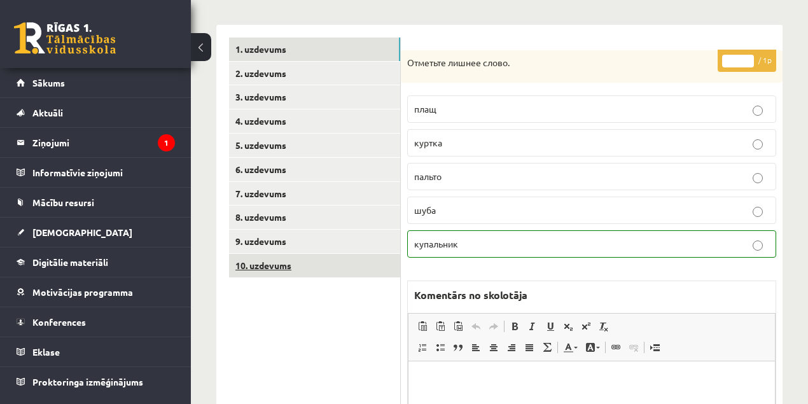
click at [276, 268] on link "10. uzdevums" at bounding box center [314, 266] width 171 height 24
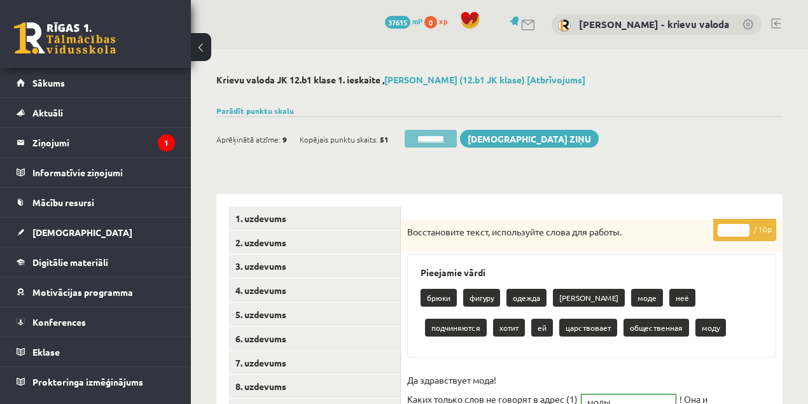
click at [439, 139] on input "********" at bounding box center [431, 139] width 52 height 18
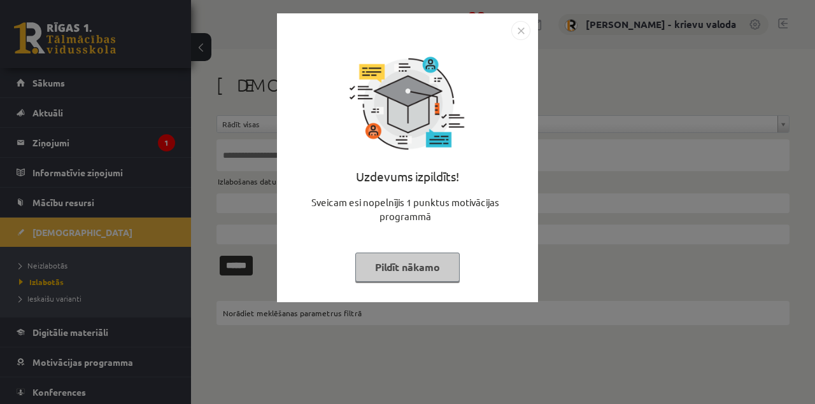
click at [416, 263] on button "Pildīt nākamo" at bounding box center [407, 267] width 104 height 29
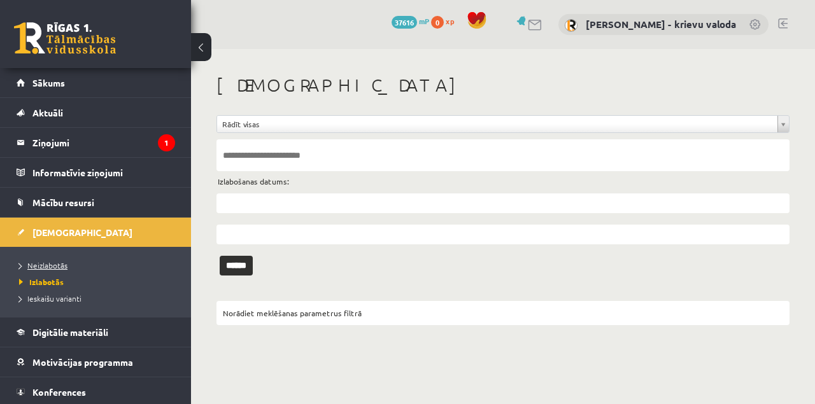
click at [40, 264] on span "Neizlabotās" at bounding box center [43, 265] width 48 height 10
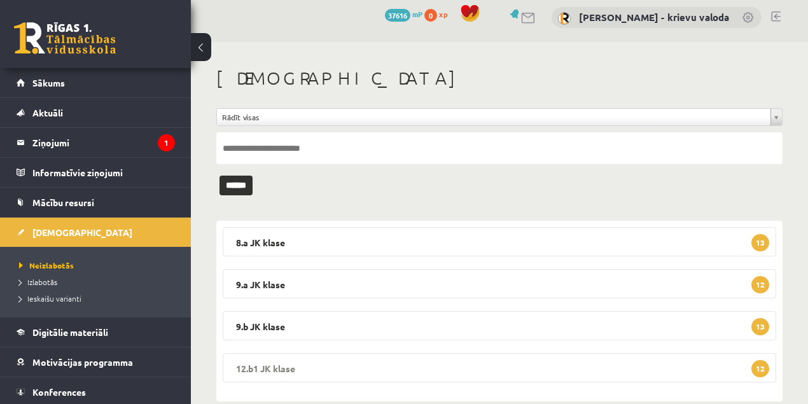
scroll to position [29, 0]
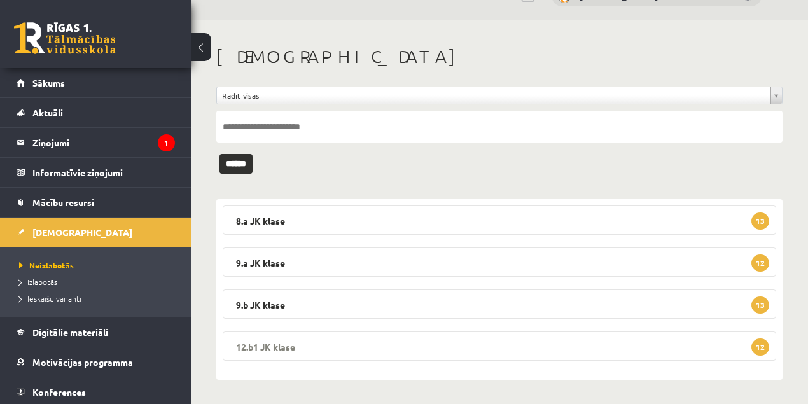
click at [274, 346] on legend "12.b1 JK klase 12" at bounding box center [500, 346] width 554 height 29
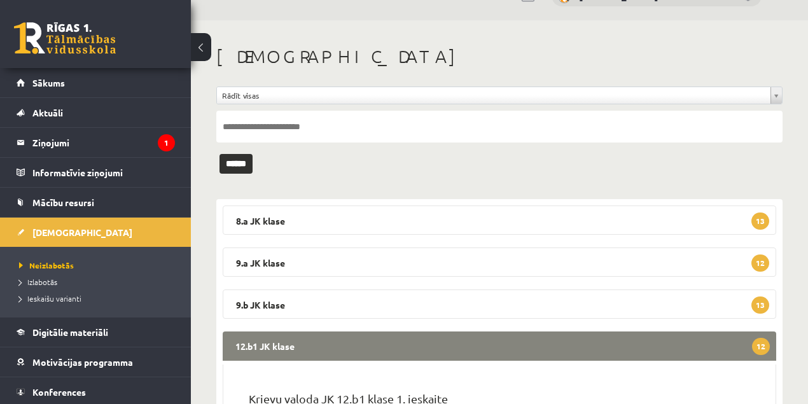
scroll to position [241, 0]
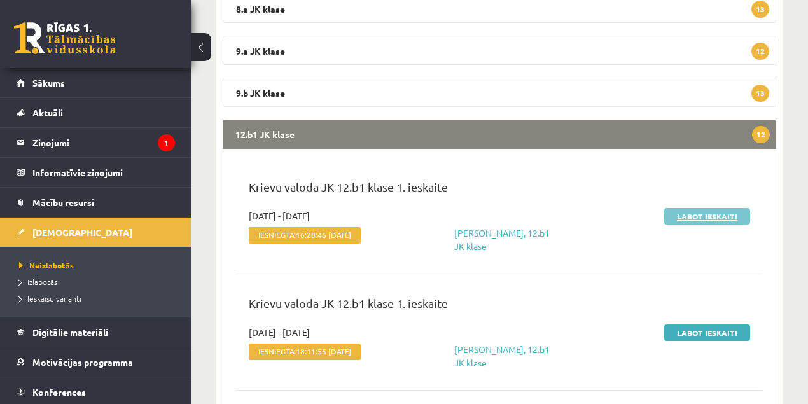
click at [698, 216] on link "Labot ieskaiti" at bounding box center [707, 216] width 86 height 17
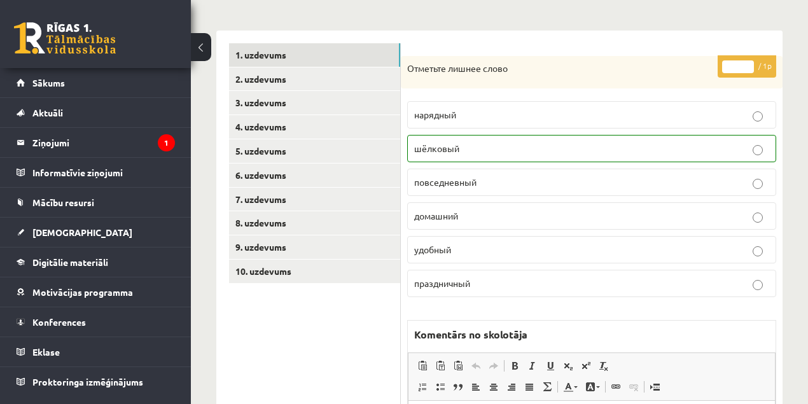
scroll to position [169, 0]
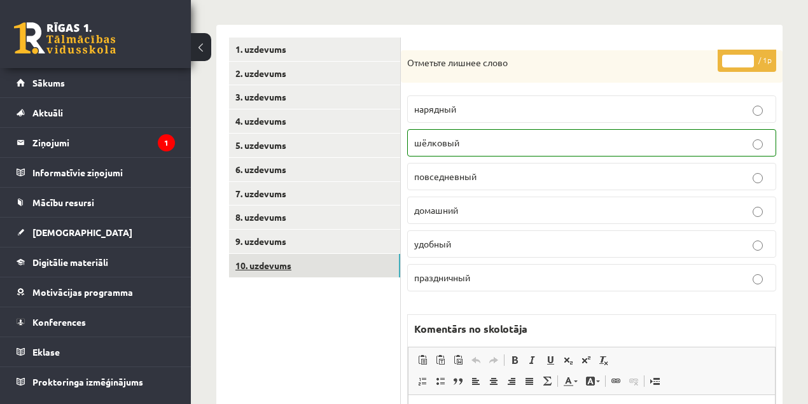
click at [273, 263] on link "10. uzdevums" at bounding box center [314, 266] width 171 height 24
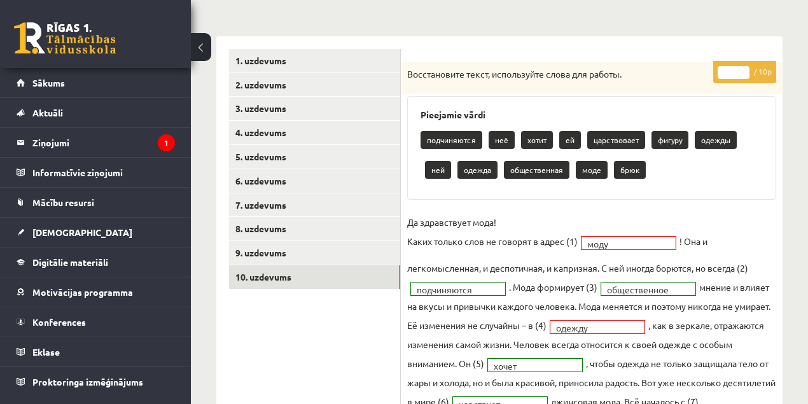
scroll to position [42, 0]
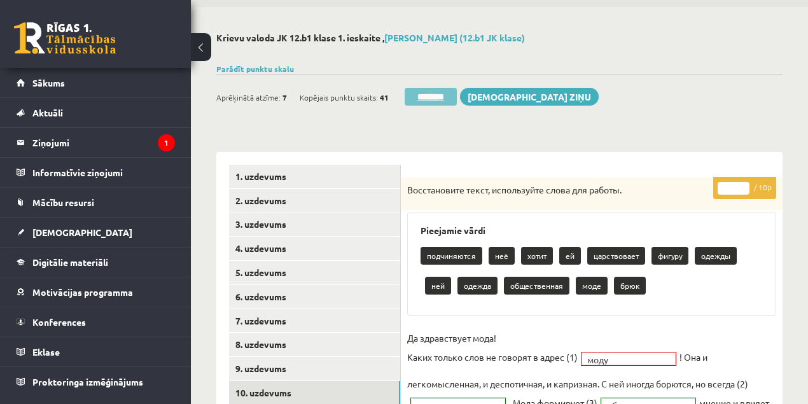
click at [432, 95] on input "********" at bounding box center [431, 97] width 52 height 18
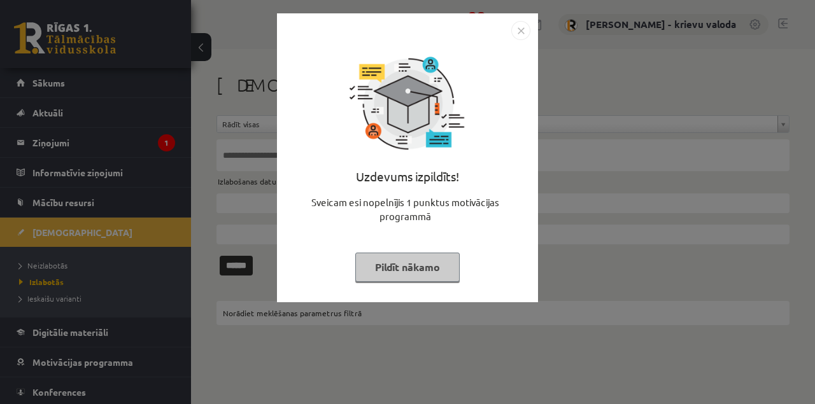
click at [437, 272] on button "Pildīt nākamo" at bounding box center [407, 267] width 104 height 29
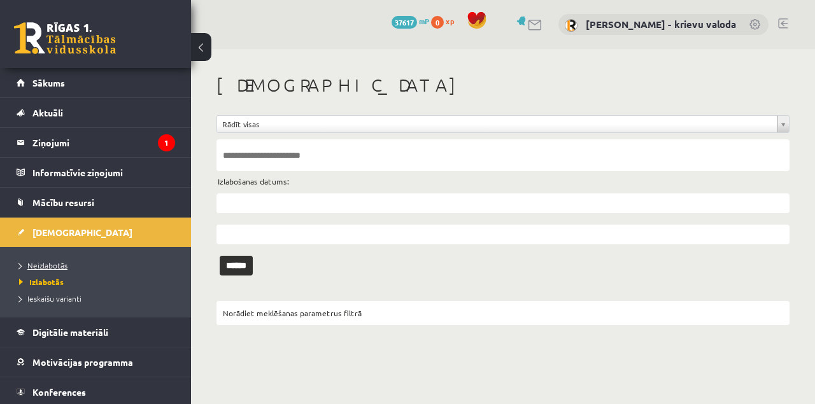
click at [57, 265] on span "Neizlabotās" at bounding box center [43, 265] width 48 height 10
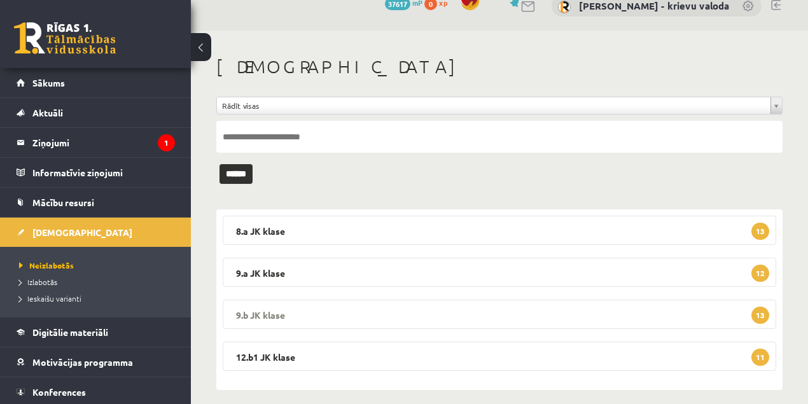
scroll to position [29, 0]
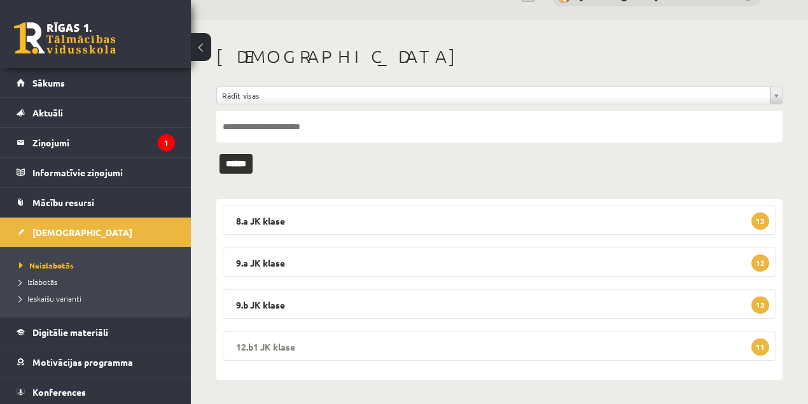
click at [262, 345] on legend "12.b1 JK klase 11" at bounding box center [500, 346] width 554 height 29
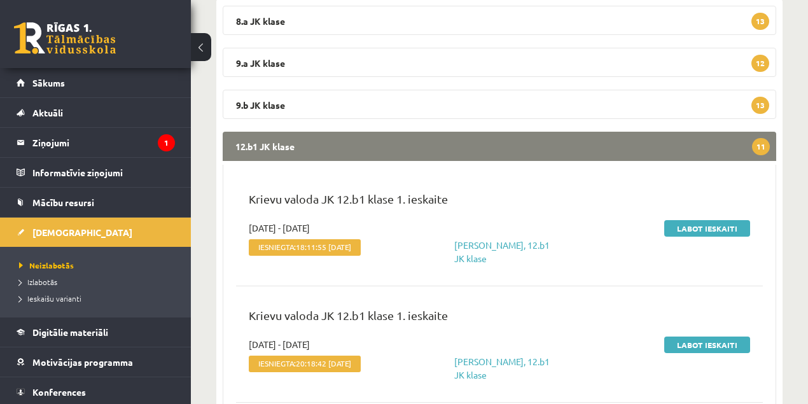
scroll to position [241, 0]
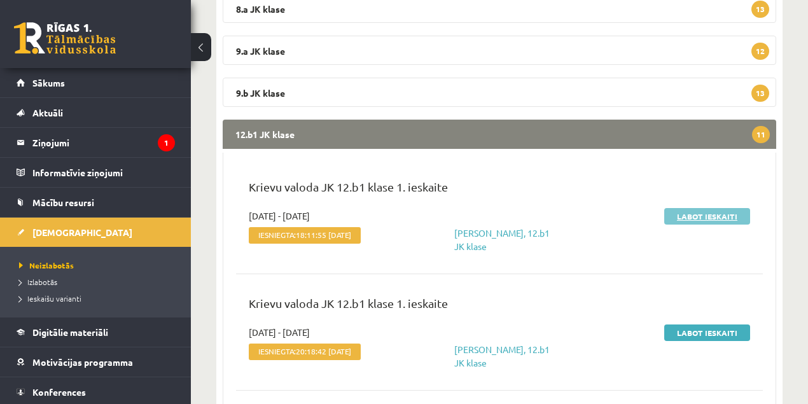
click at [706, 217] on link "Labot ieskaiti" at bounding box center [707, 216] width 86 height 17
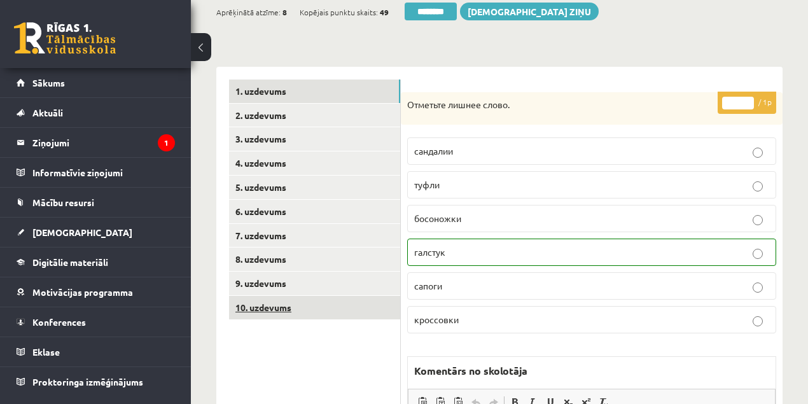
click at [277, 311] on link "10. uzdevums" at bounding box center [314, 308] width 171 height 24
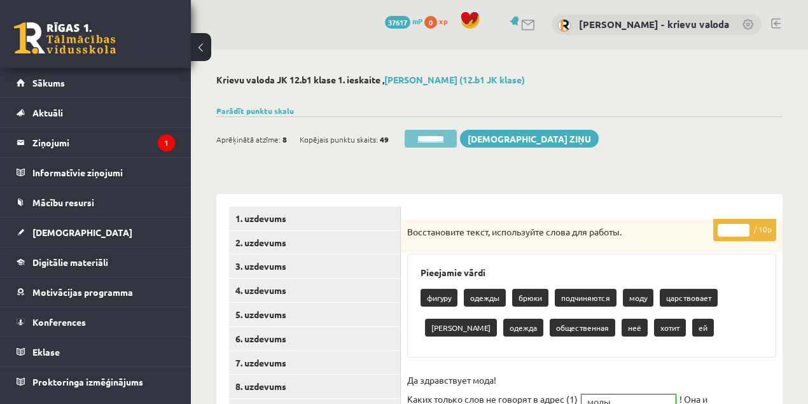
click at [442, 134] on input "********" at bounding box center [431, 139] width 52 height 18
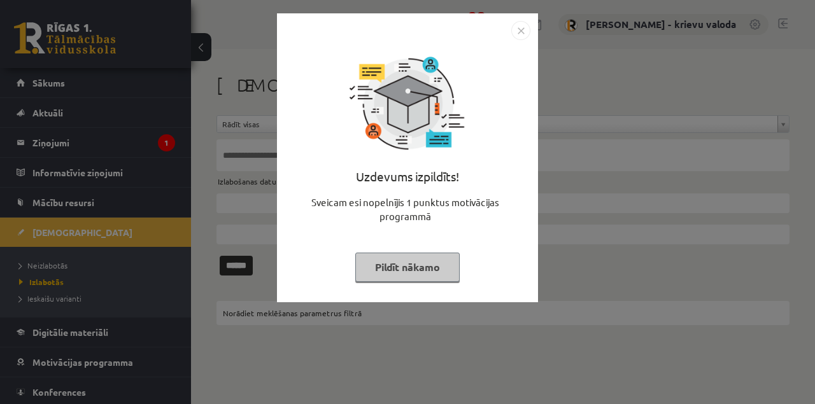
click at [442, 267] on button "Pildīt nākamo" at bounding box center [407, 267] width 104 height 29
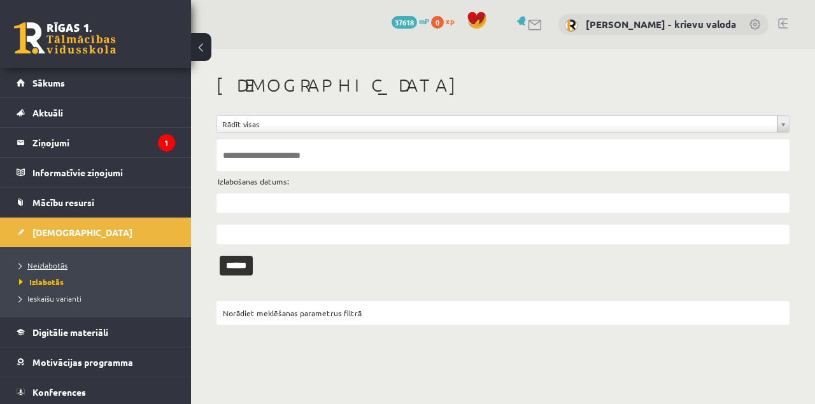
click at [50, 267] on span "Neizlabotās" at bounding box center [43, 265] width 48 height 10
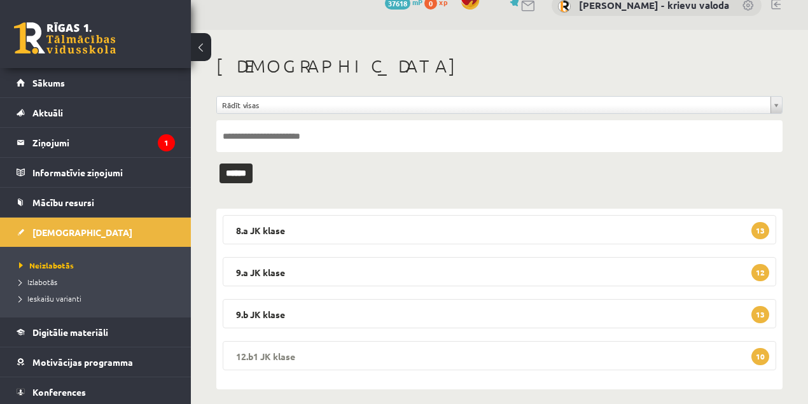
scroll to position [29, 0]
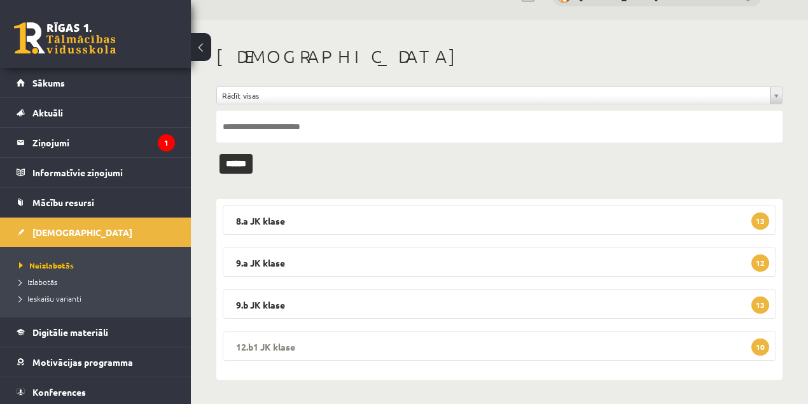
click at [269, 349] on legend "12.b1 [PERSON_NAME] 10" at bounding box center [500, 346] width 554 height 29
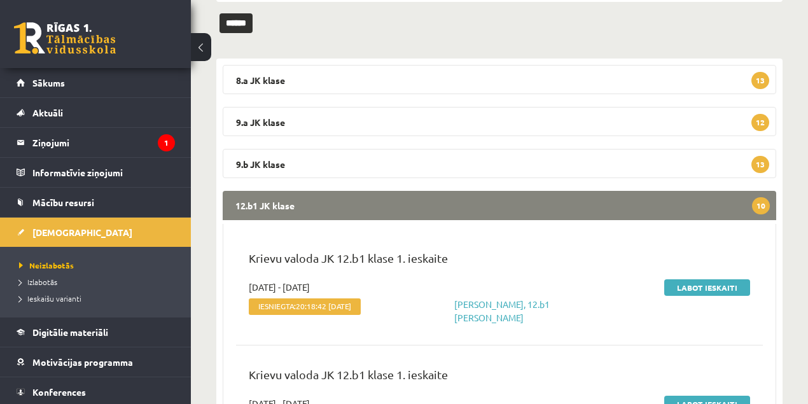
scroll to position [199, 0]
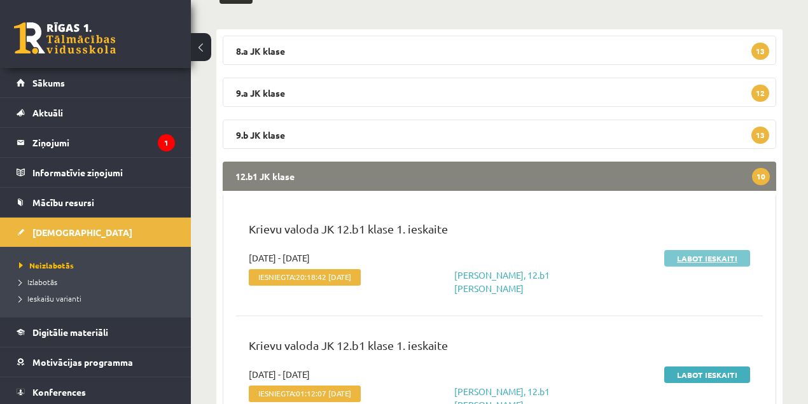
click at [697, 260] on link "Labot ieskaiti" at bounding box center [707, 258] width 86 height 17
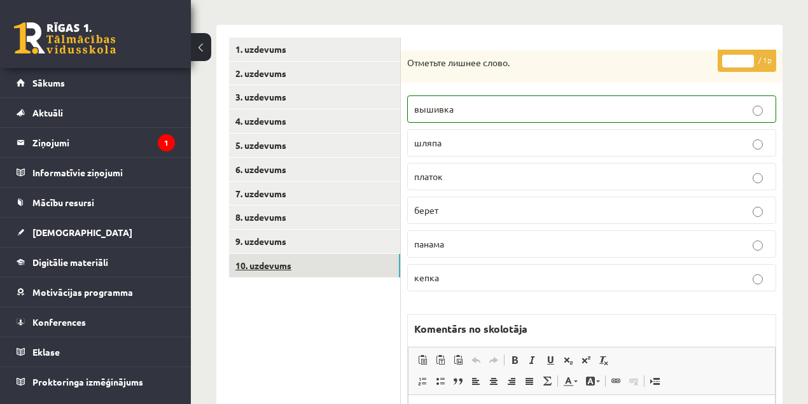
click at [278, 267] on link "10. uzdevums" at bounding box center [314, 266] width 171 height 24
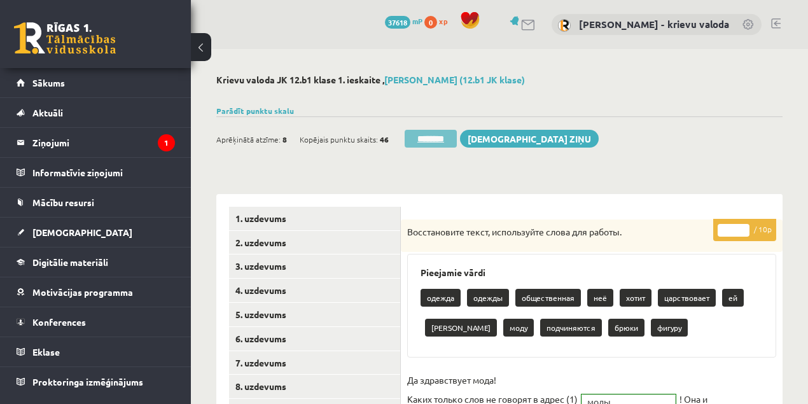
click at [439, 140] on input "********" at bounding box center [431, 139] width 52 height 18
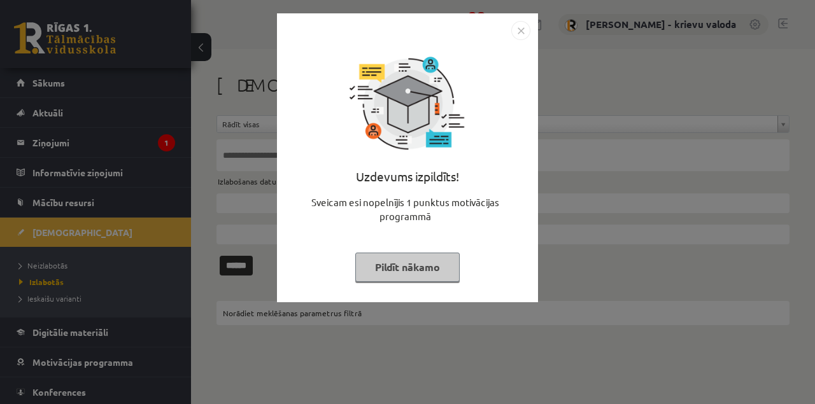
click at [425, 275] on button "Pildīt nākamo" at bounding box center [407, 267] width 104 height 29
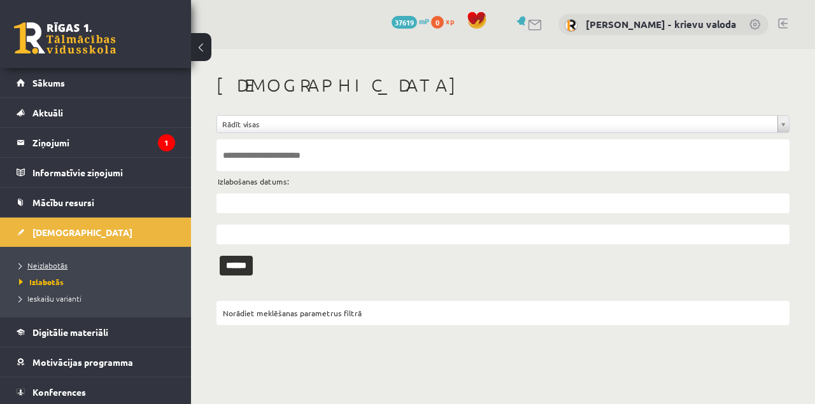
click at [60, 265] on span "Neizlabotās" at bounding box center [43, 265] width 48 height 10
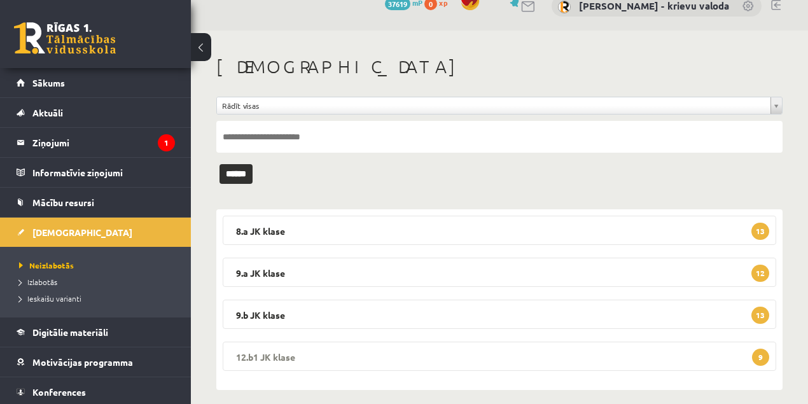
scroll to position [29, 0]
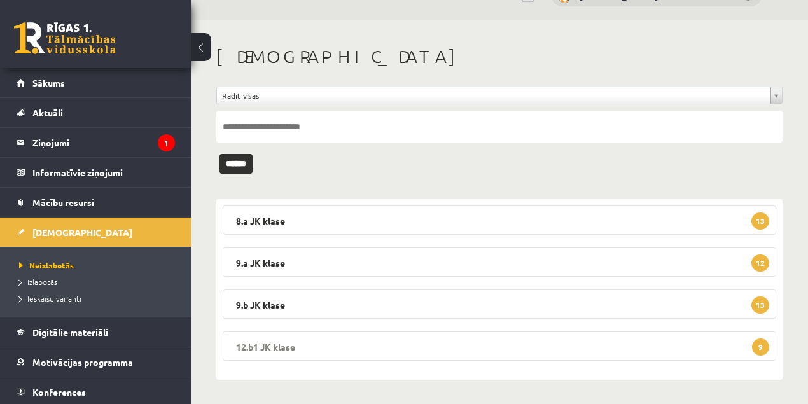
click at [291, 343] on legend "12.b1 JK klase 9" at bounding box center [500, 346] width 554 height 29
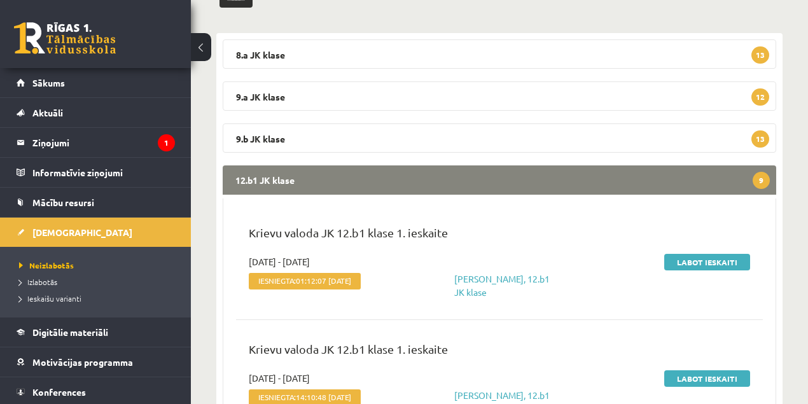
scroll to position [199, 0]
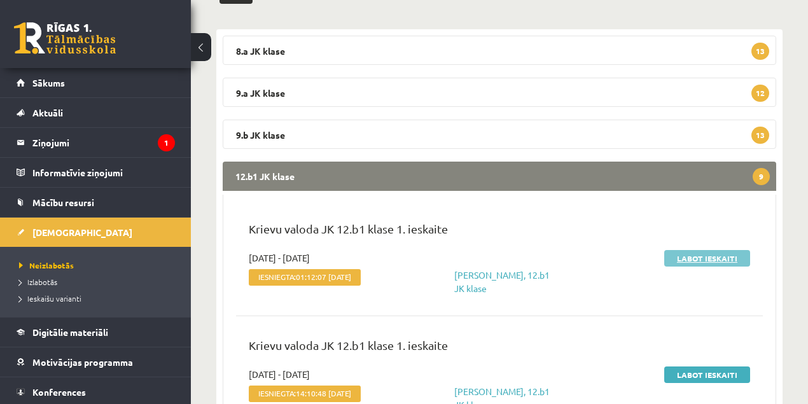
click at [704, 255] on link "Labot ieskaiti" at bounding box center [707, 258] width 86 height 17
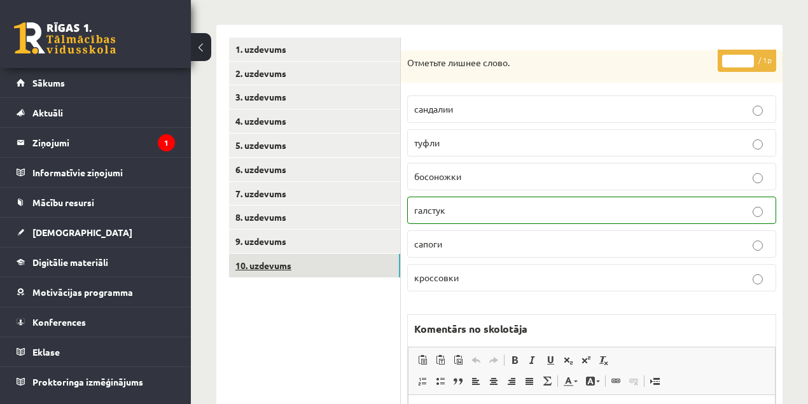
click at [279, 265] on link "10. uzdevums" at bounding box center [314, 266] width 171 height 24
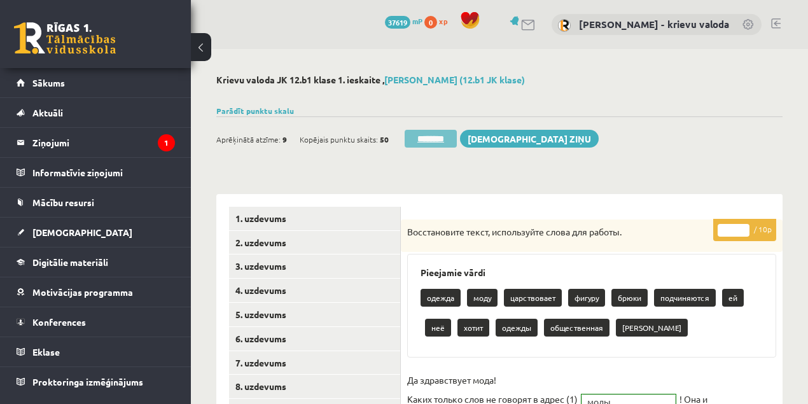
click at [447, 135] on input "********" at bounding box center [431, 139] width 52 height 18
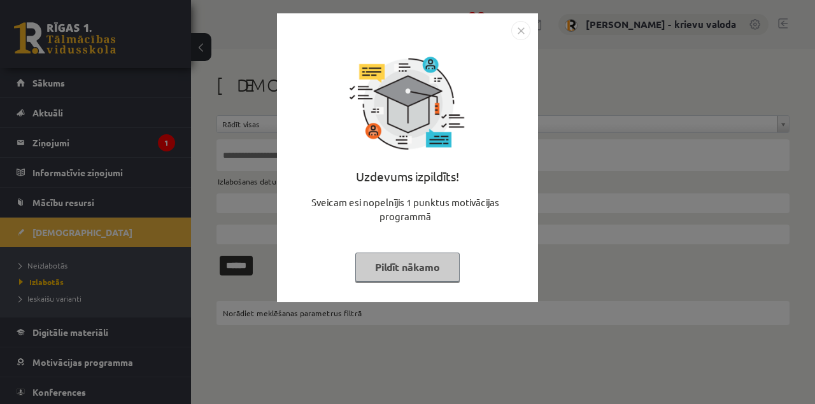
click at [423, 270] on button "Pildīt nākamo" at bounding box center [407, 267] width 104 height 29
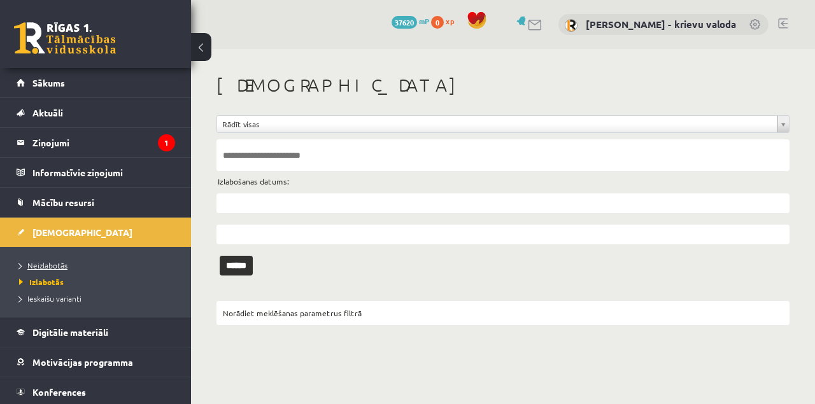
click at [61, 265] on span "Neizlabotās" at bounding box center [43, 265] width 48 height 10
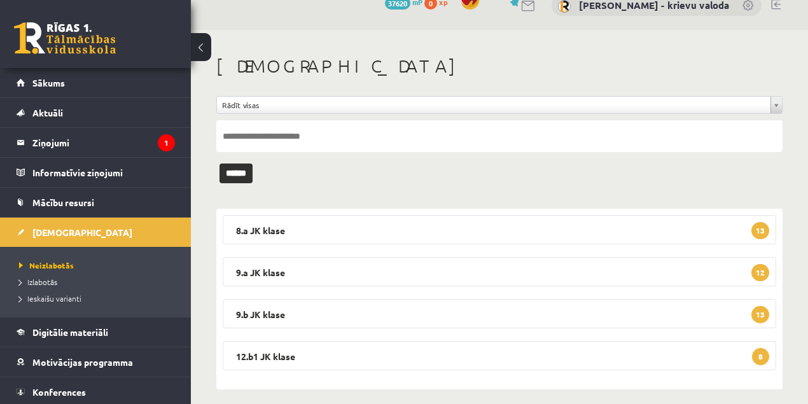
scroll to position [29, 0]
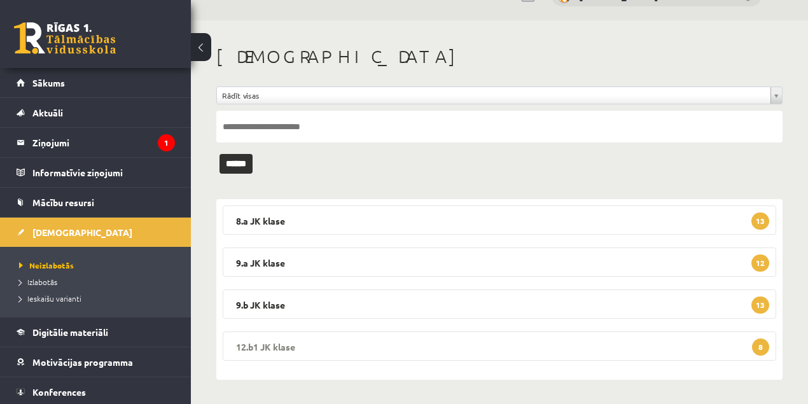
click at [271, 346] on legend "12.b1 JK klase 8" at bounding box center [500, 346] width 554 height 29
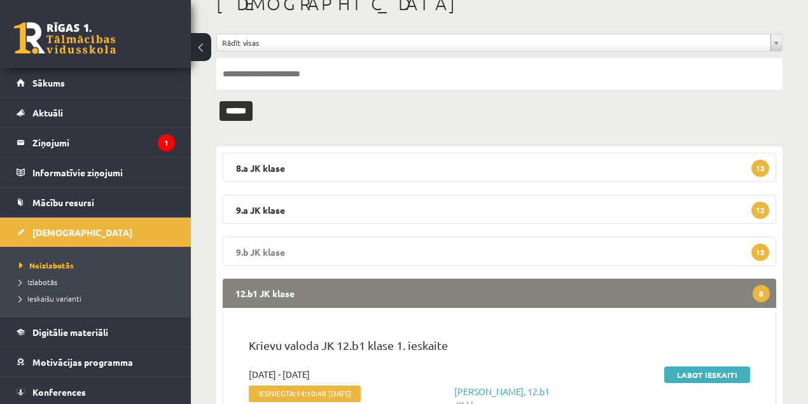
scroll to position [199, 0]
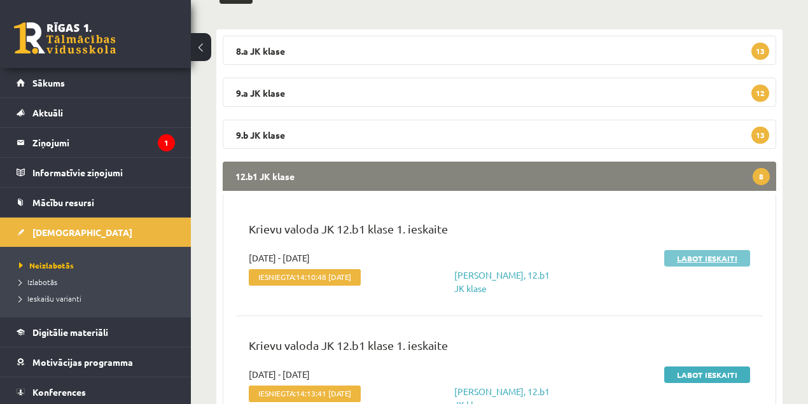
click at [708, 260] on link "Labot ieskaiti" at bounding box center [707, 258] width 86 height 17
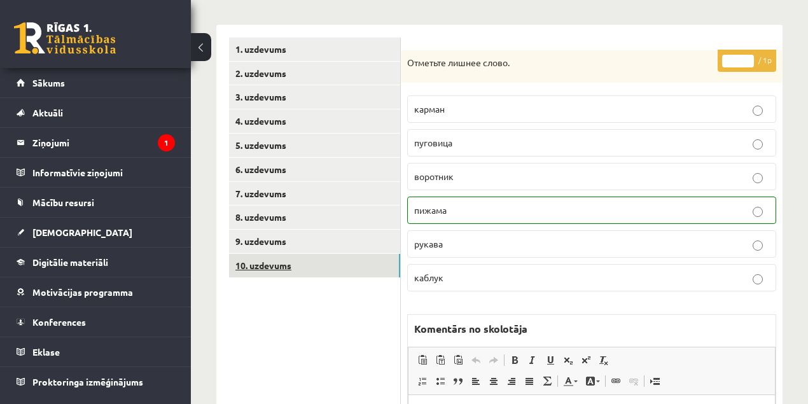
click at [279, 268] on link "10. uzdevums" at bounding box center [314, 266] width 171 height 24
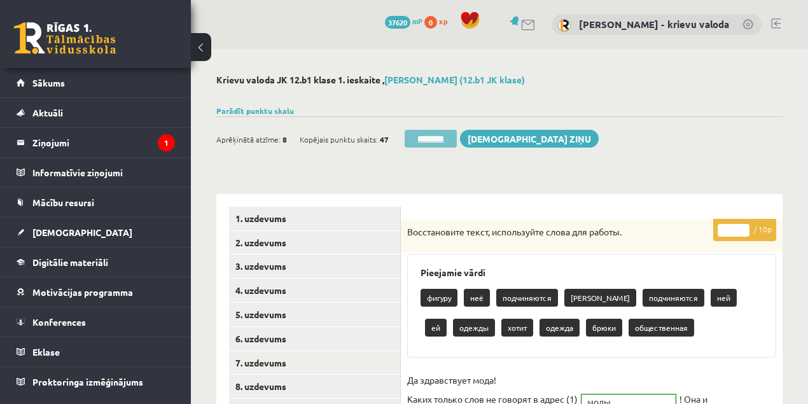
click at [436, 139] on input "********" at bounding box center [431, 139] width 52 height 18
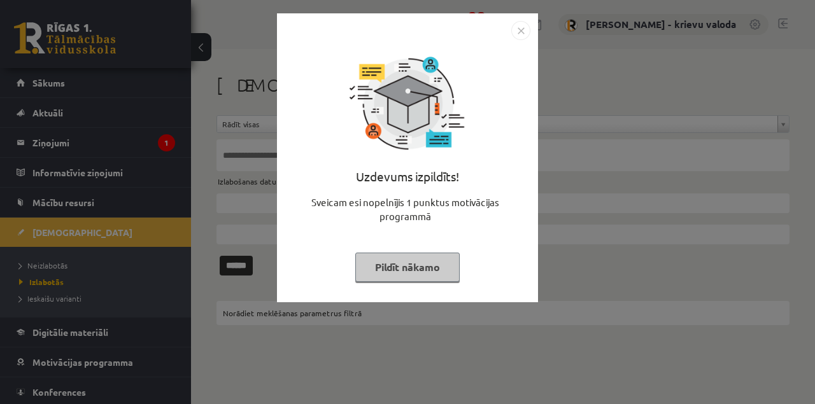
click at [421, 267] on button "Pildīt nākamo" at bounding box center [407, 267] width 104 height 29
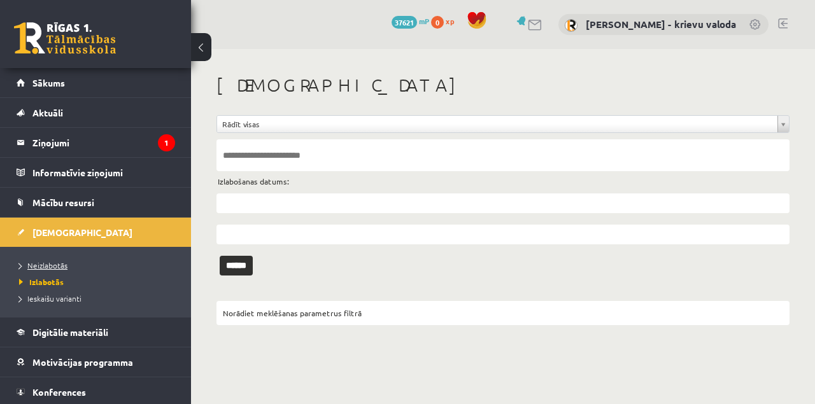
click at [50, 267] on span "Neizlabotās" at bounding box center [43, 265] width 48 height 10
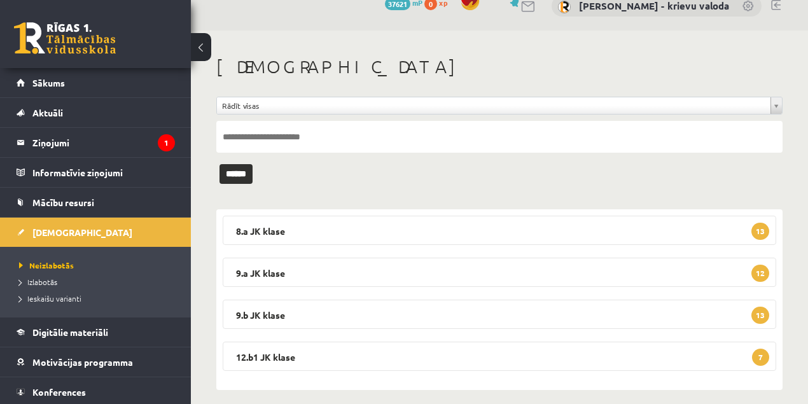
scroll to position [29, 0]
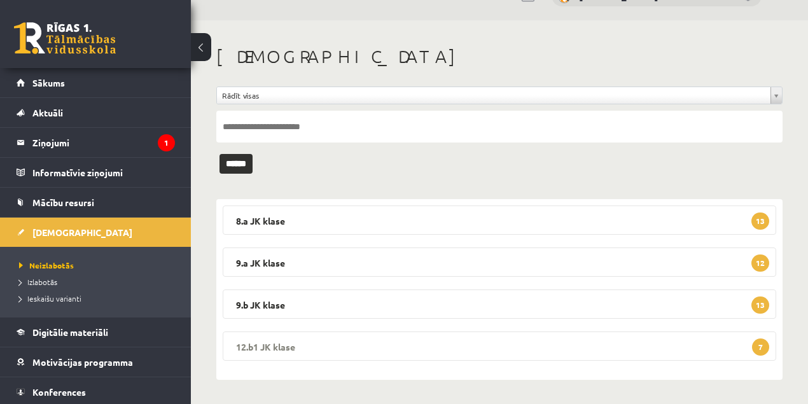
click at [263, 344] on legend "12.b1 JK klase 7" at bounding box center [500, 346] width 554 height 29
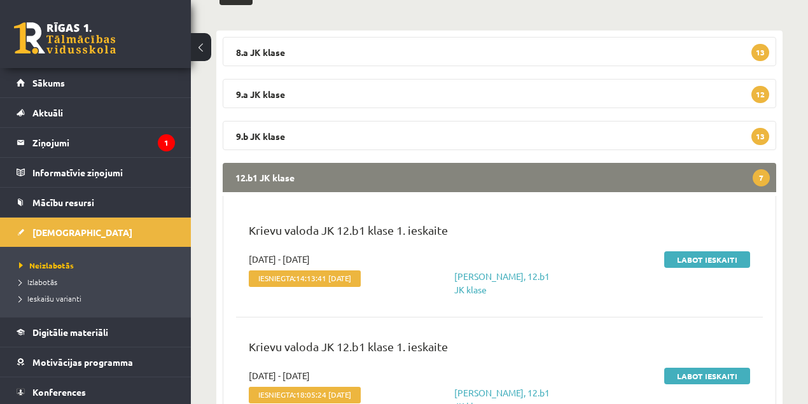
scroll to position [241, 0]
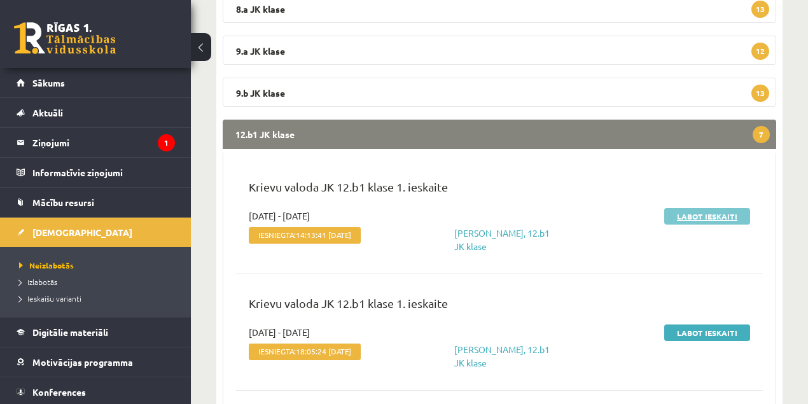
click at [685, 213] on link "Labot ieskaiti" at bounding box center [707, 216] width 86 height 17
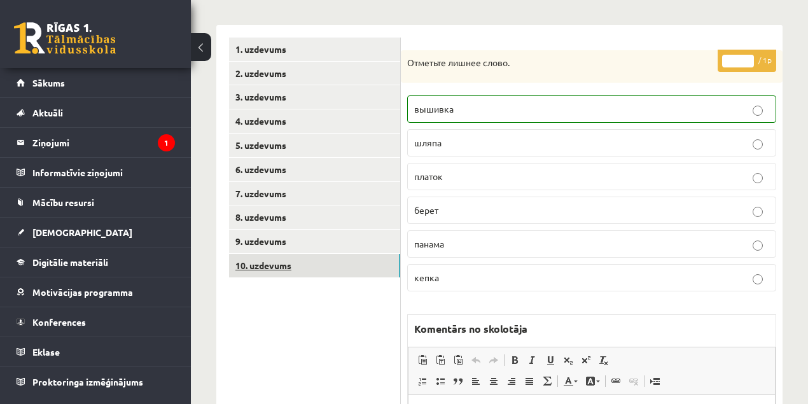
click at [267, 265] on link "10. uzdevums" at bounding box center [314, 266] width 171 height 24
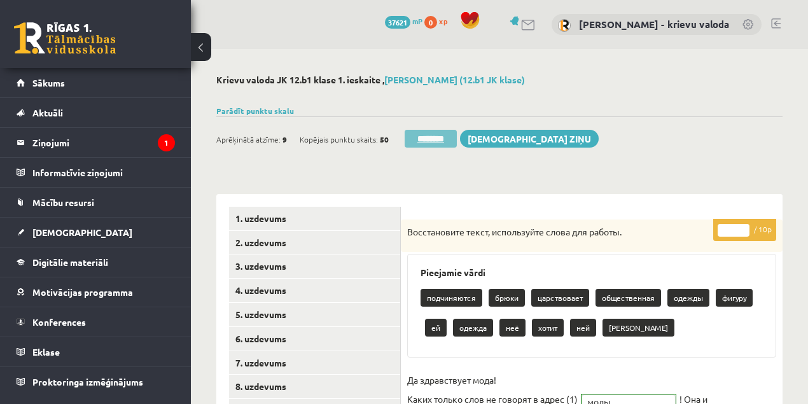
click at [444, 139] on input "********" at bounding box center [431, 139] width 52 height 18
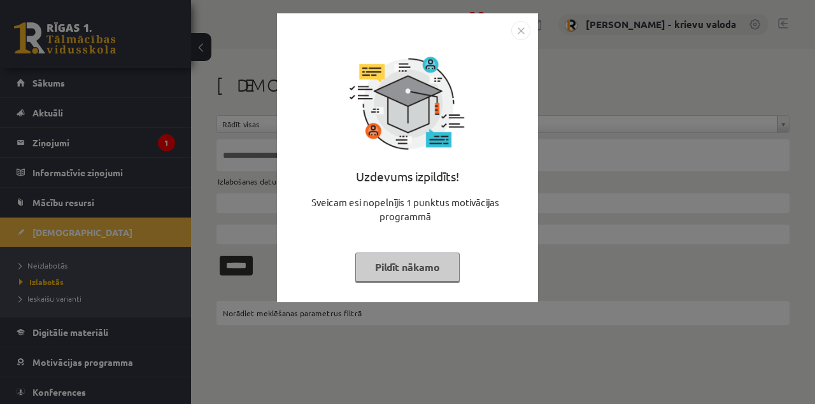
click at [396, 269] on button "Pildīt nākamo" at bounding box center [407, 267] width 104 height 29
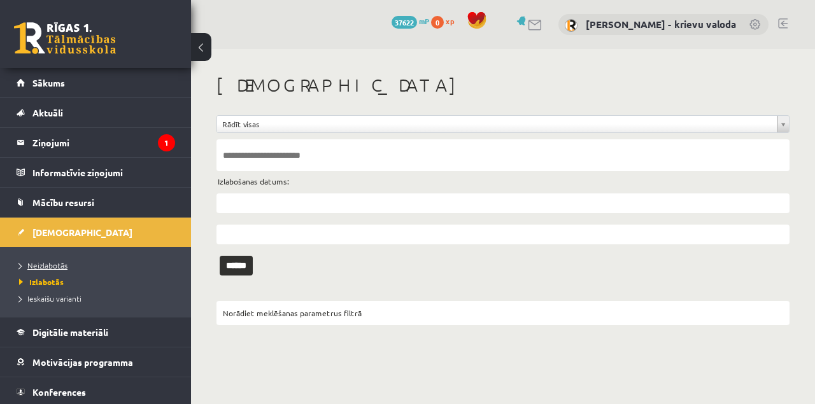
click at [39, 265] on span "Neizlabotās" at bounding box center [43, 265] width 48 height 10
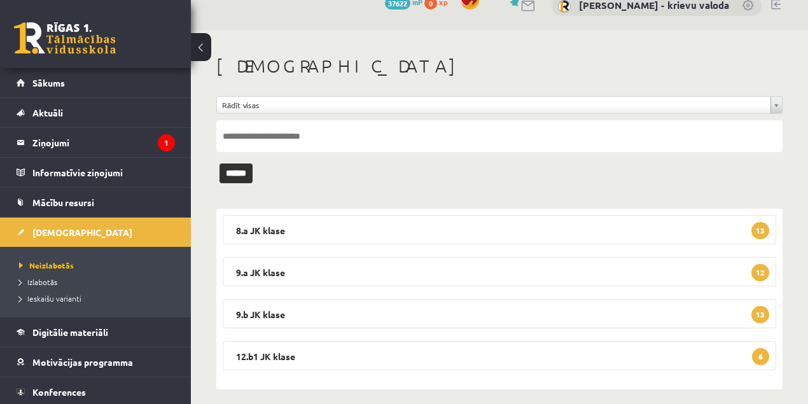
scroll to position [29, 0]
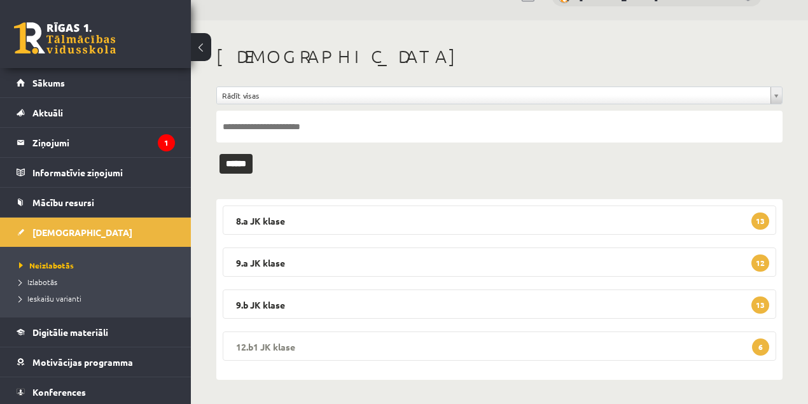
click at [281, 345] on legend "12.b1 JK klase 6" at bounding box center [500, 346] width 554 height 29
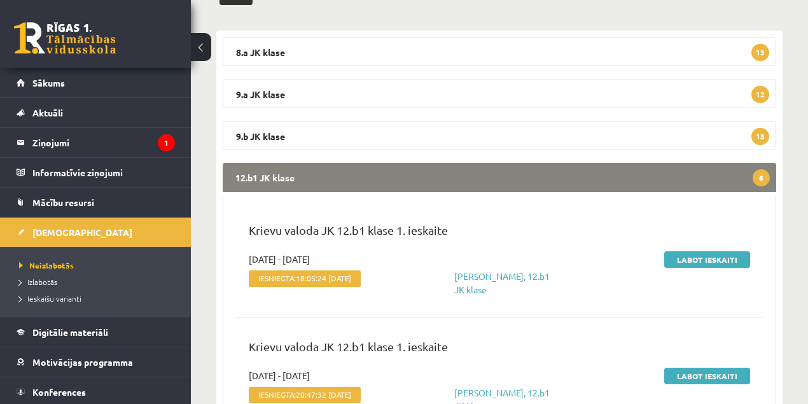
scroll to position [199, 0]
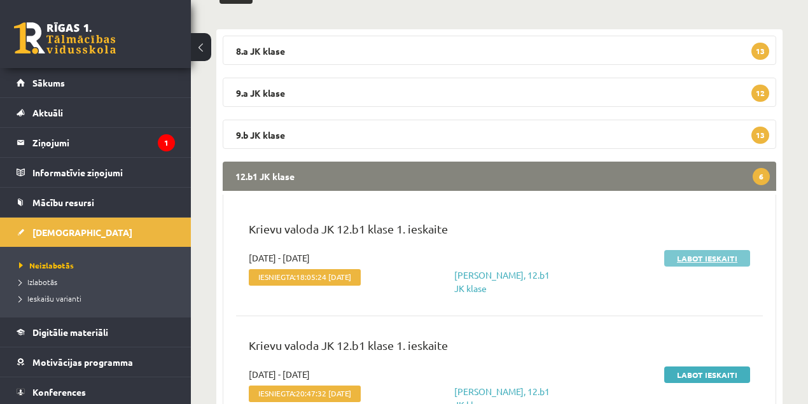
click at [682, 258] on link "Labot ieskaiti" at bounding box center [707, 258] width 86 height 17
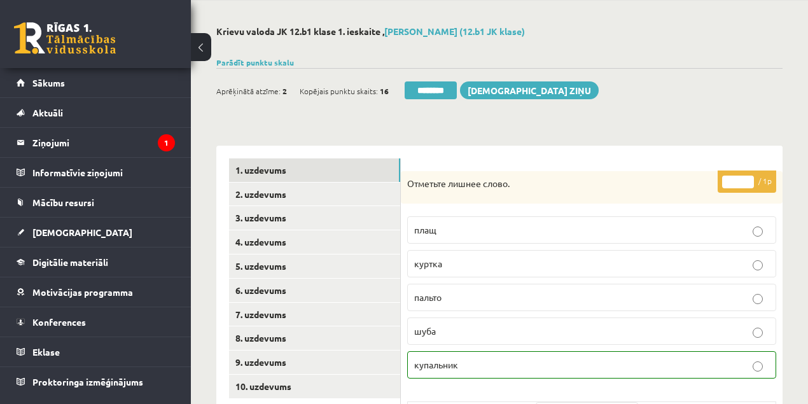
scroll to position [169, 0]
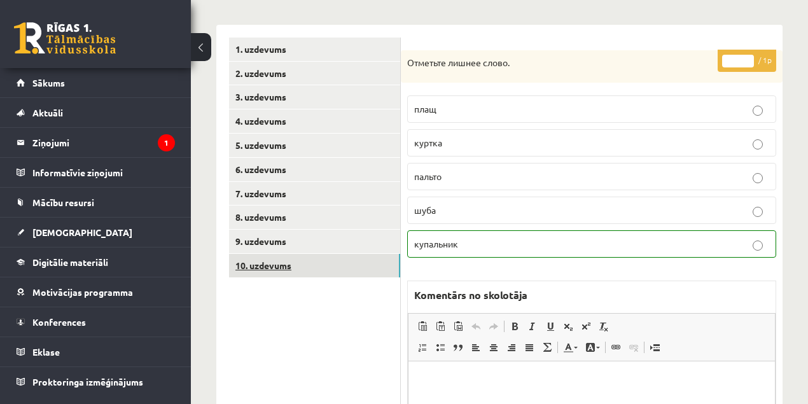
click at [276, 263] on link "10. uzdevums" at bounding box center [314, 266] width 171 height 24
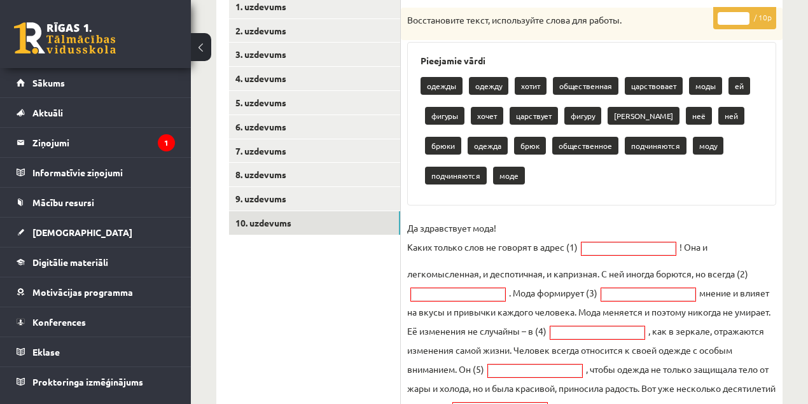
scroll to position [0, 0]
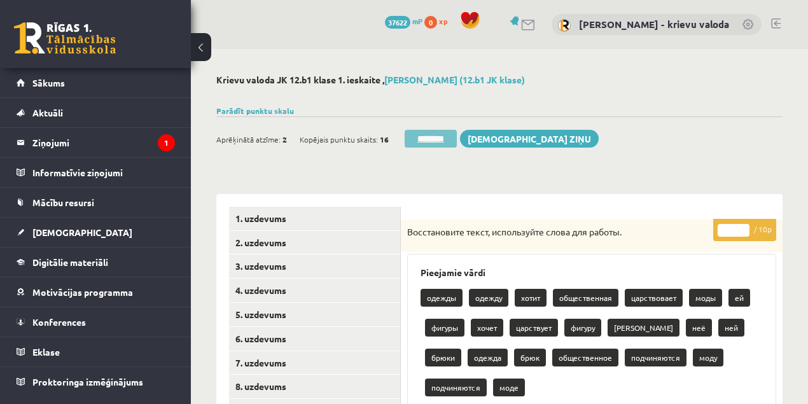
click at [429, 141] on input "********" at bounding box center [431, 139] width 52 height 18
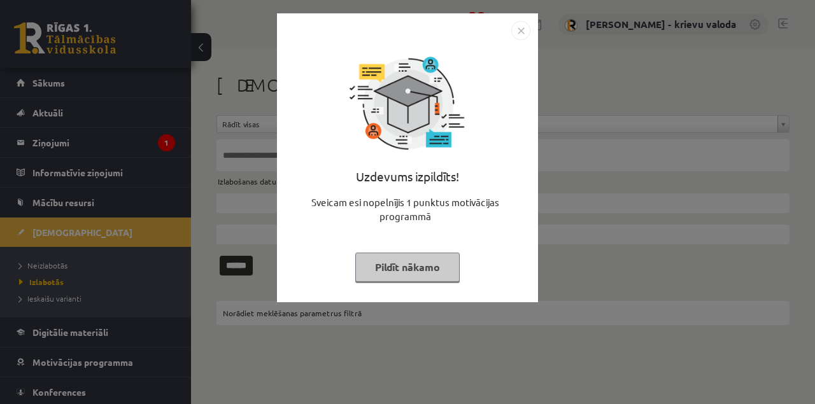
click at [394, 269] on button "Pildīt nākamo" at bounding box center [407, 267] width 104 height 29
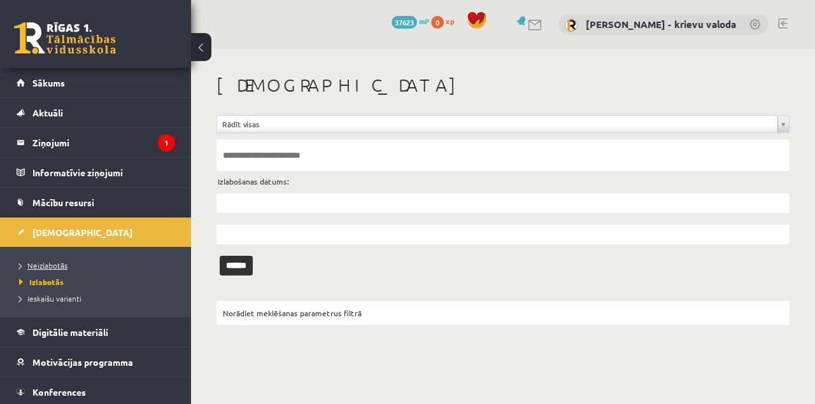
click at [48, 266] on span "Neizlabotās" at bounding box center [43, 265] width 48 height 10
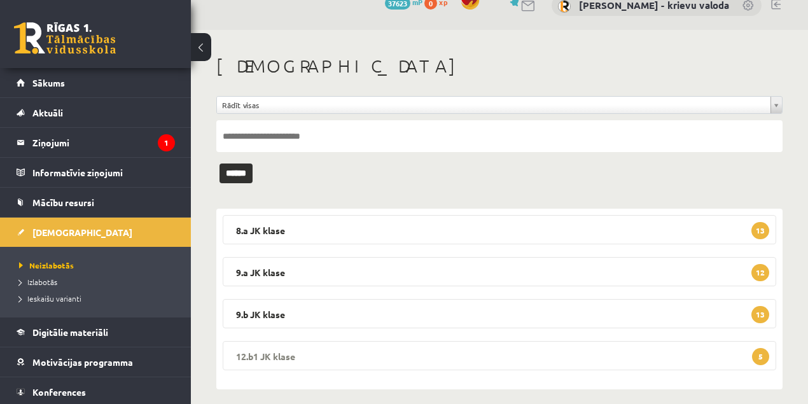
scroll to position [29, 0]
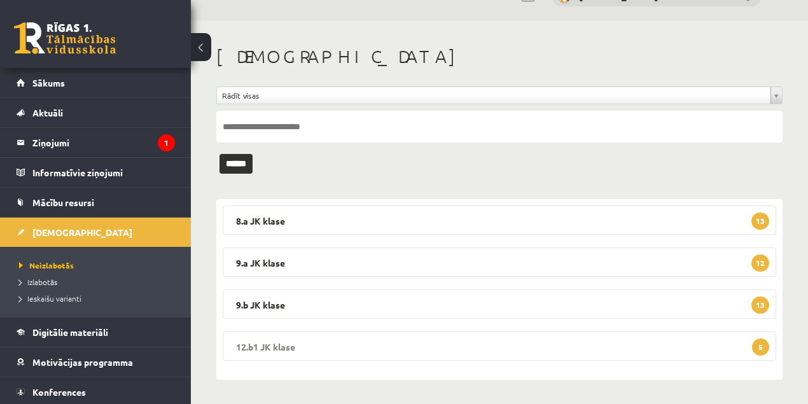
click at [274, 342] on legend "12.b1 JK klase 5" at bounding box center [500, 346] width 554 height 29
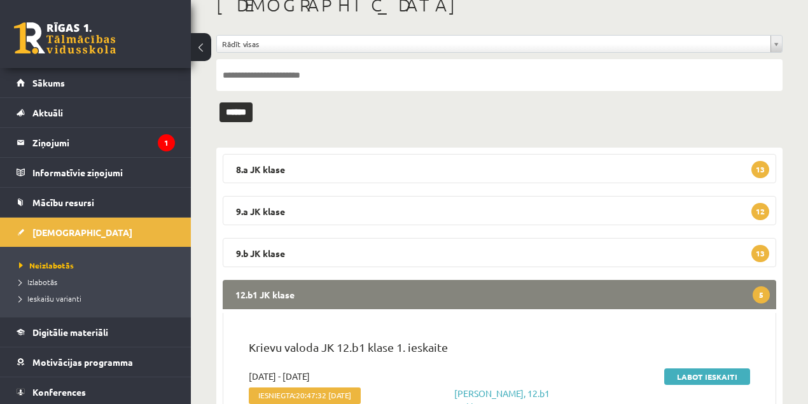
scroll to position [241, 0]
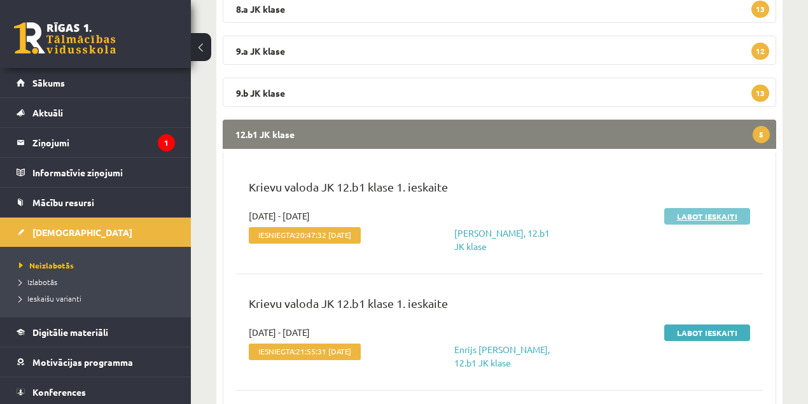
click at [701, 218] on link "Labot ieskaiti" at bounding box center [707, 216] width 86 height 17
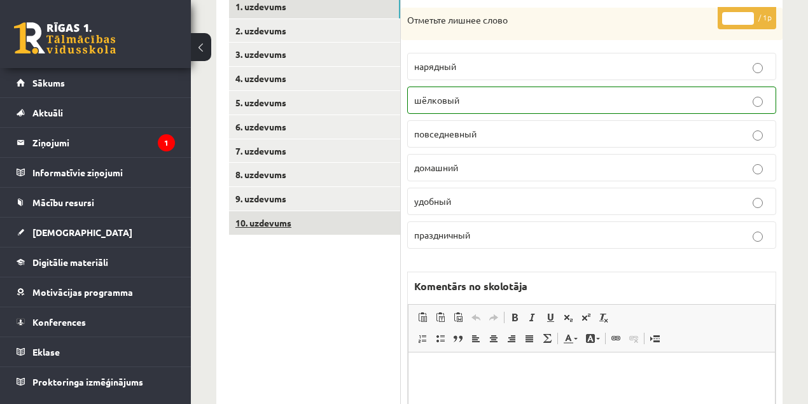
click at [277, 224] on link "10. uzdevums" at bounding box center [314, 223] width 171 height 24
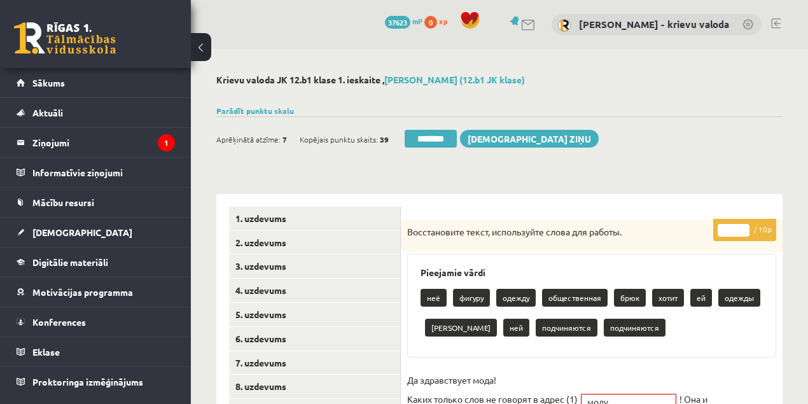
type input "*"
click at [741, 226] on input "*" at bounding box center [734, 230] width 32 height 13
click at [269, 220] on link "1. uzdevums" at bounding box center [314, 219] width 171 height 24
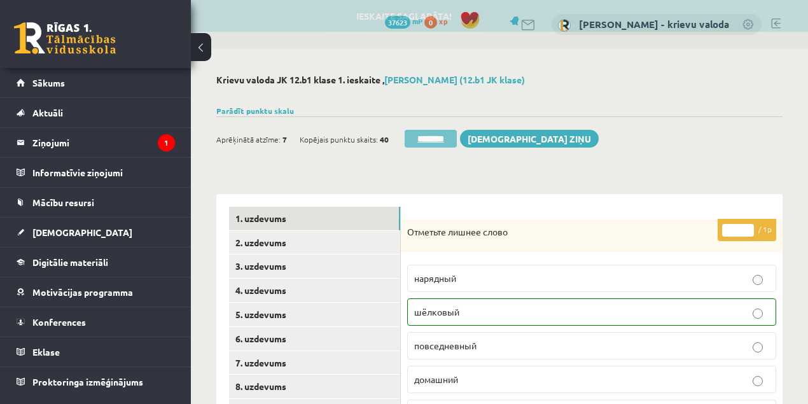
click at [439, 139] on input "********" at bounding box center [431, 139] width 52 height 18
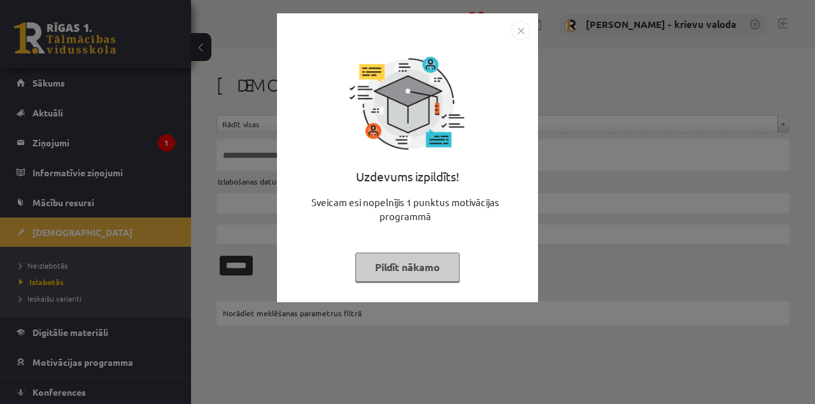
click at [407, 267] on button "Pildīt nākamo" at bounding box center [407, 267] width 104 height 29
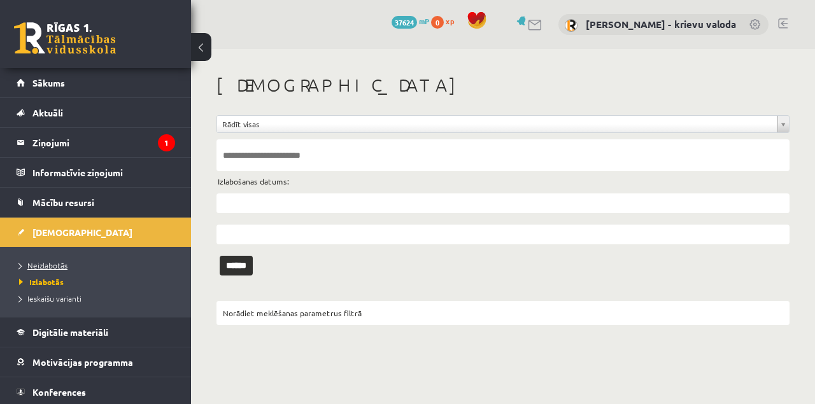
click at [50, 267] on span "Neizlabotās" at bounding box center [43, 265] width 48 height 10
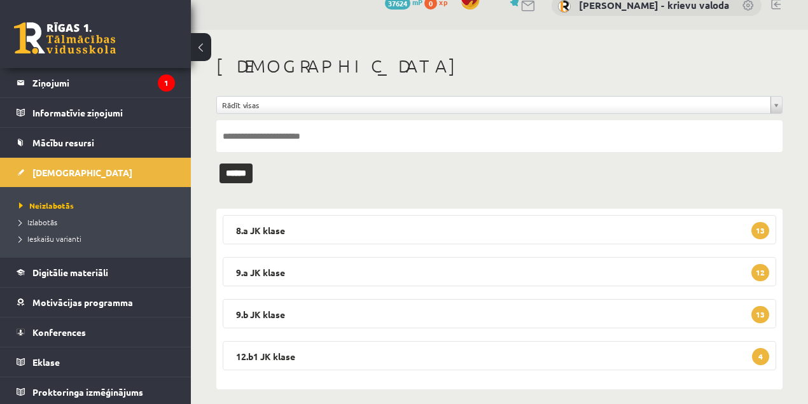
scroll to position [29, 0]
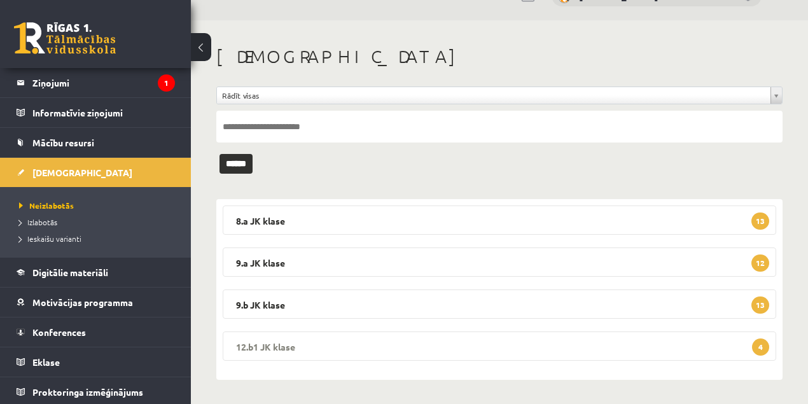
click at [277, 346] on legend "12.b1 JK klase 4" at bounding box center [500, 346] width 554 height 29
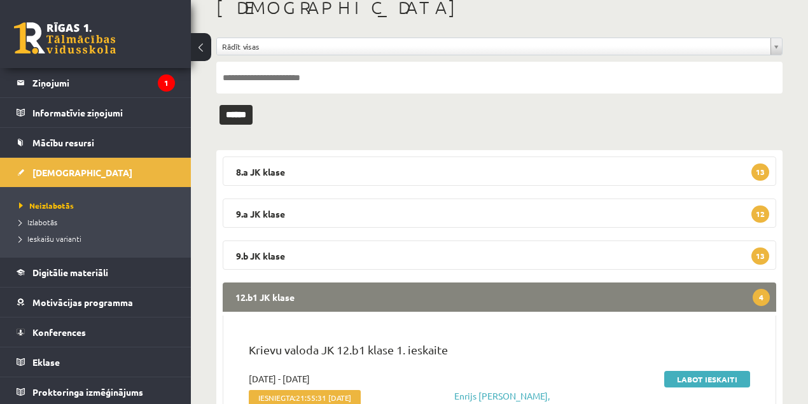
scroll to position [156, 0]
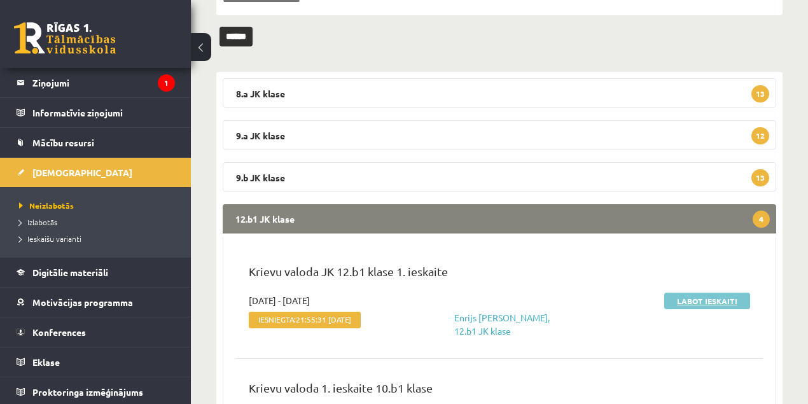
click at [713, 303] on link "Labot ieskaiti" at bounding box center [707, 301] width 86 height 17
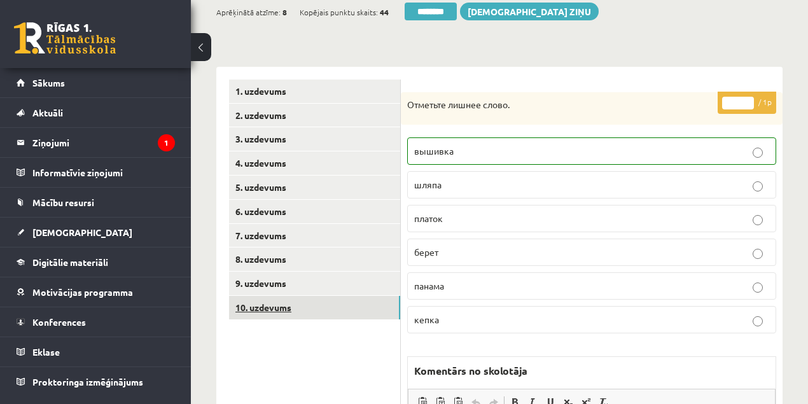
click at [285, 309] on link "10. uzdevums" at bounding box center [314, 308] width 171 height 24
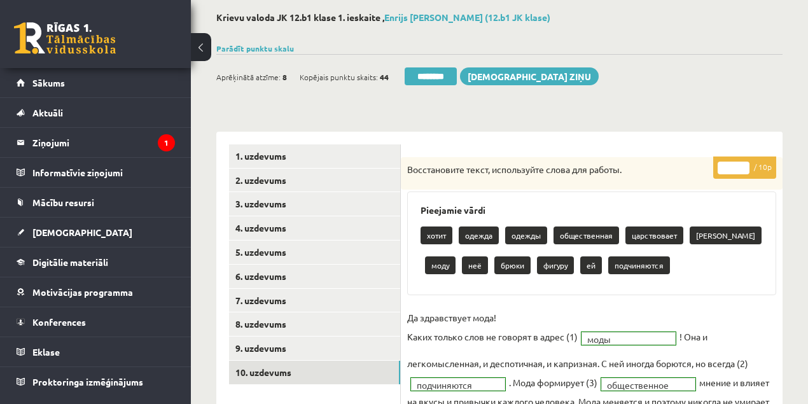
scroll to position [42, 0]
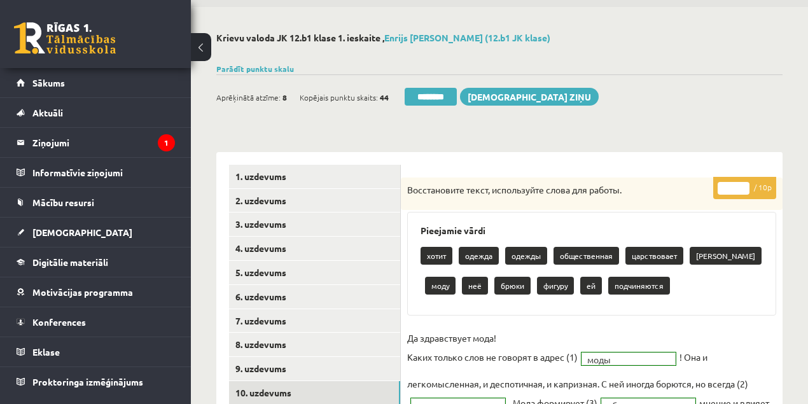
type input "*"
click at [747, 185] on input "*" at bounding box center [734, 188] width 32 height 13
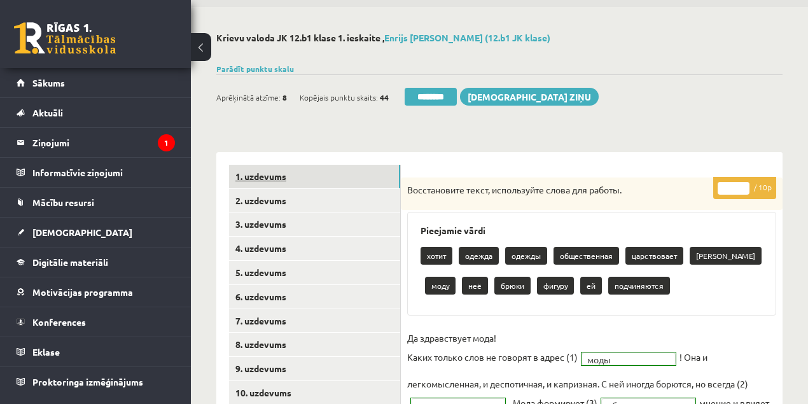
click at [267, 178] on link "1. uzdevums" at bounding box center [314, 177] width 171 height 24
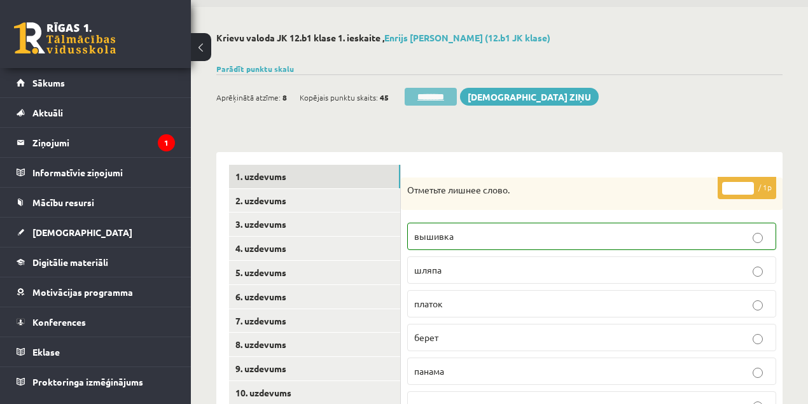
scroll to position [0, 0]
click at [440, 93] on input "********" at bounding box center [431, 97] width 52 height 18
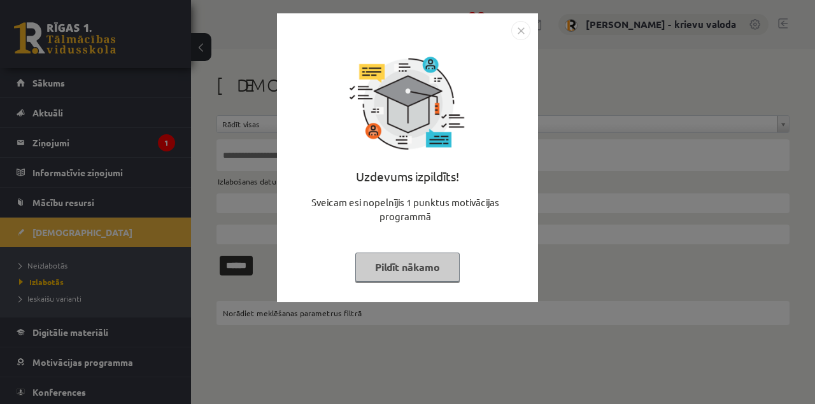
click at [399, 270] on button "Pildīt nākamo" at bounding box center [407, 267] width 104 height 29
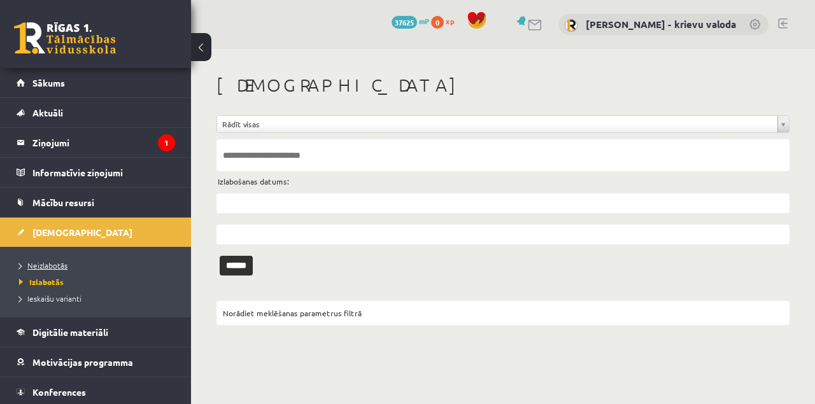
click at [58, 263] on span "Neizlabotās" at bounding box center [43, 265] width 48 height 10
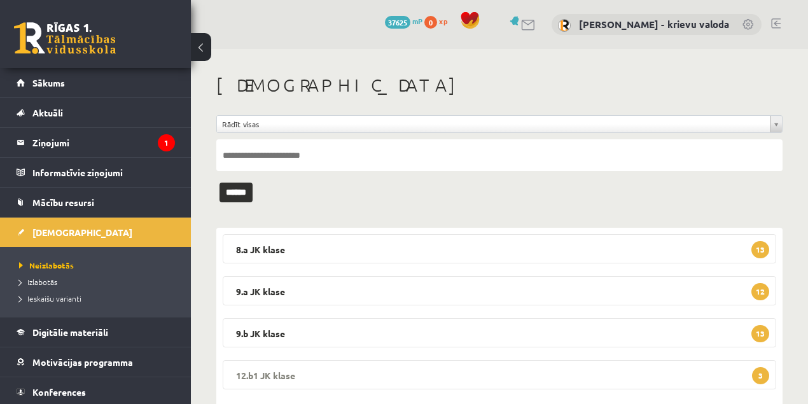
scroll to position [29, 0]
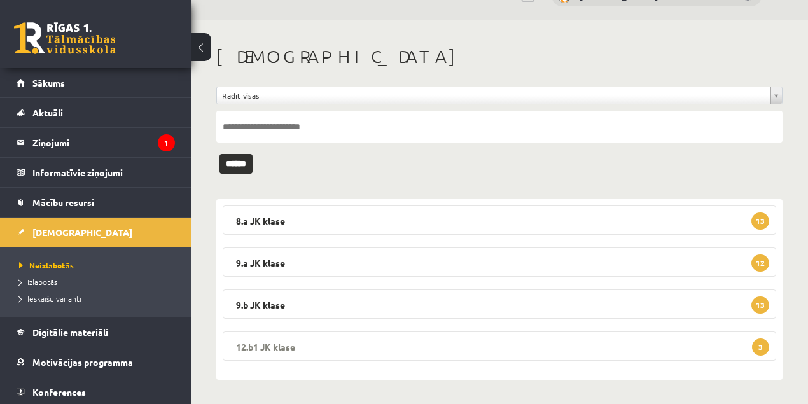
click at [284, 345] on legend "12.b1 JK klase 3" at bounding box center [500, 346] width 554 height 29
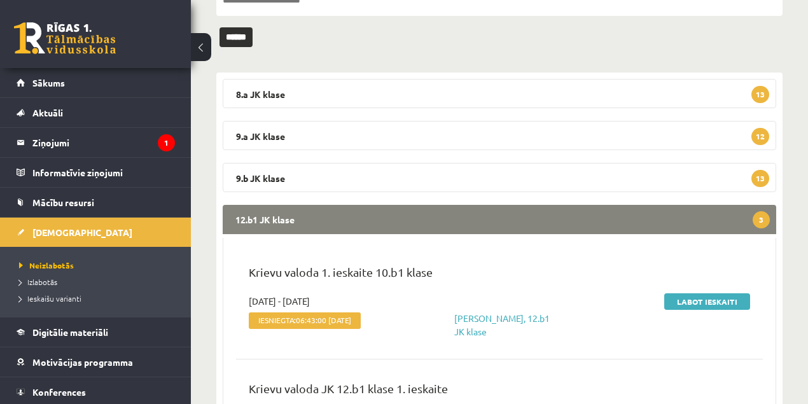
scroll to position [156, 0]
click at [699, 302] on link "Labot ieskaiti" at bounding box center [707, 301] width 86 height 17
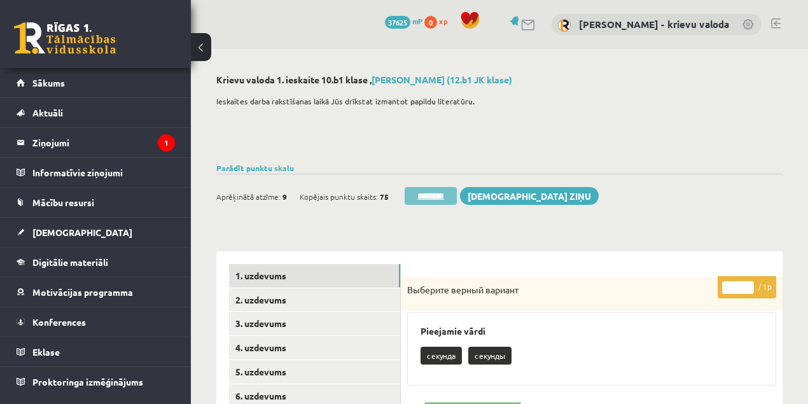
click at [440, 196] on input "********" at bounding box center [431, 196] width 52 height 18
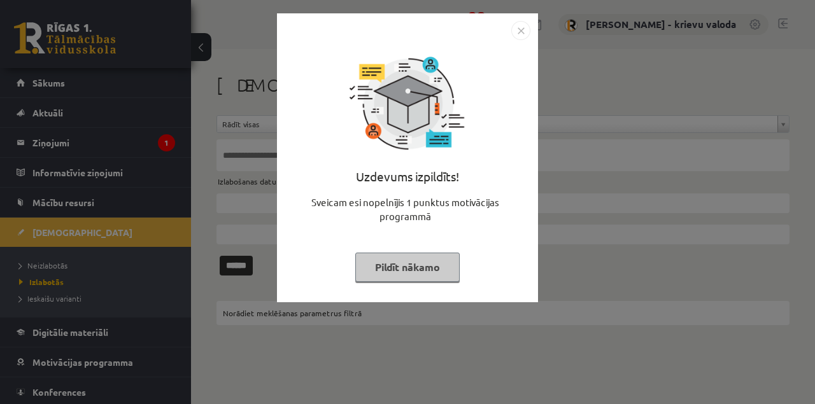
click at [425, 270] on button "Pildīt nākamo" at bounding box center [407, 267] width 104 height 29
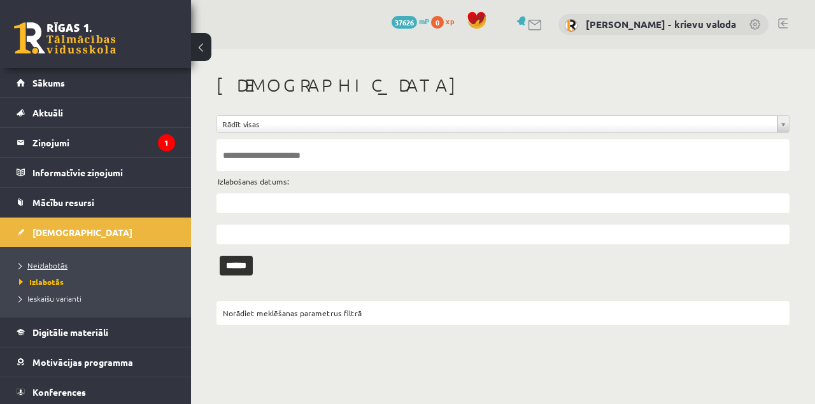
click at [59, 263] on span "Neizlabotās" at bounding box center [43, 265] width 48 height 10
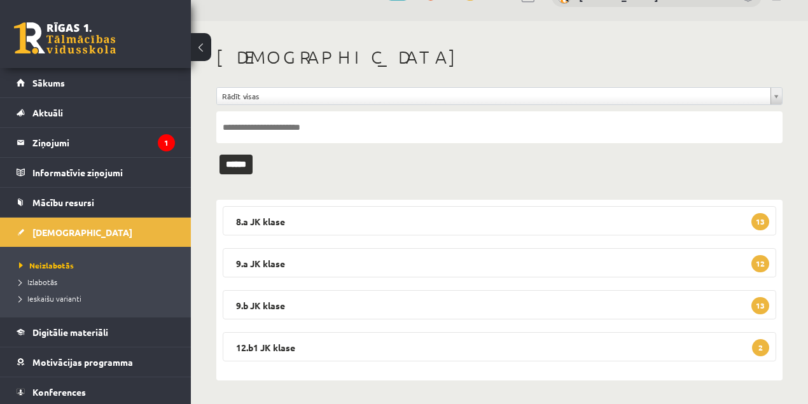
scroll to position [29, 0]
click at [272, 345] on legend "12.b1 JK klase 2" at bounding box center [500, 346] width 554 height 29
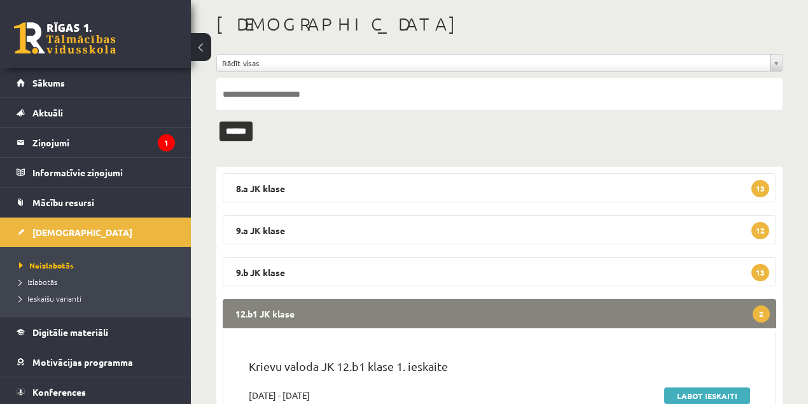
scroll to position [199, 0]
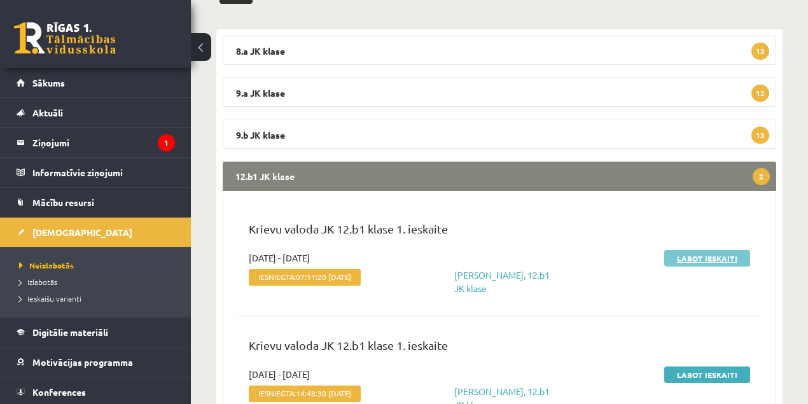
click at [706, 261] on link "Labot ieskaiti" at bounding box center [707, 258] width 86 height 17
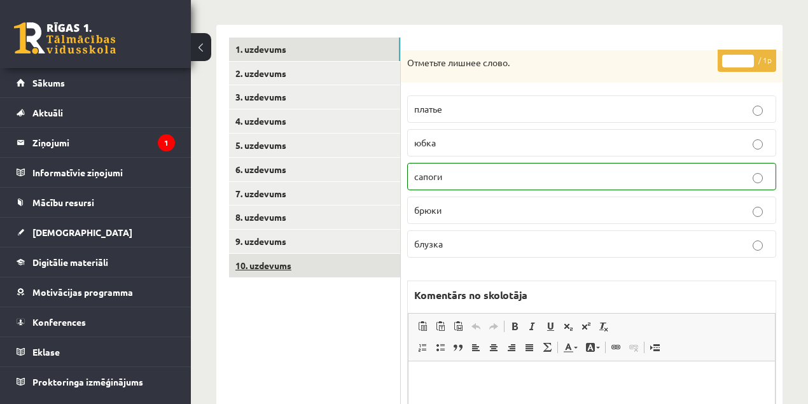
click at [281, 262] on link "10. uzdevums" at bounding box center [314, 266] width 171 height 24
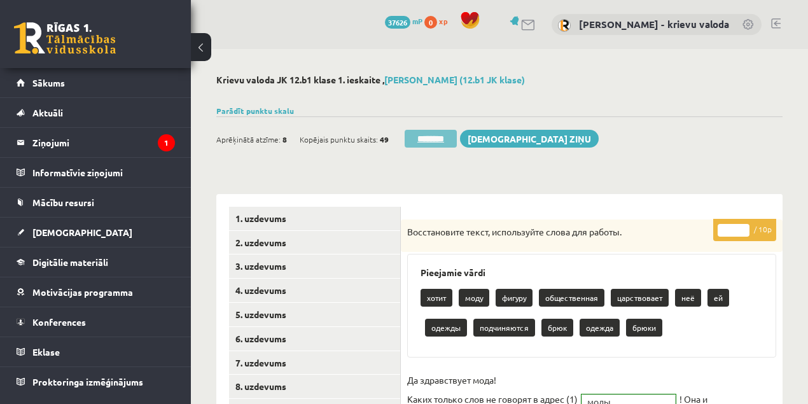
click at [442, 140] on input "********" at bounding box center [431, 139] width 52 height 18
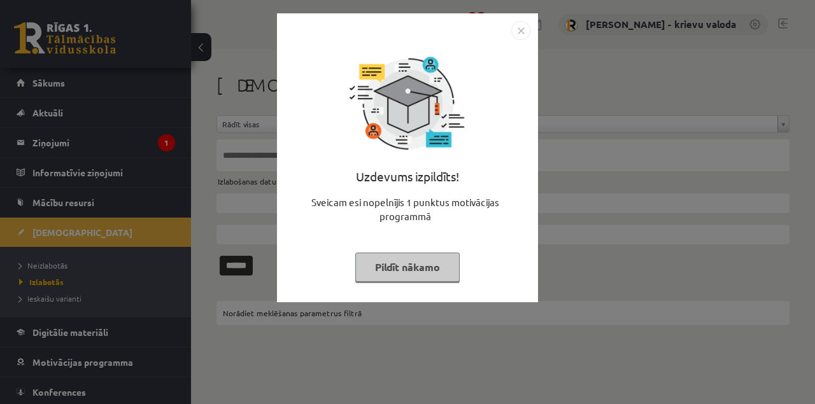
click at [433, 276] on button "Pildīt nākamo" at bounding box center [407, 267] width 104 height 29
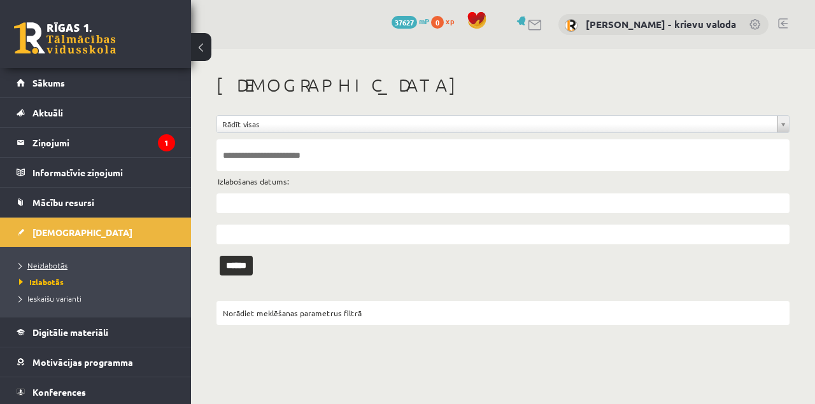
click at [55, 263] on span "Neizlabotās" at bounding box center [43, 265] width 48 height 10
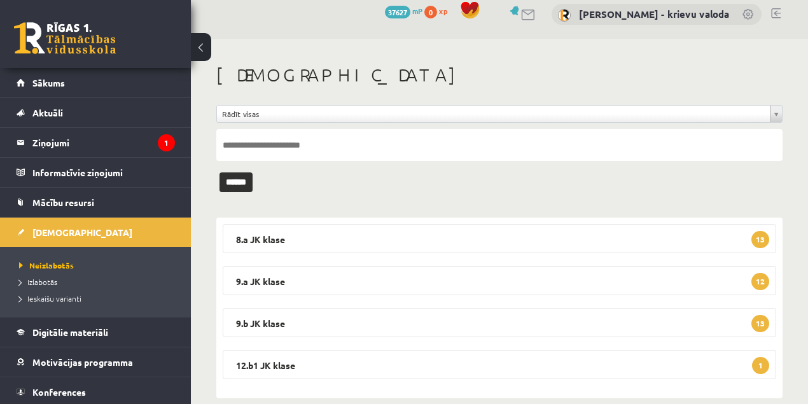
scroll to position [29, 0]
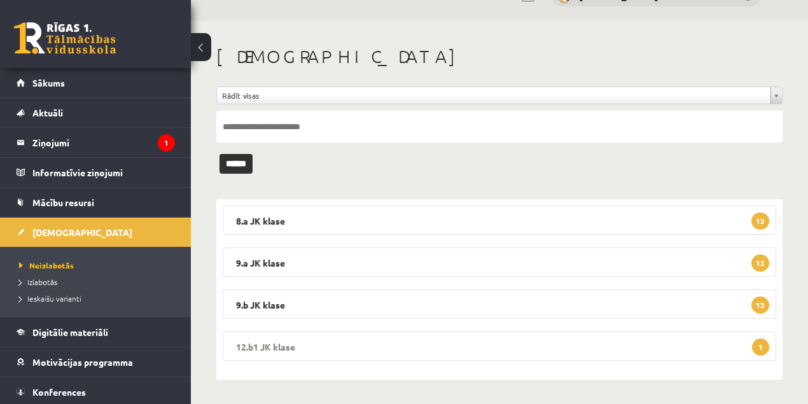
click at [260, 347] on legend "12.b1 JK klase 1" at bounding box center [500, 346] width 554 height 29
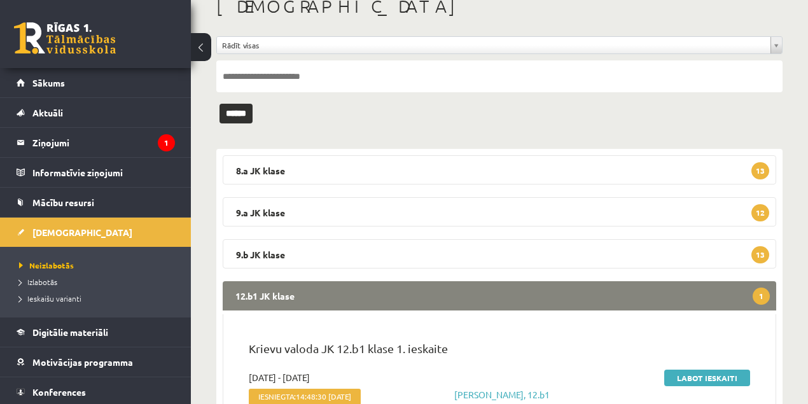
scroll to position [159, 0]
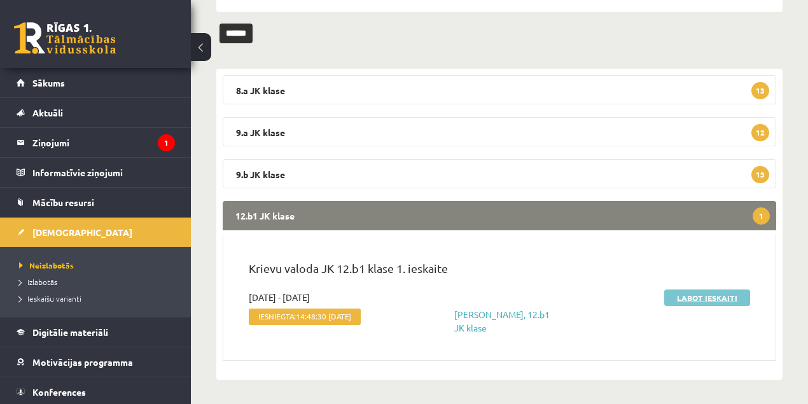
click at [691, 295] on link "Labot ieskaiti" at bounding box center [707, 298] width 86 height 17
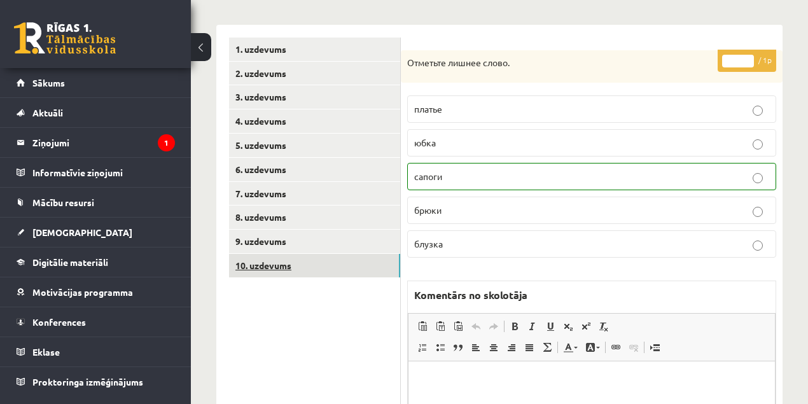
click at [254, 265] on link "10. uzdevums" at bounding box center [314, 266] width 171 height 24
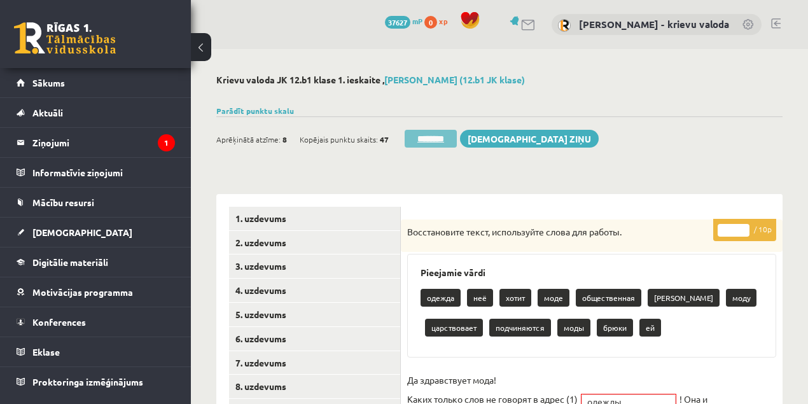
click at [438, 134] on input "********" at bounding box center [431, 139] width 52 height 18
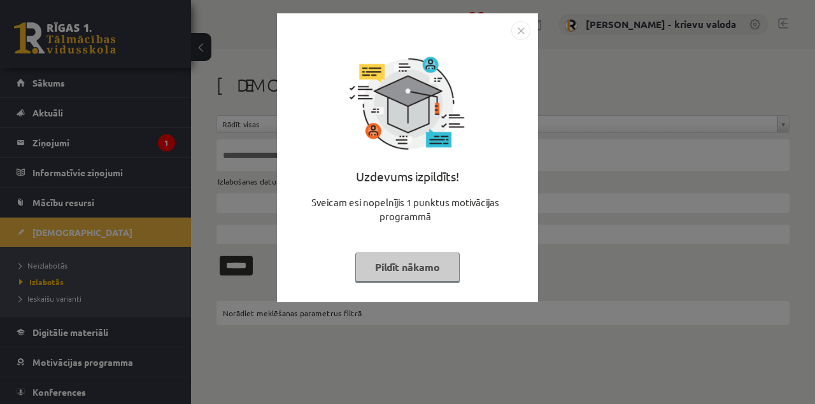
click at [414, 271] on button "Pildīt nākamo" at bounding box center [407, 267] width 104 height 29
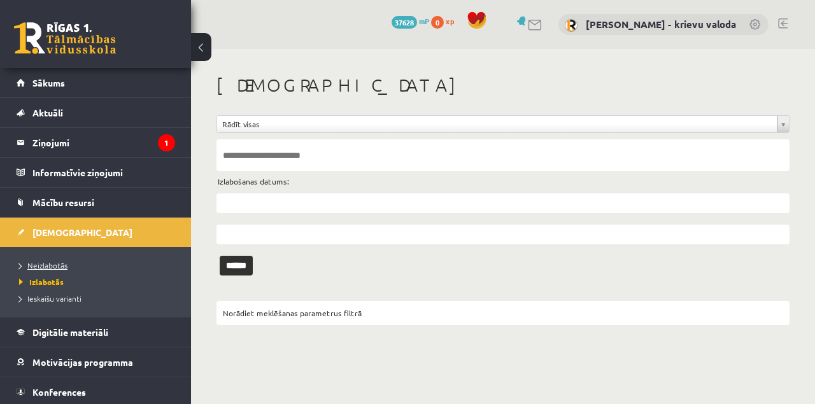
click at [55, 265] on span "Neizlabotās" at bounding box center [43, 265] width 48 height 10
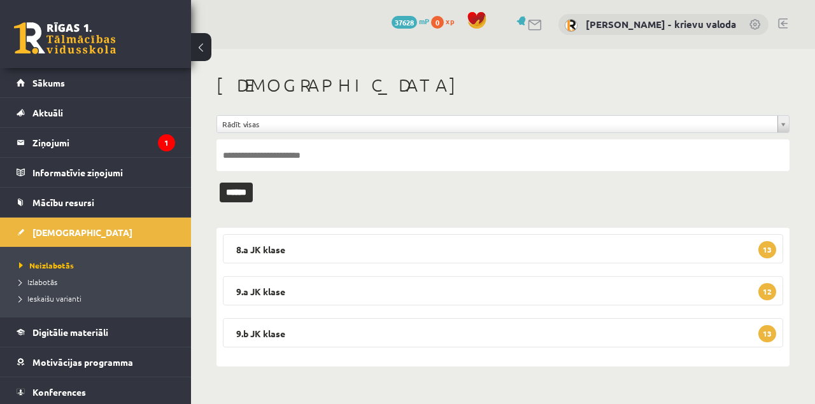
click at [784, 20] on link at bounding box center [783, 23] width 10 height 10
